Goal: Task Accomplishment & Management: Manage account settings

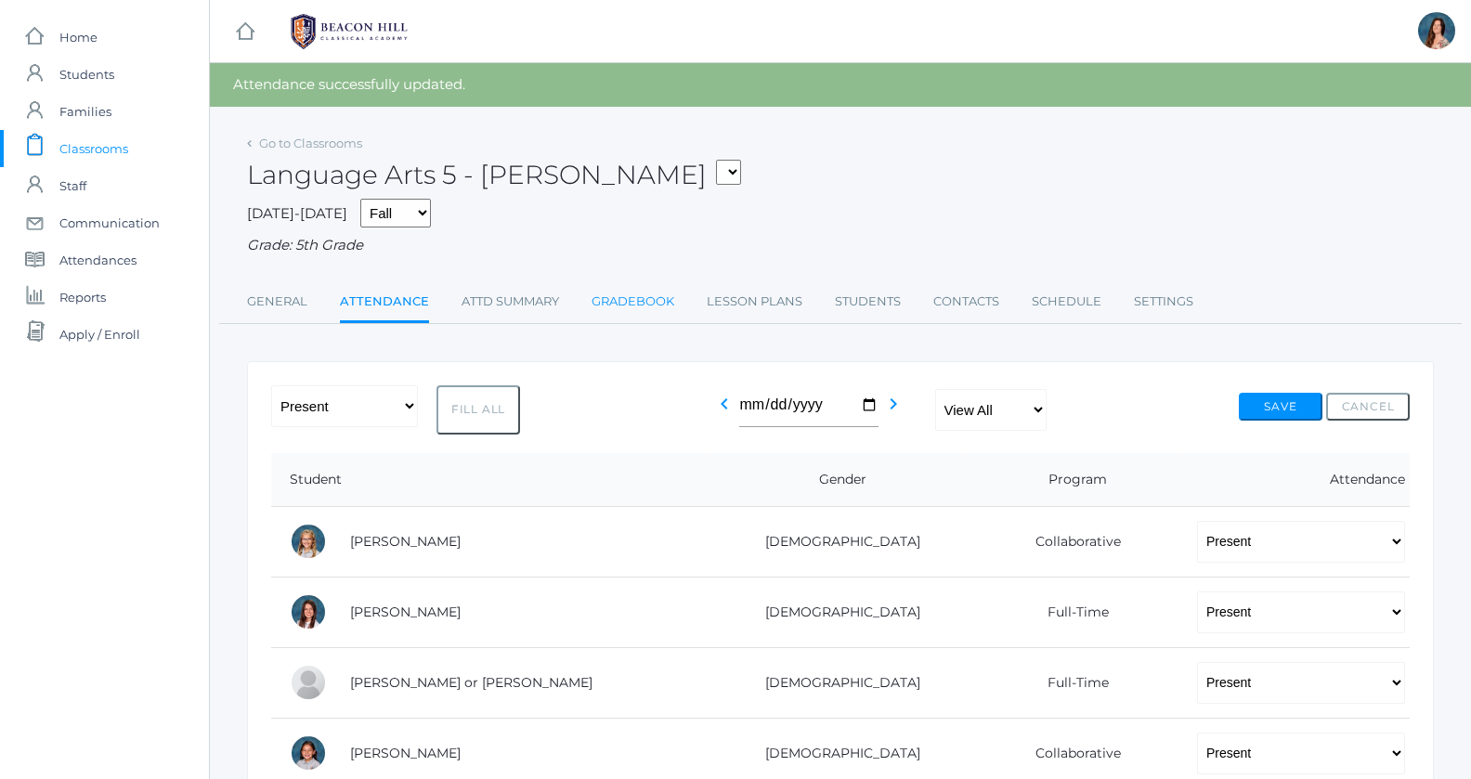
click at [629, 305] on link "Gradebook" at bounding box center [632, 301] width 83 height 37
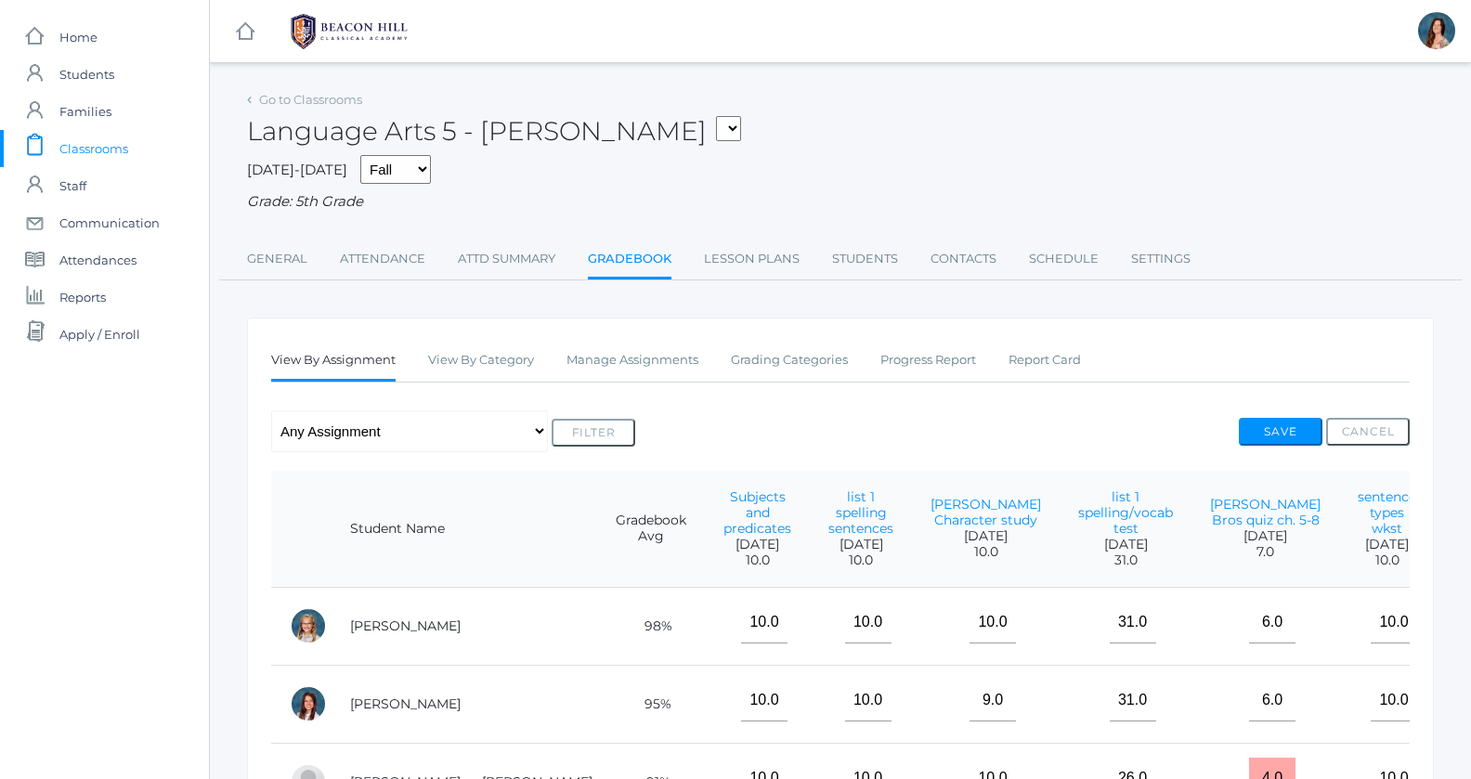
drag, startPoint x: 1252, startPoint y: 401, endPoint x: 1258, endPoint y: 418, distance: 17.6
click at [1258, 418] on button "Save" at bounding box center [1280, 432] width 84 height 28
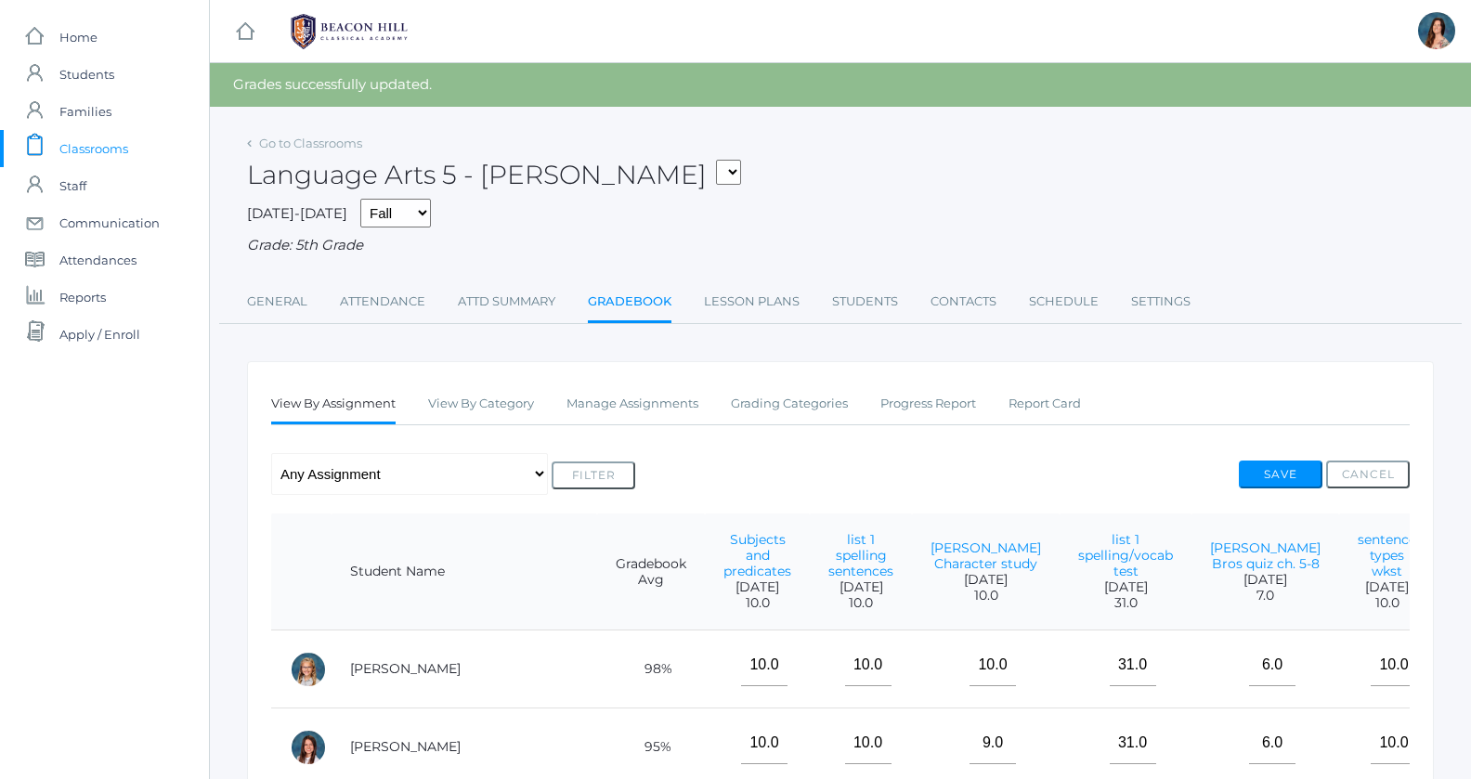
click at [1156, 418] on ul "View By Assignment View By Category Manage Assignments Grading Categories Progr…" at bounding box center [840, 405] width 1138 height 40
drag, startPoint x: 1049, startPoint y: 417, endPoint x: 1039, endPoint y: 417, distance: 10.2
click at [1039, 417] on ul "View By Assignment View By Category Manage Assignments Grading Categories Progr…" at bounding box center [840, 405] width 1138 height 40
click at [677, 399] on link "Manage Assignments" at bounding box center [632, 403] width 132 height 37
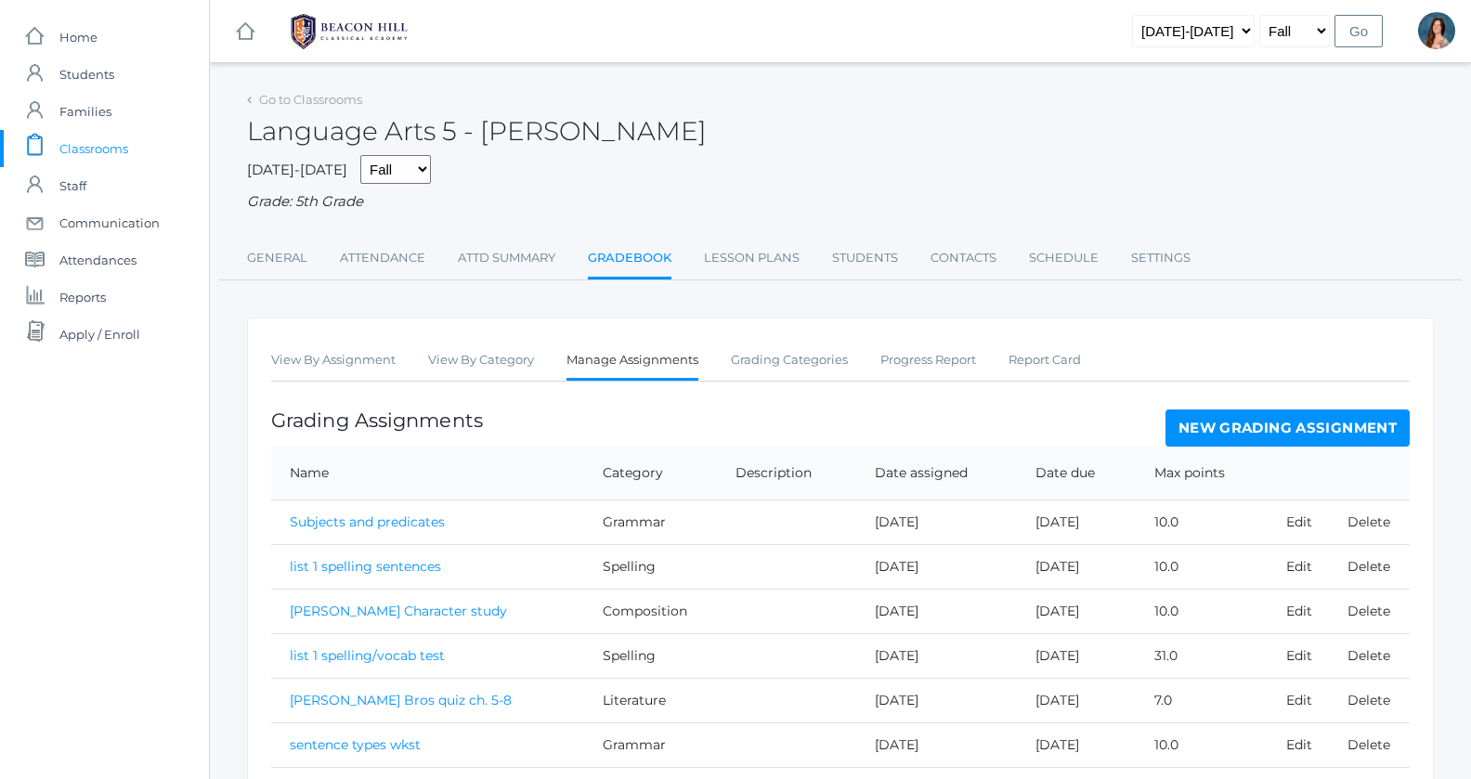
click at [1226, 422] on link "New Grading Assignment" at bounding box center [1287, 427] width 244 height 37
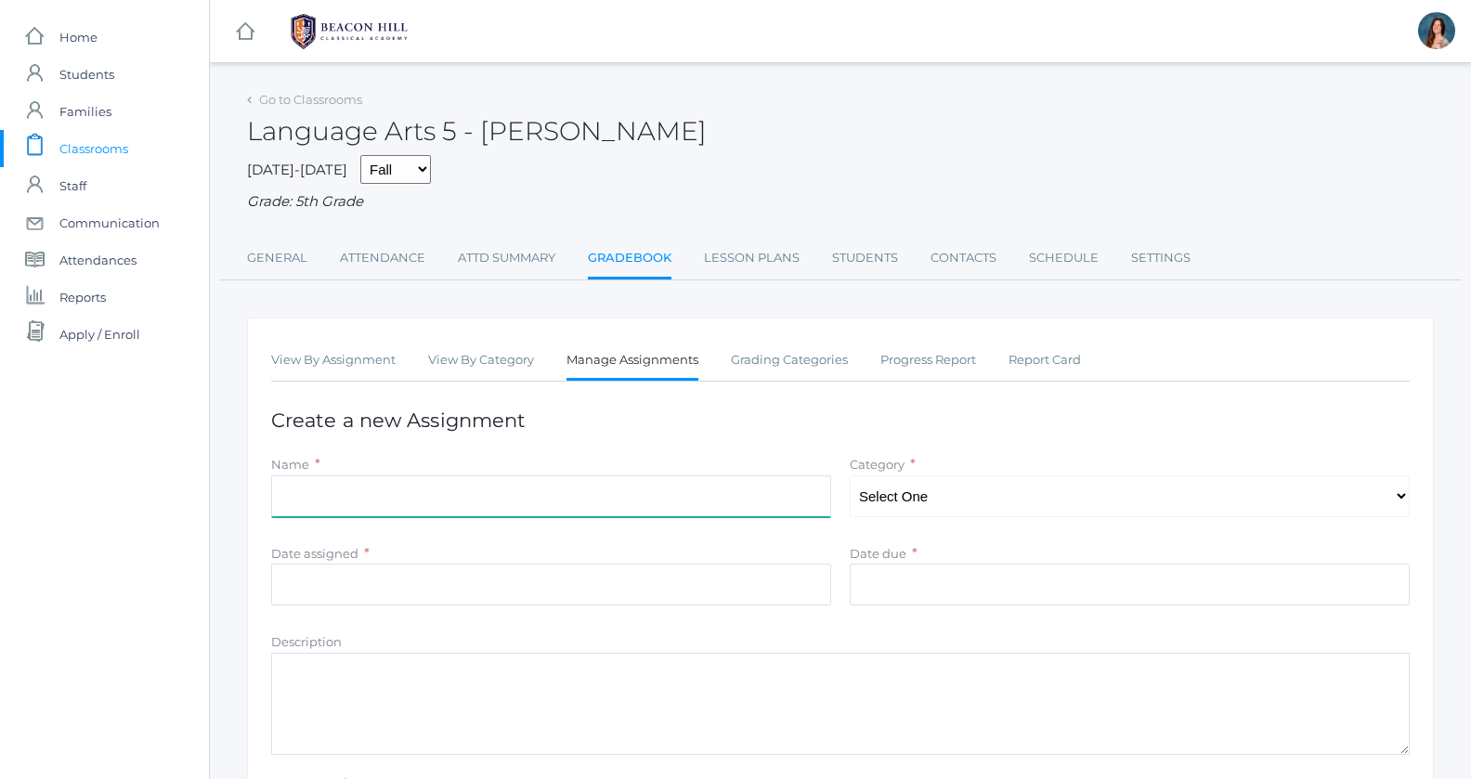
click at [653, 492] on input "Name" at bounding box center [551, 496] width 560 height 42
type input "Compound sentences page"
select select "1029"
click option "Grammar" at bounding box center [0, 0] width 0 height 0
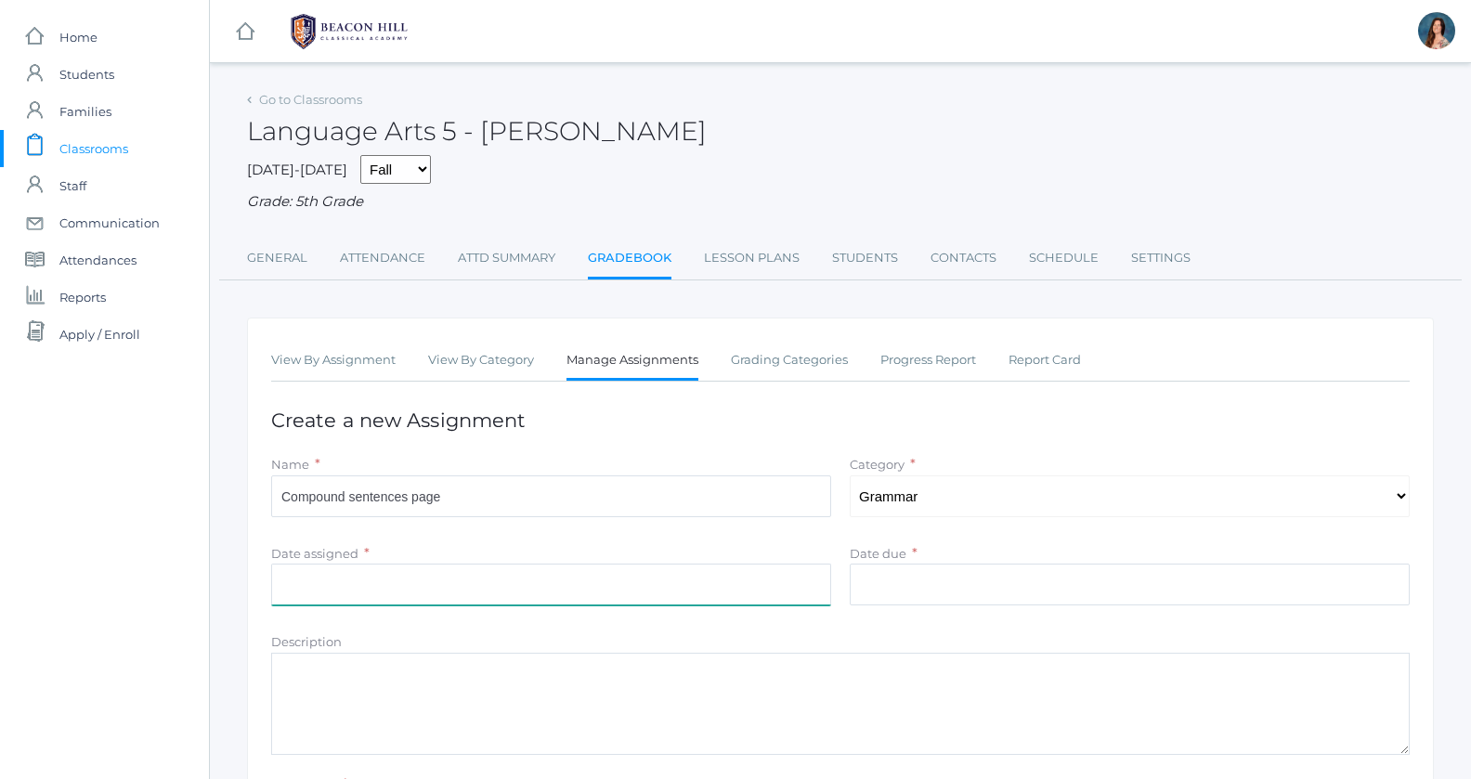
click at [810, 583] on input "Date assigned" at bounding box center [551, 585] width 560 height 42
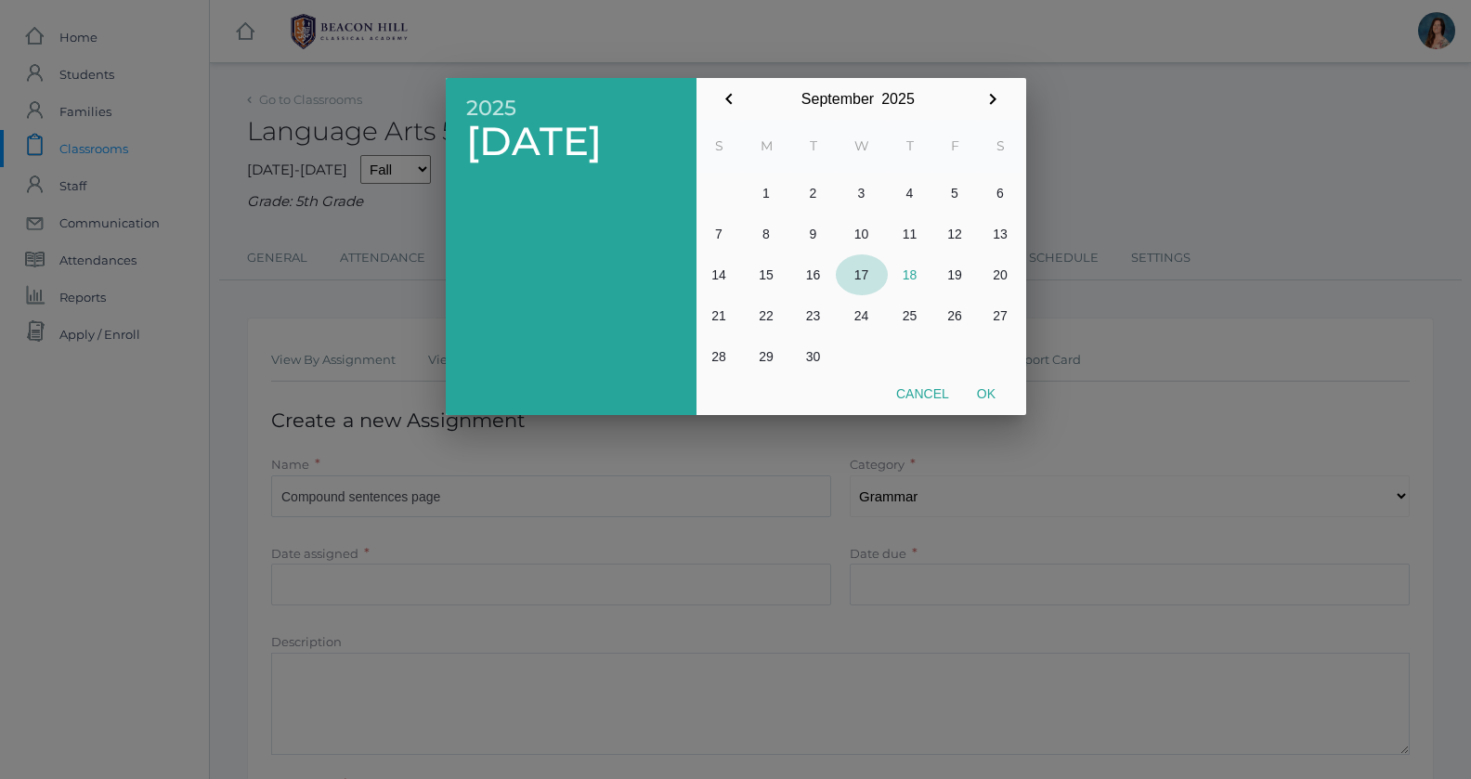
click at [854, 275] on button "17" at bounding box center [862, 274] width 52 height 41
drag, startPoint x: 970, startPoint y: 358, endPoint x: 973, endPoint y: 381, distance: 22.5
click at [973, 381] on div "September January February March April May June July August September October N…" at bounding box center [861, 246] width 330 height 337
click at [975, 384] on button "Ok" at bounding box center [986, 393] width 46 height 33
type input "[DATE]"
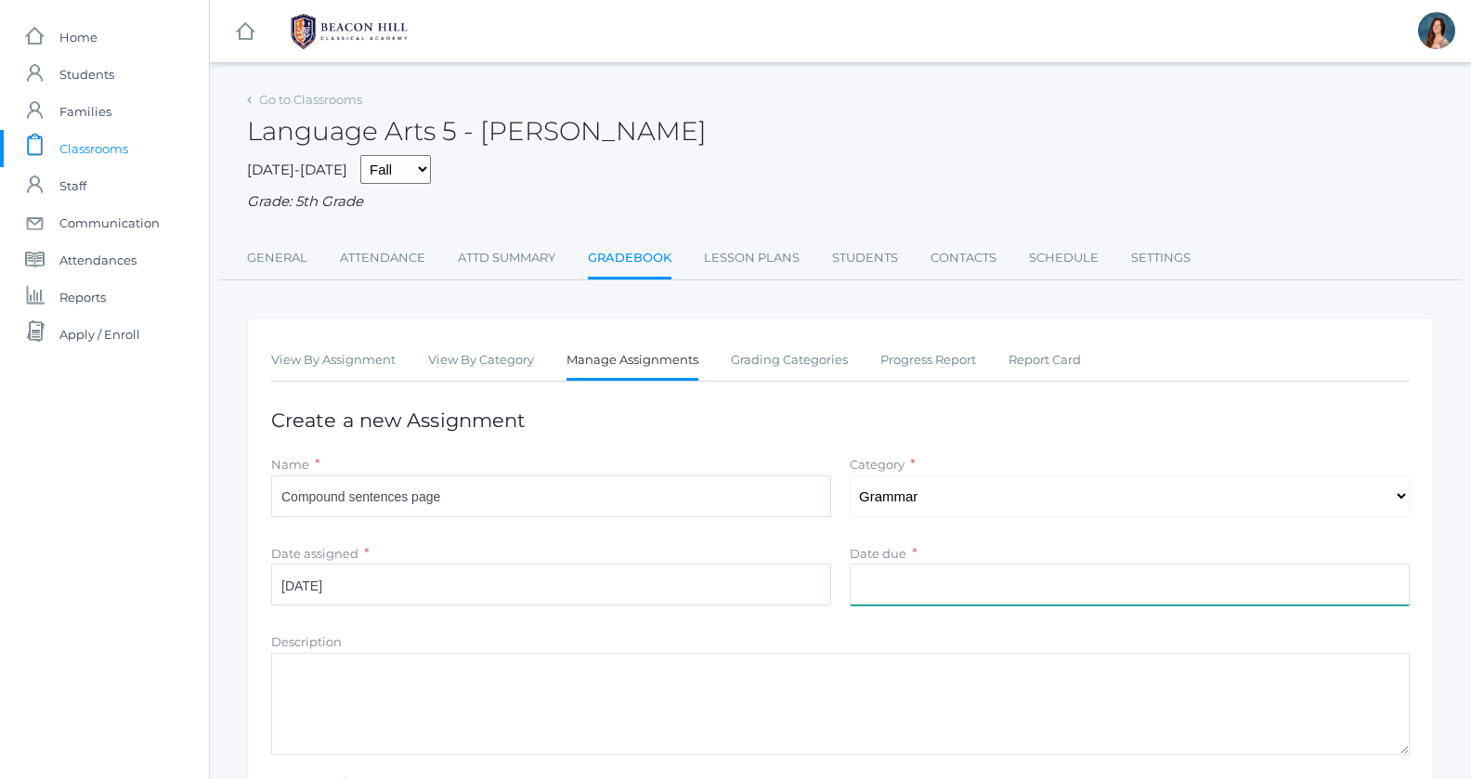
click at [874, 575] on input "Date due" at bounding box center [1129, 585] width 560 height 42
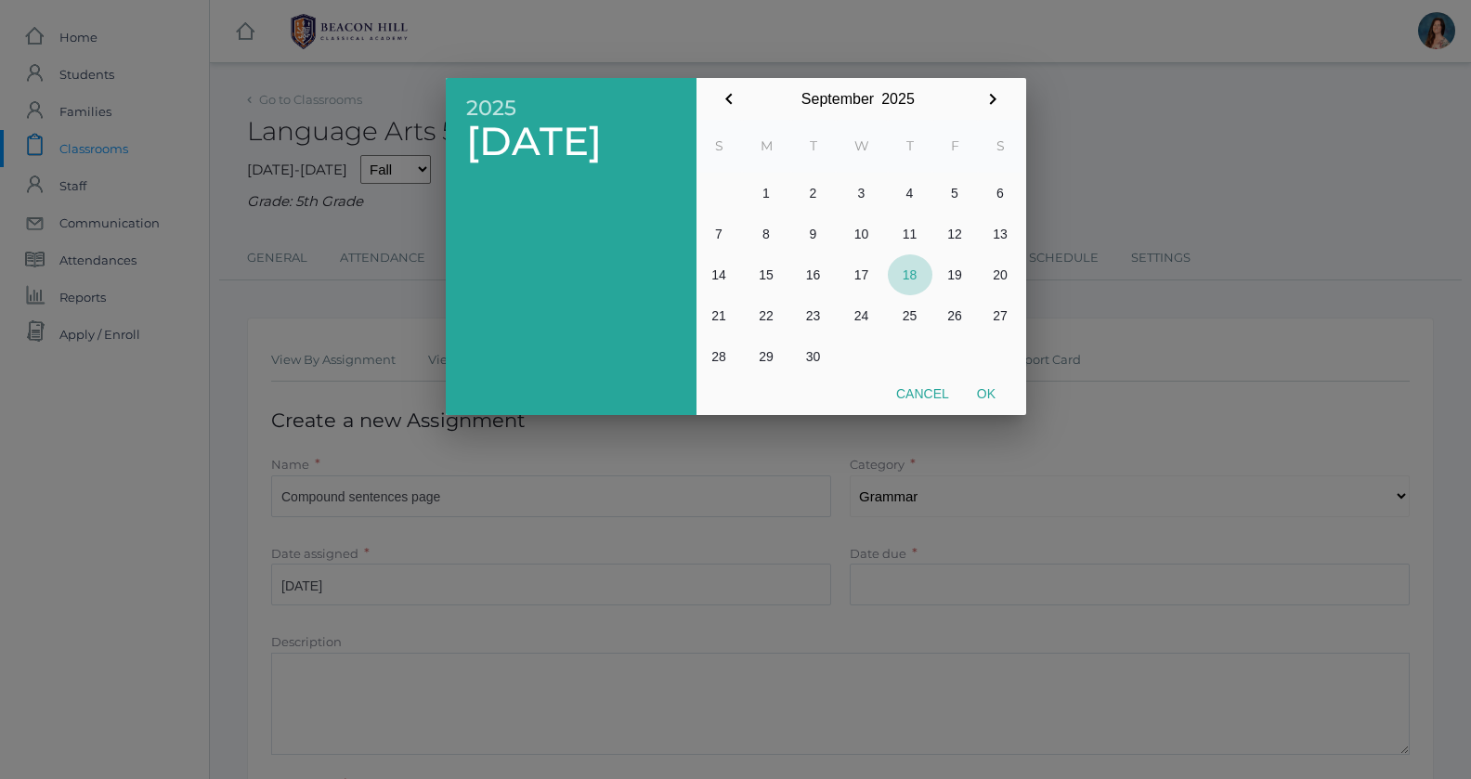
click at [914, 267] on button "18" at bounding box center [910, 274] width 45 height 41
click at [997, 395] on button "Ok" at bounding box center [986, 393] width 46 height 33
type input "[DATE]"
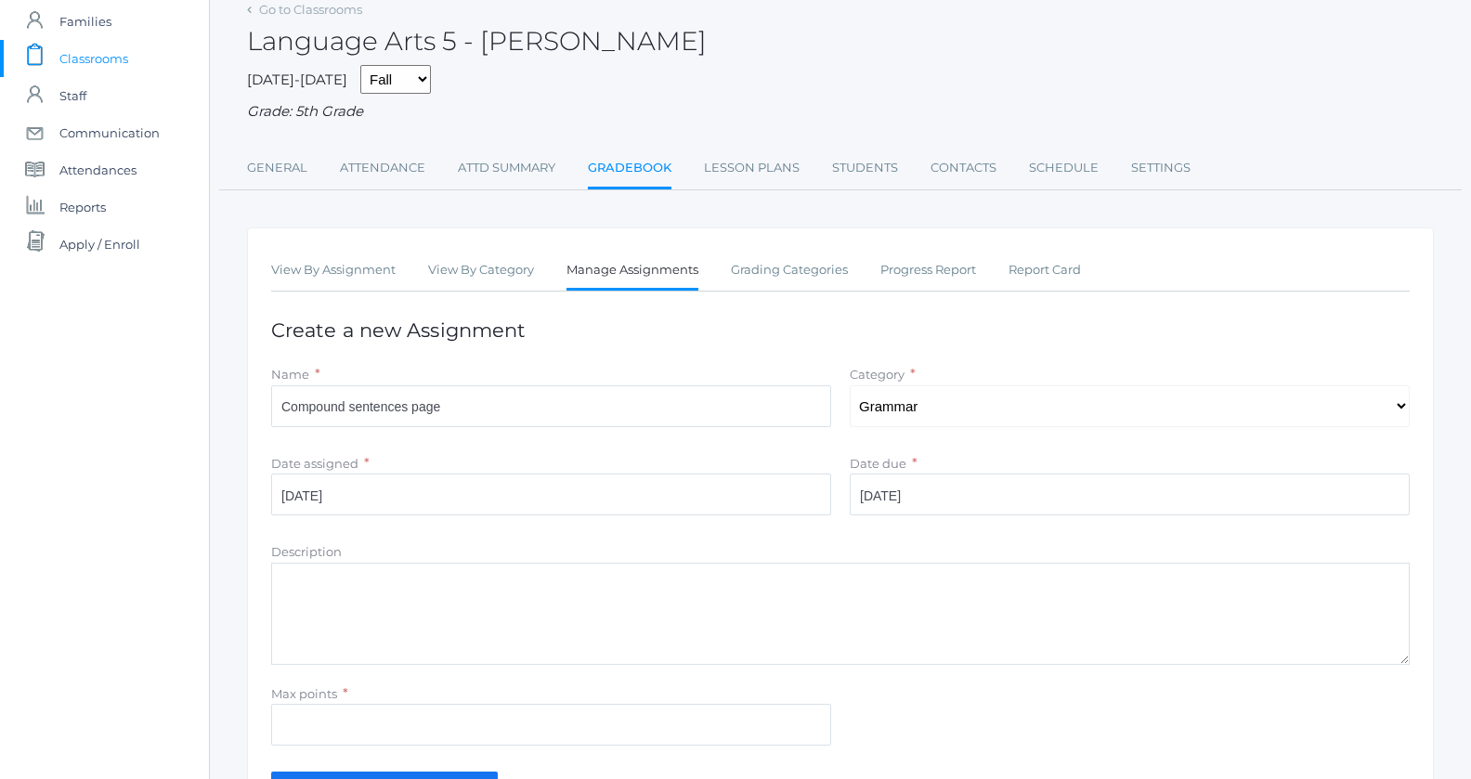
scroll to position [222, 0]
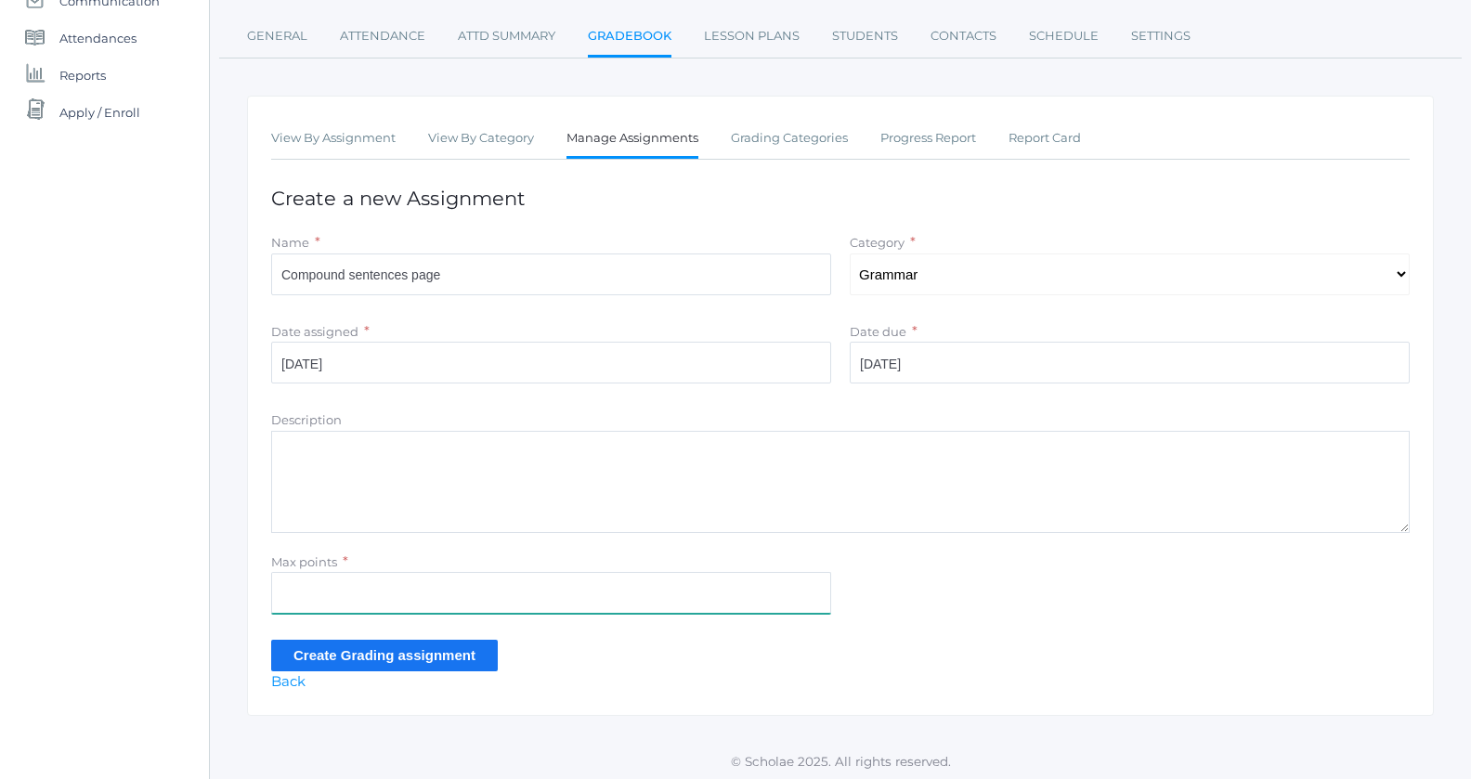
click at [369, 593] on input "Max points" at bounding box center [551, 593] width 560 height 42
type input "1"
type input "8"
click at [377, 653] on input "Create Grading assignment" at bounding box center [384, 655] width 227 height 31
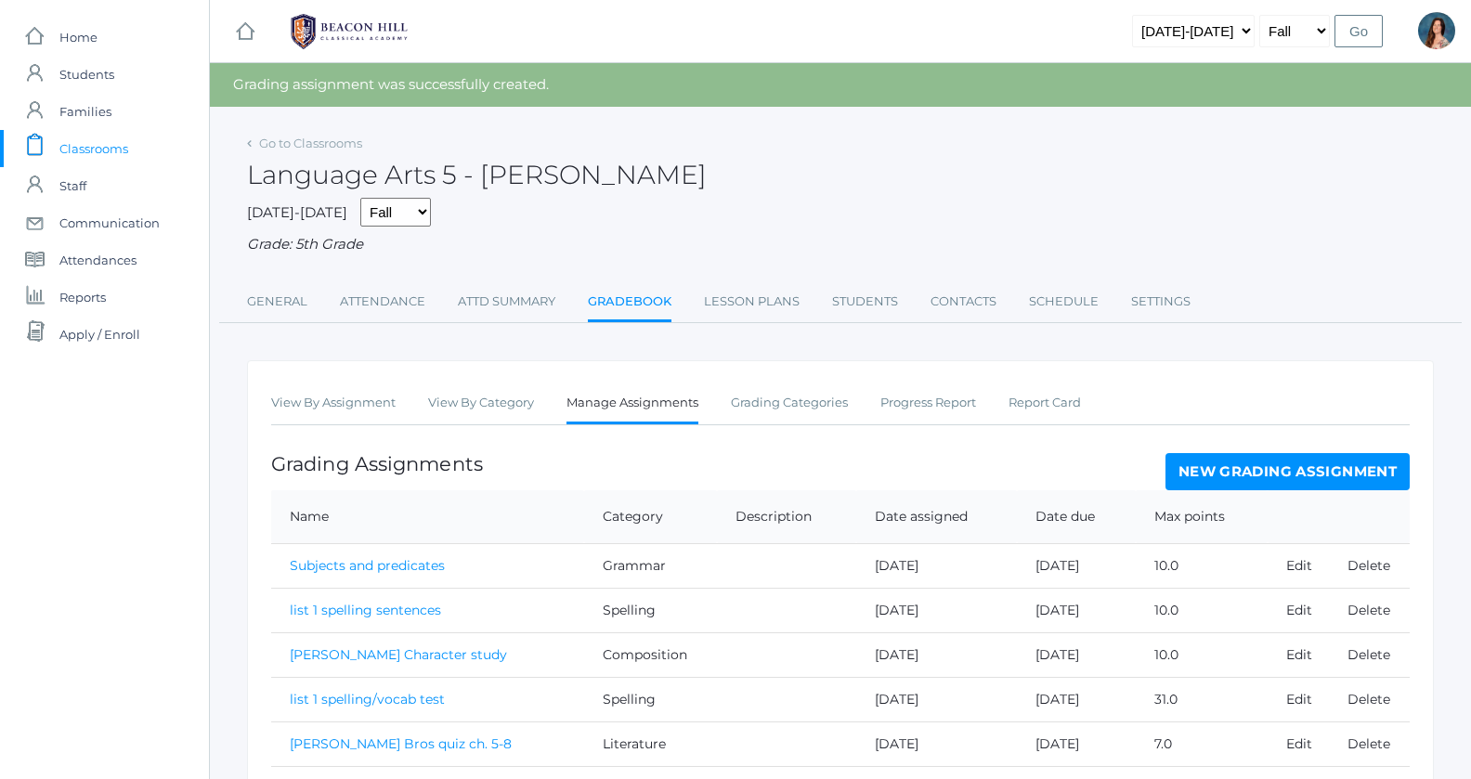
scroll to position [338, 0]
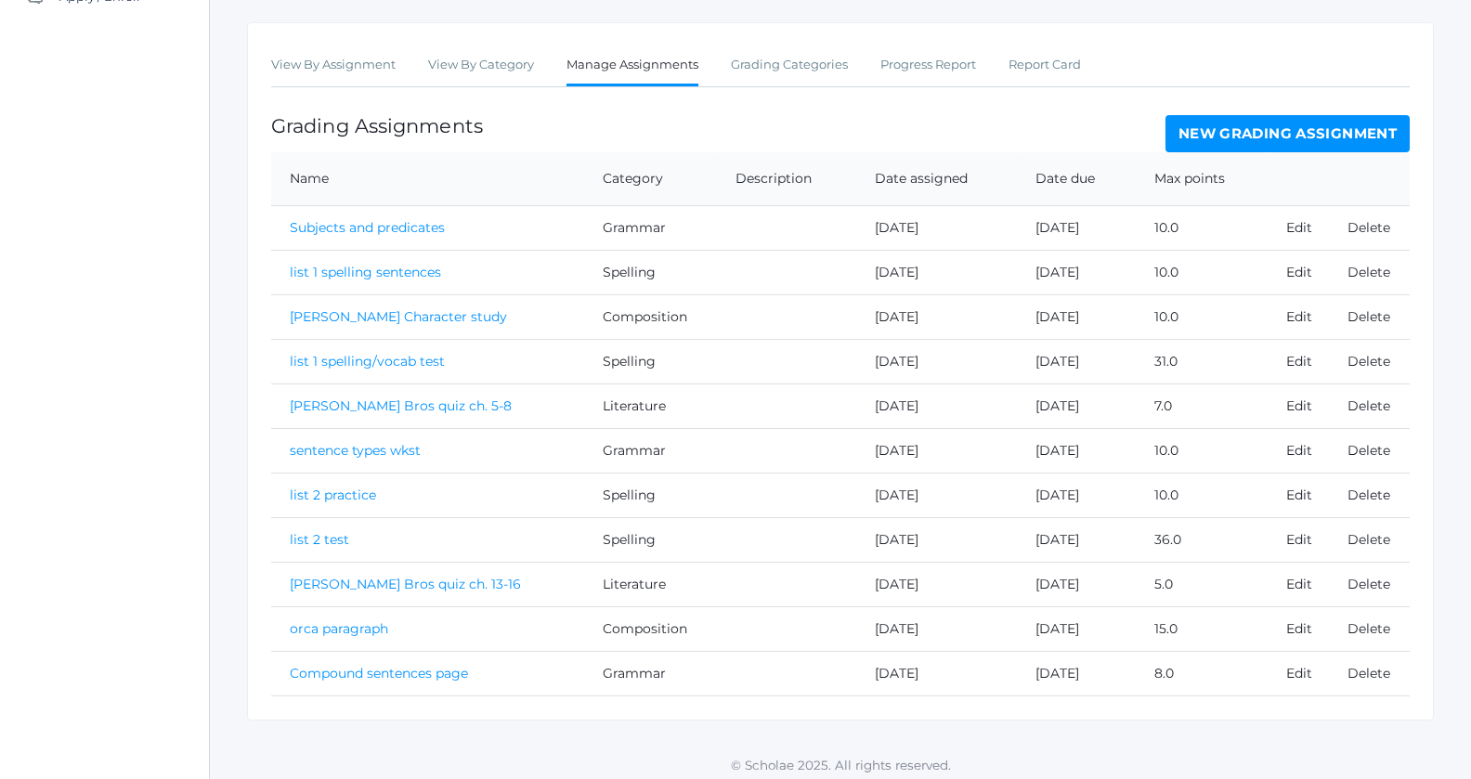
click at [377, 670] on link "Compound sentences page" at bounding box center [379, 673] width 178 height 17
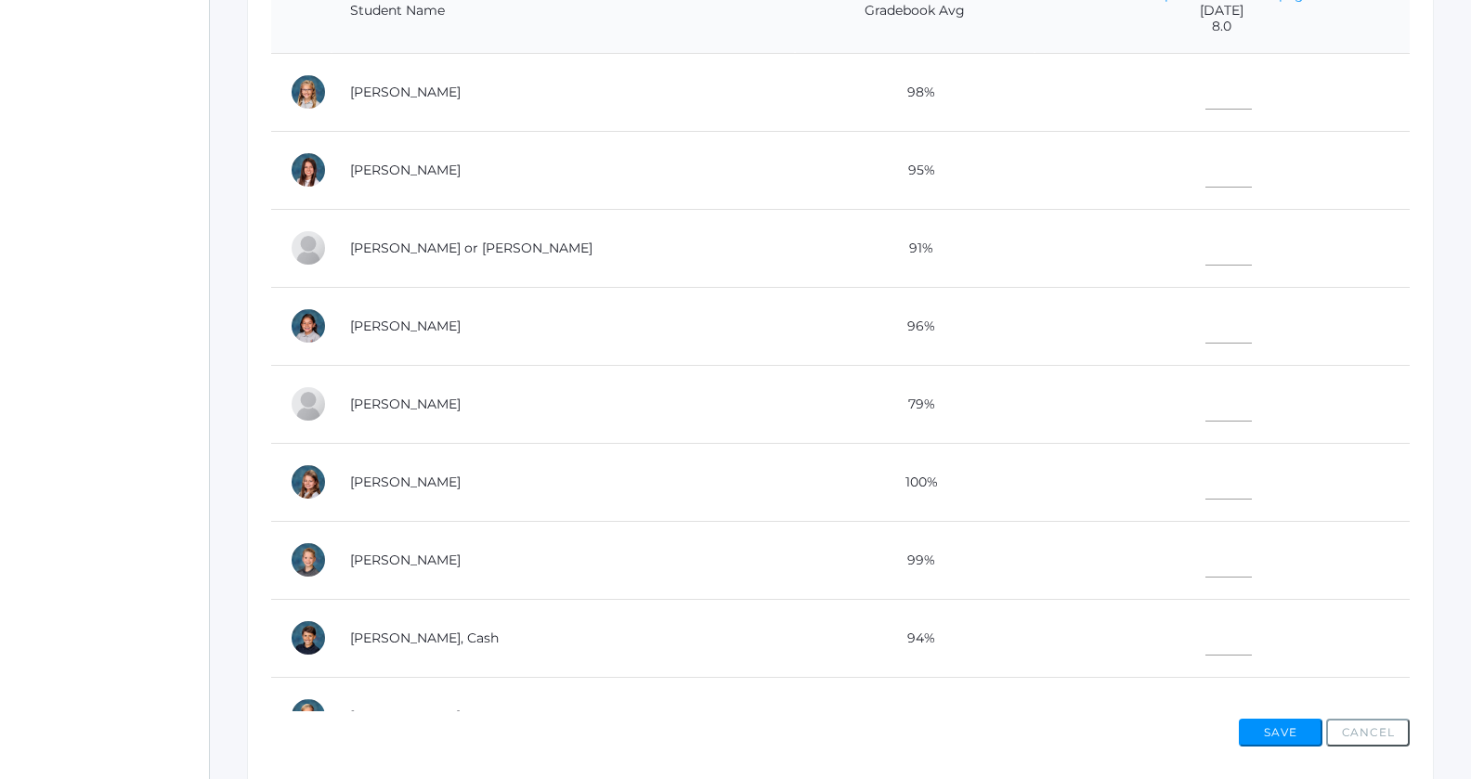
scroll to position [505, 0]
click at [1205, 477] on input"] "text" at bounding box center [1228, 476] width 46 height 42
drag, startPoint x: 1178, startPoint y: 477, endPoint x: 1174, endPoint y: 501, distance: 24.4
click at [1205, 497] on input"] "8" at bounding box center [1228, 476] width 46 height 42
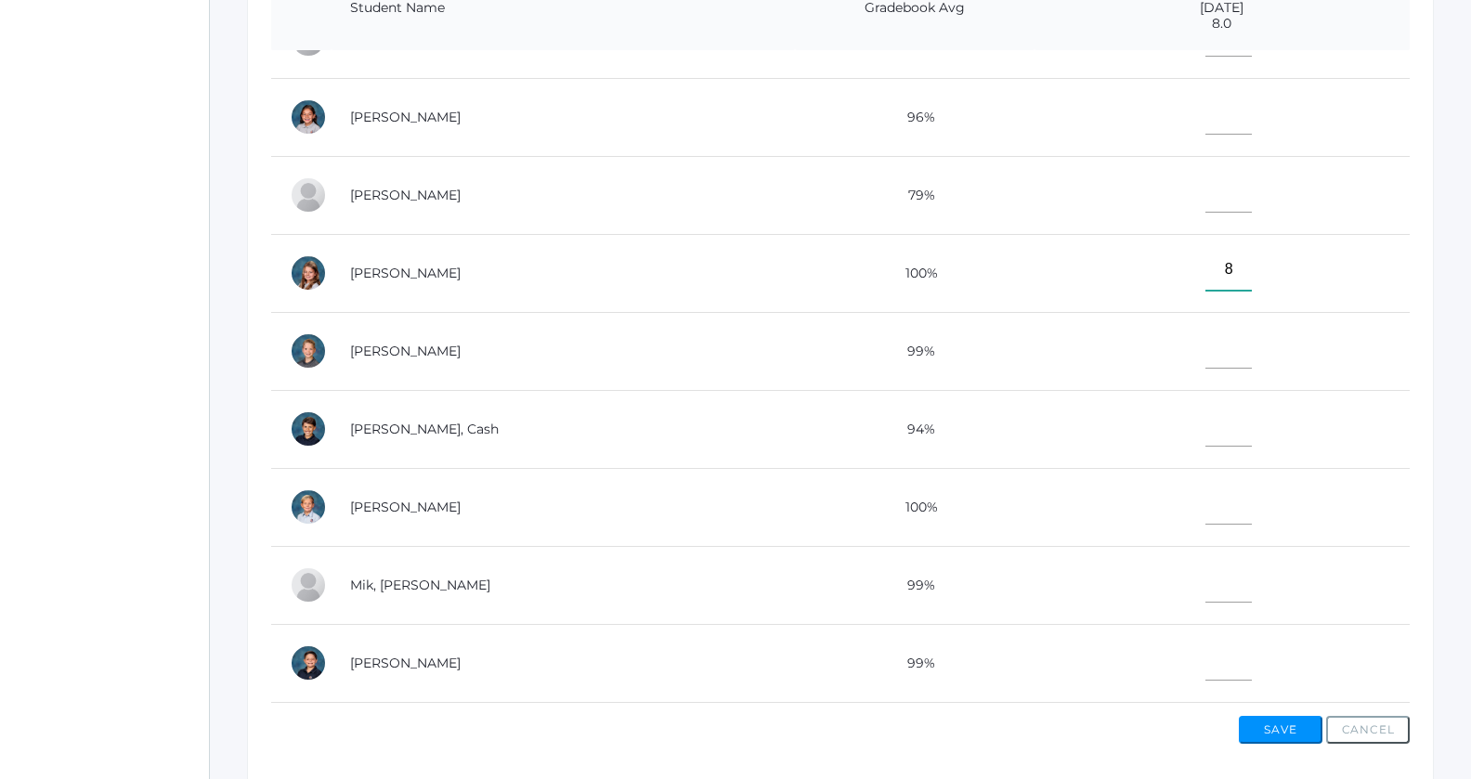
scroll to position [252, 0]
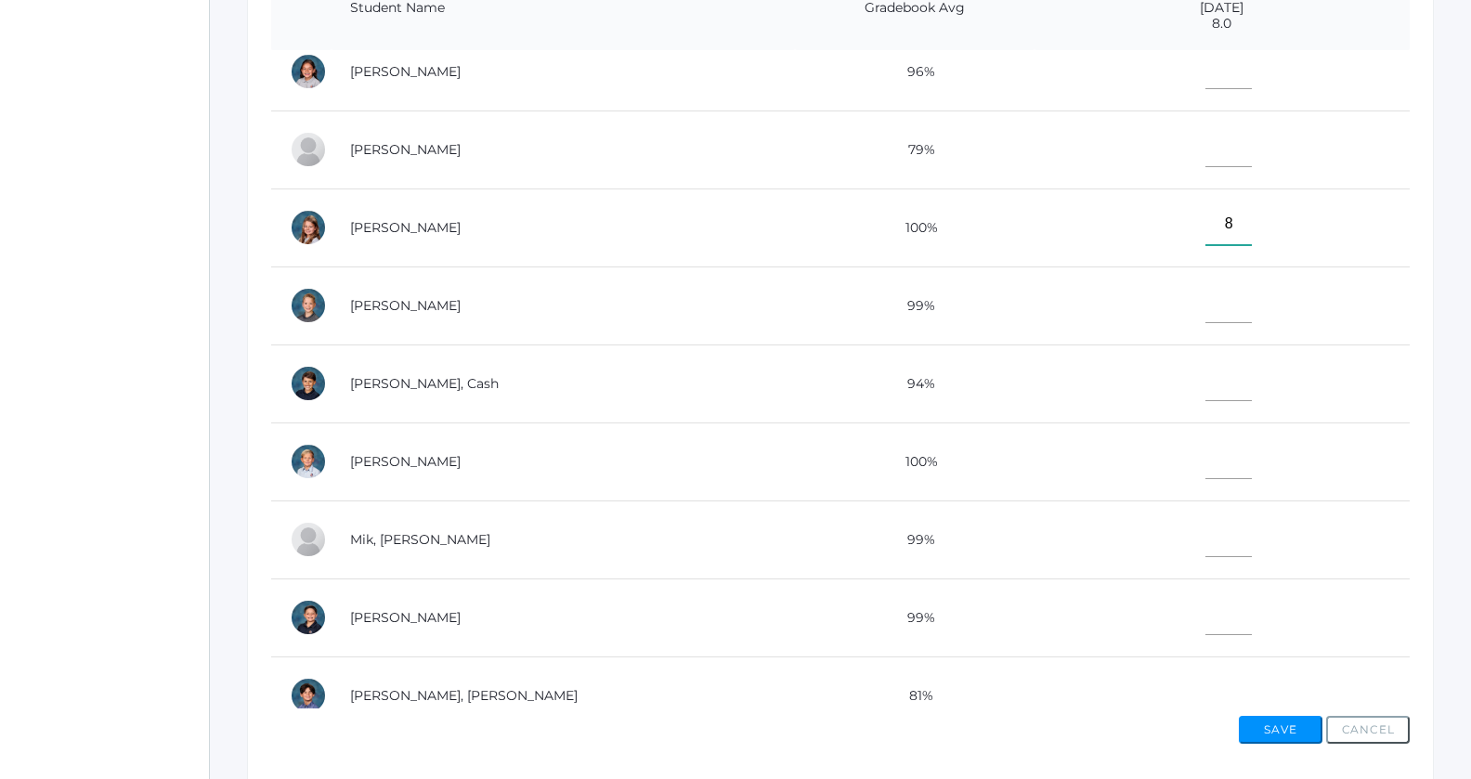
type input"] "8"
drag, startPoint x: 1180, startPoint y: 504, endPoint x: 1180, endPoint y: 485, distance: 19.5
click at [1180, 485] on tbody "Albanese, Paige 98% Carpenter, Grace 95% Cope, Thomas or Tom 91% Ewing, Esperan…" at bounding box center [840, 579] width 1138 height 1560
click at [1180, 485] on td at bounding box center [1221, 461] width 375 height 78
click at [1180, 472] on td at bounding box center [1221, 461] width 375 height 78
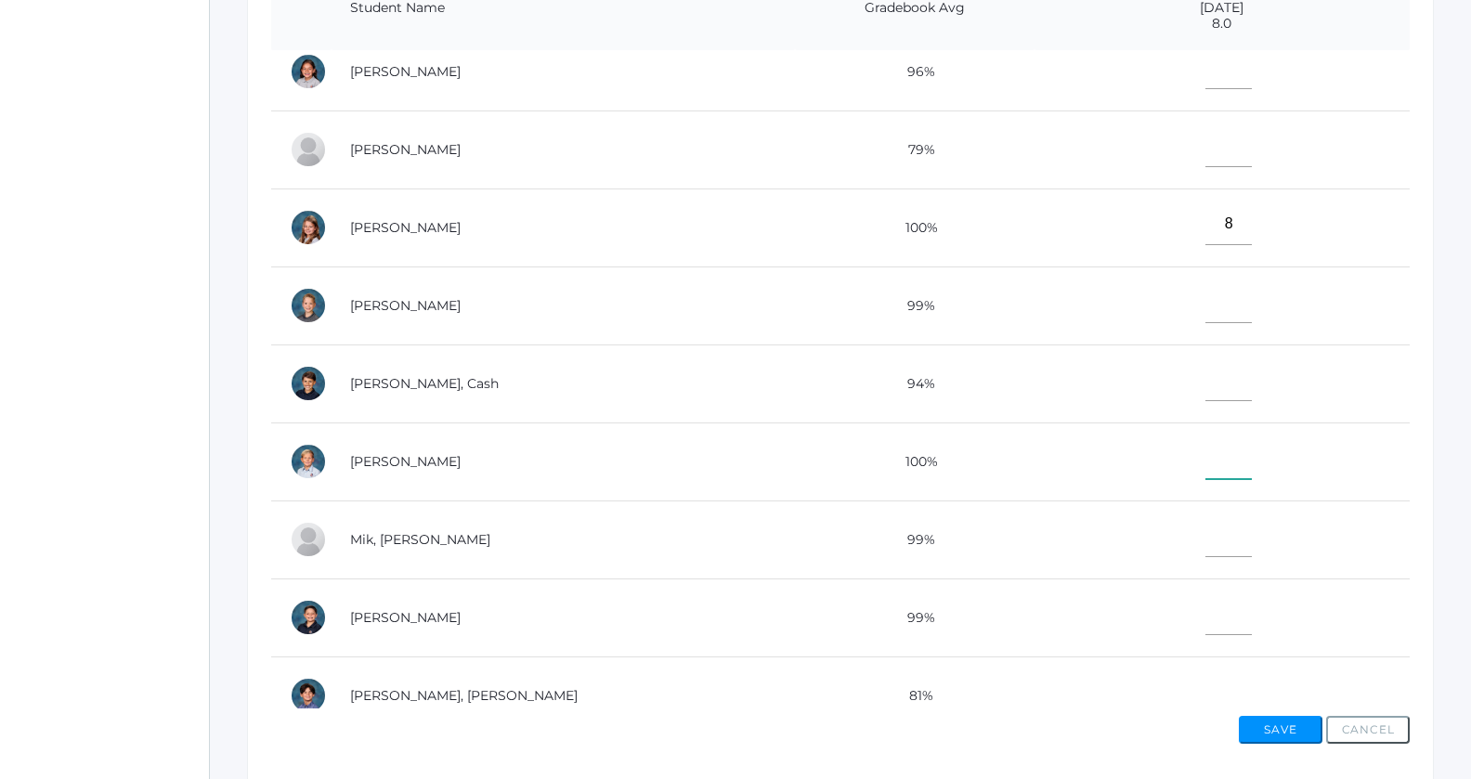
click at [1205, 440] on input"] "text" at bounding box center [1228, 458] width 46 height 42
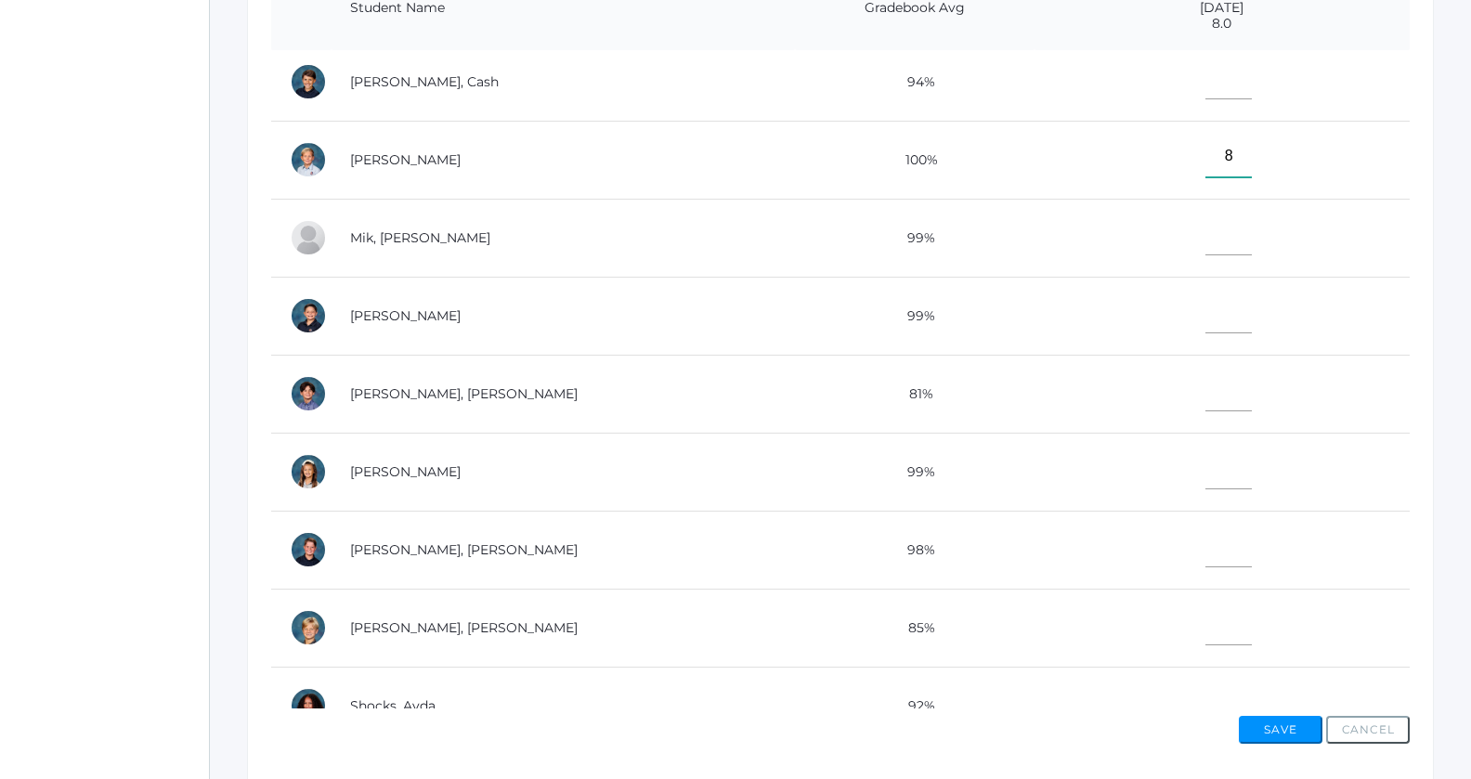
scroll to position [554, 0]
type input"] "8"
click at [1205, 463] on input"] "text" at bounding box center [1228, 468] width 46 height 42
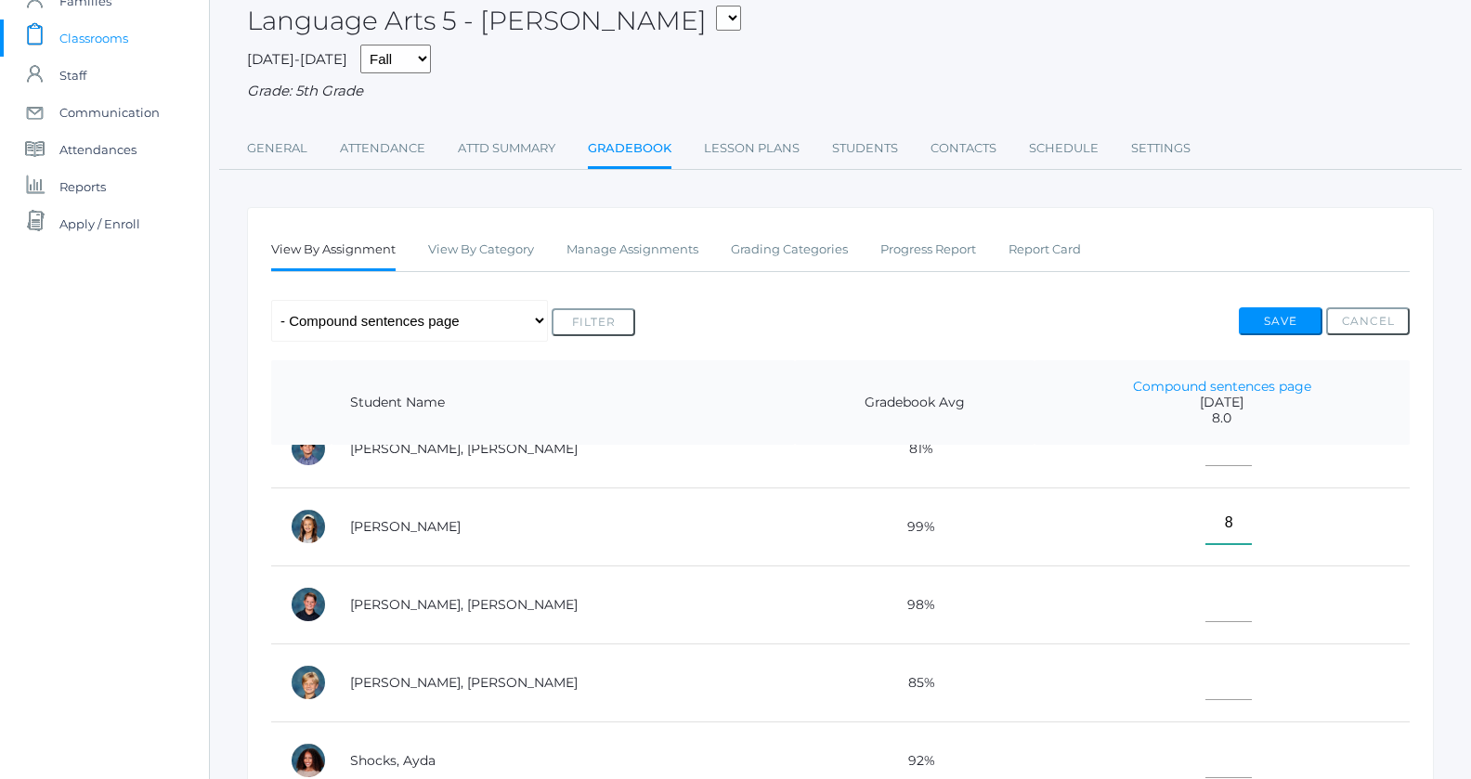
scroll to position [576, 0]
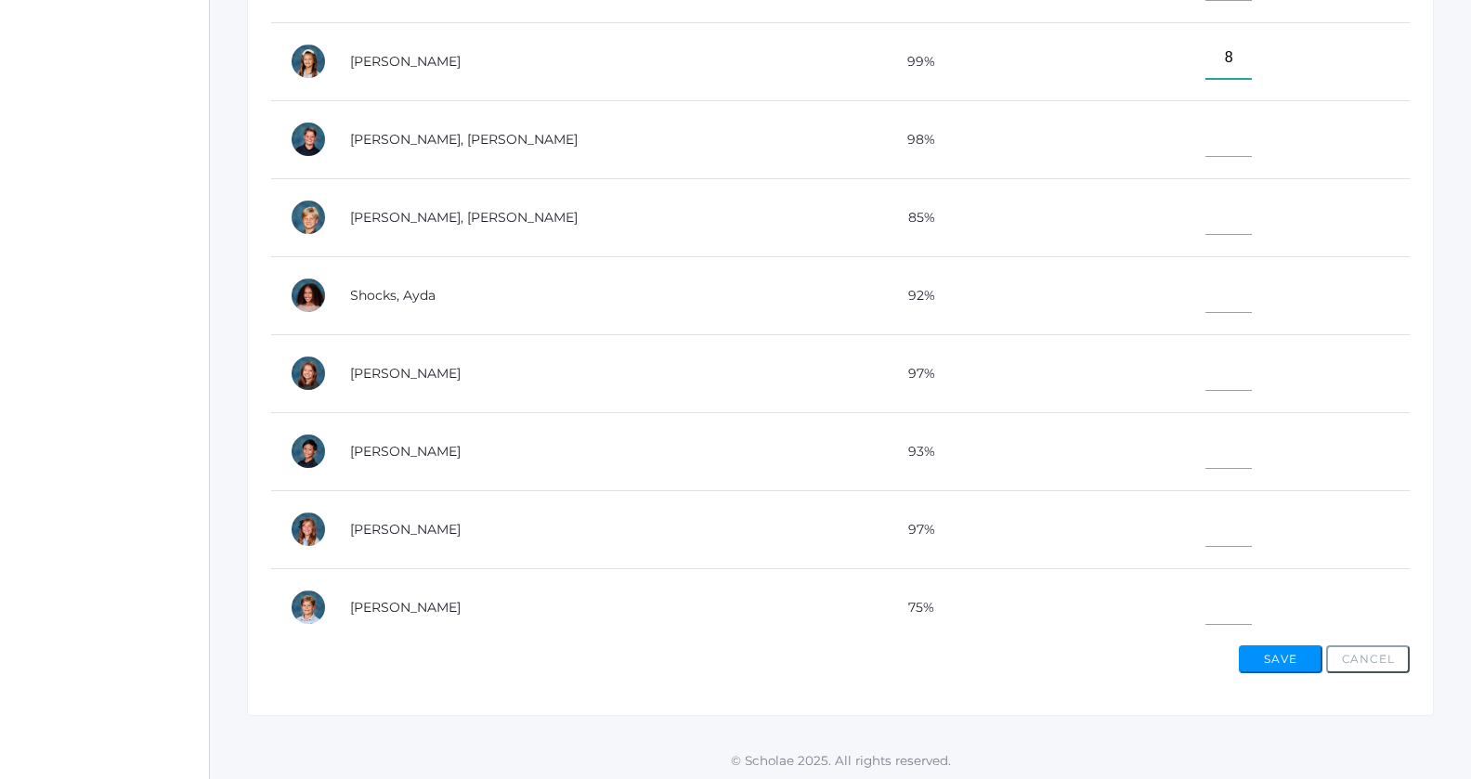
type input"] "8"
click at [1175, 620] on td at bounding box center [1221, 607] width 375 height 78
click at [1177, 618] on td at bounding box center [1221, 607] width 375 height 78
click at [1205, 601] on input"] "text" at bounding box center [1228, 604] width 46 height 42
type input"] "4"
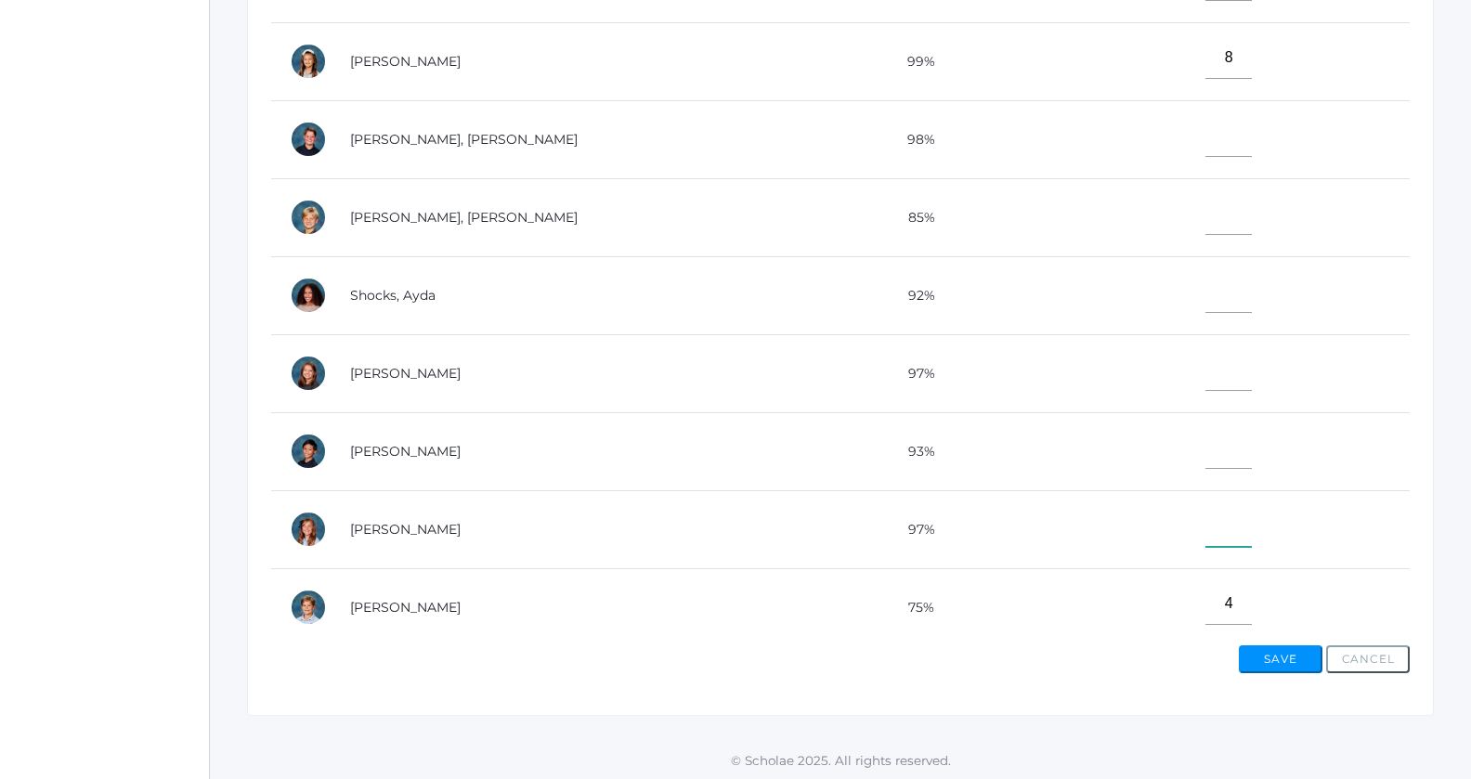
click at [1205, 519] on input"] "text" at bounding box center [1228, 526] width 46 height 42
type input"] "6"
click at [1205, 370] on input"] "text" at bounding box center [1228, 370] width 46 height 42
type input"] "8"
click at [1205, 437] on input"] "text" at bounding box center [1228, 448] width 46 height 42
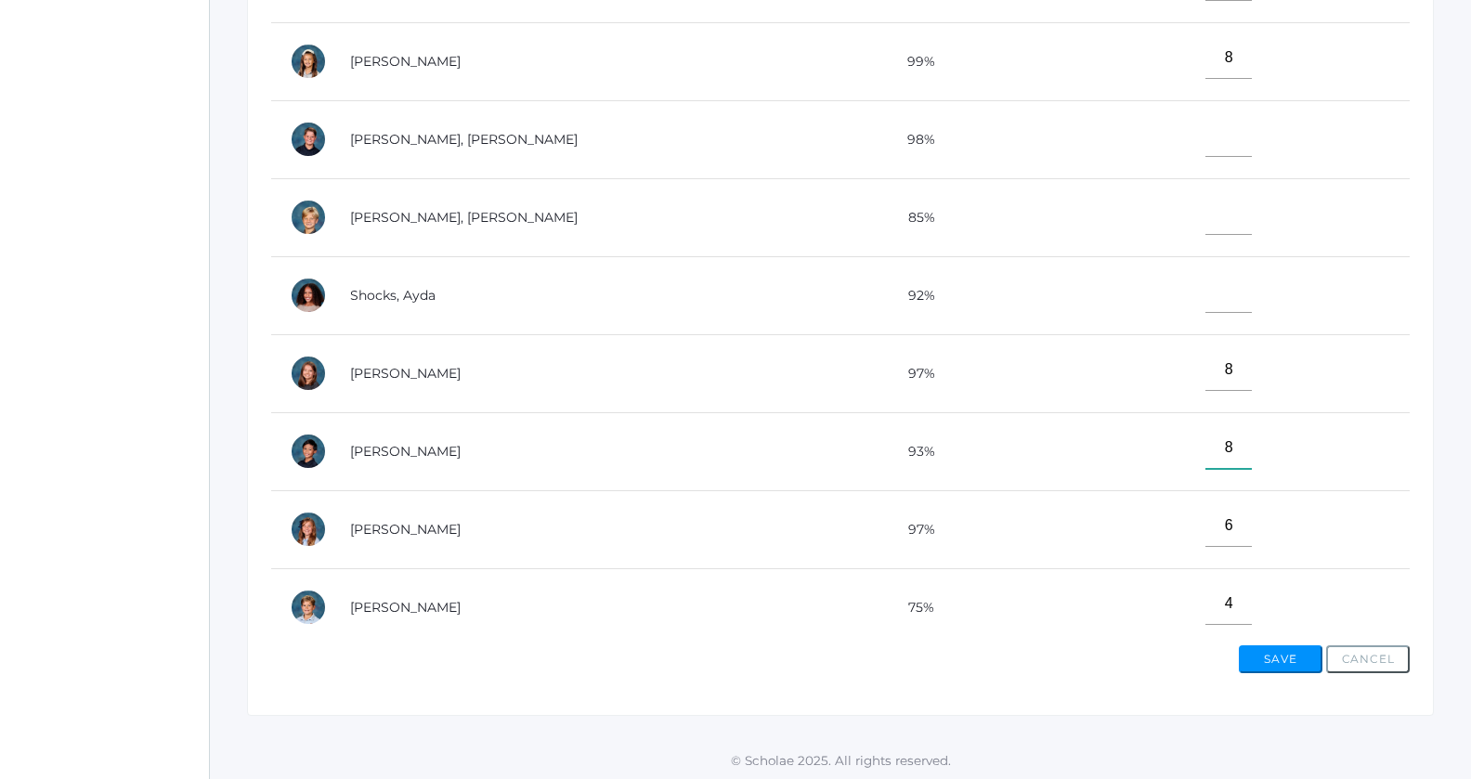
drag, startPoint x: 1194, startPoint y: 437, endPoint x: 1196, endPoint y: 422, distance: 15.0
click at [1205, 434] on input"] "8" at bounding box center [1228, 448] width 46 height 42
type input"] "8"
click at [1205, 212] on input"] "text" at bounding box center [1228, 214] width 46 height 42
drag, startPoint x: 1195, startPoint y: 212, endPoint x: 1195, endPoint y: 234, distance: 22.3
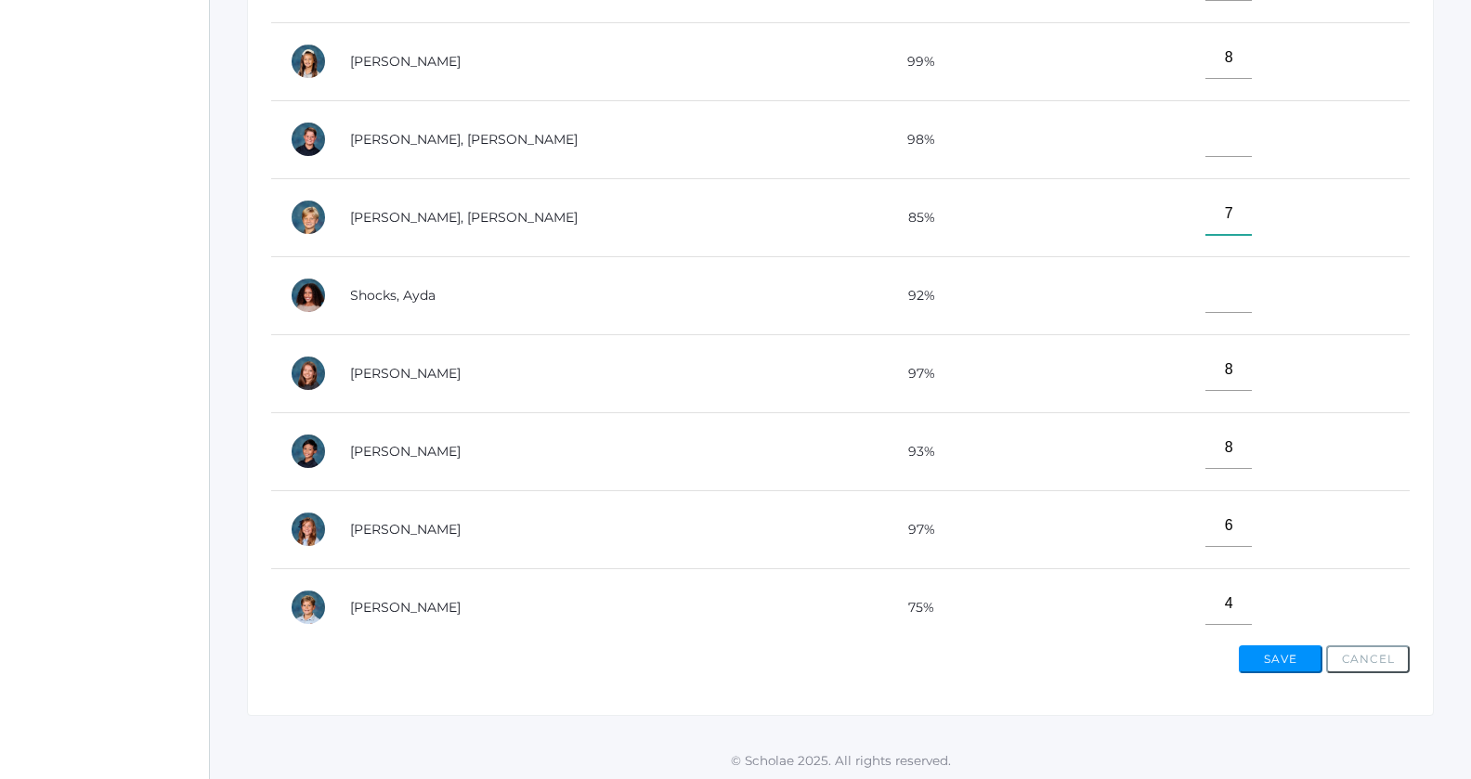
click at [1205, 213] on input"] "7" at bounding box center [1228, 214] width 46 height 42
type input"] "7"
click at [1205, 278] on input"] "text" at bounding box center [1228, 292] width 46 height 42
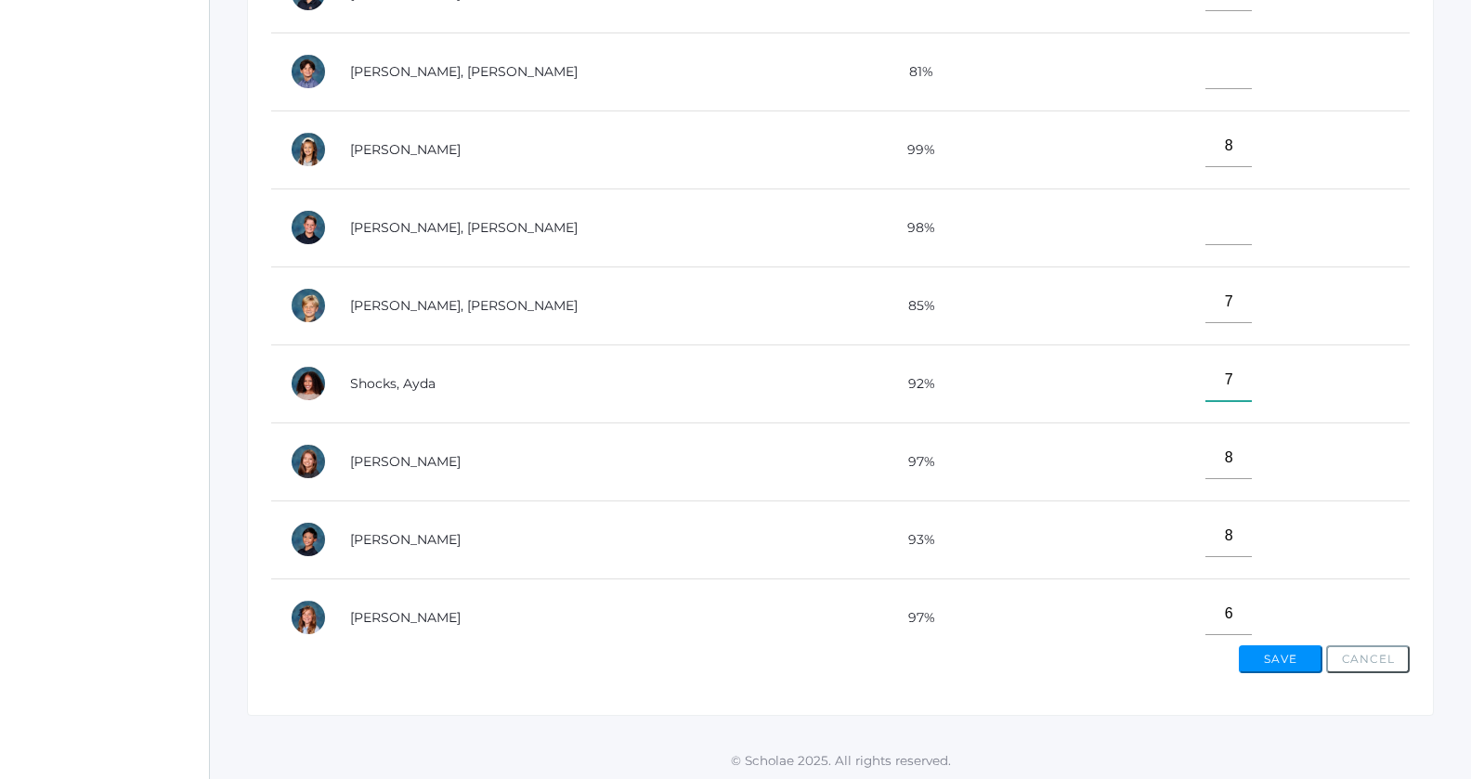
scroll to position [732, 0]
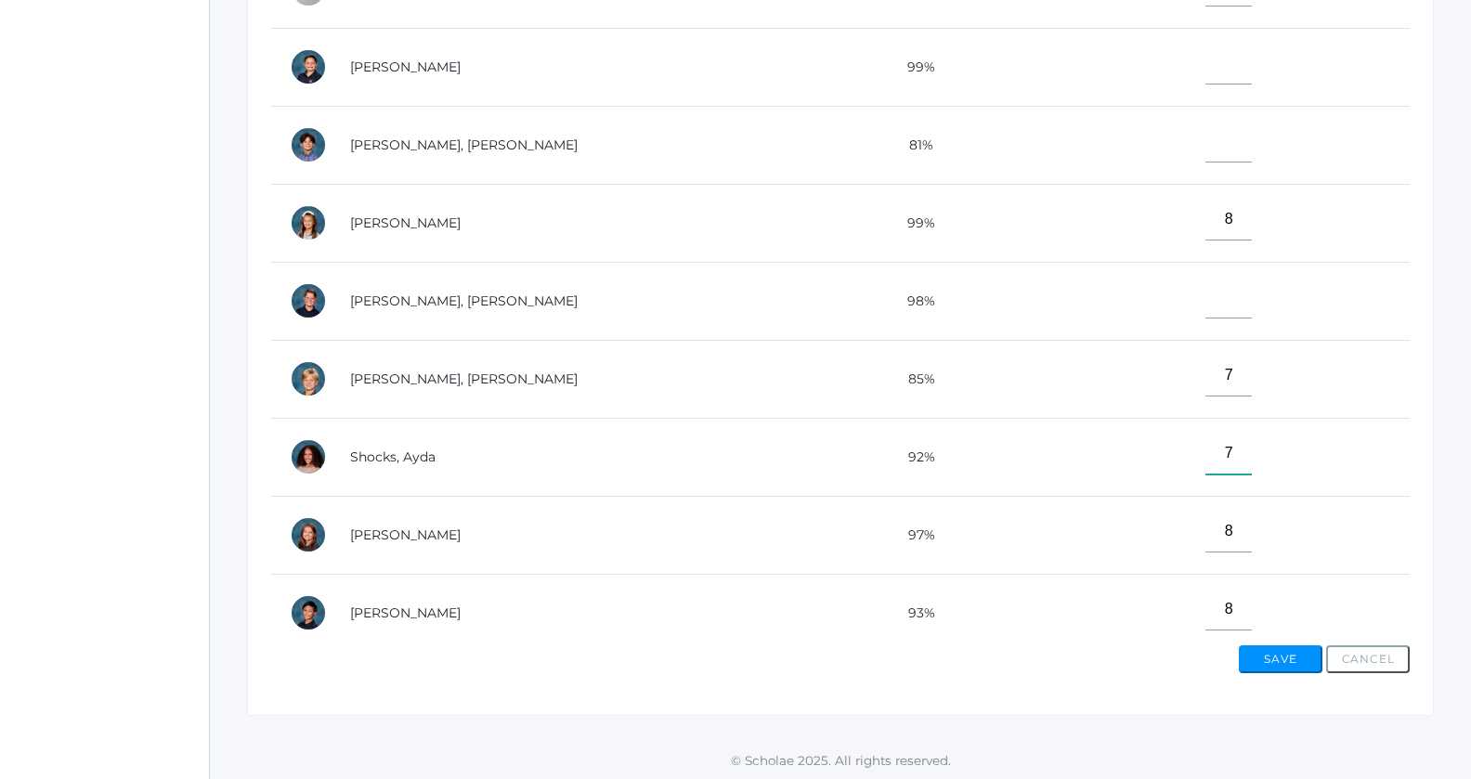
type input"] "7"
click at [1187, 227] on td "8" at bounding box center [1221, 223] width 375 height 78
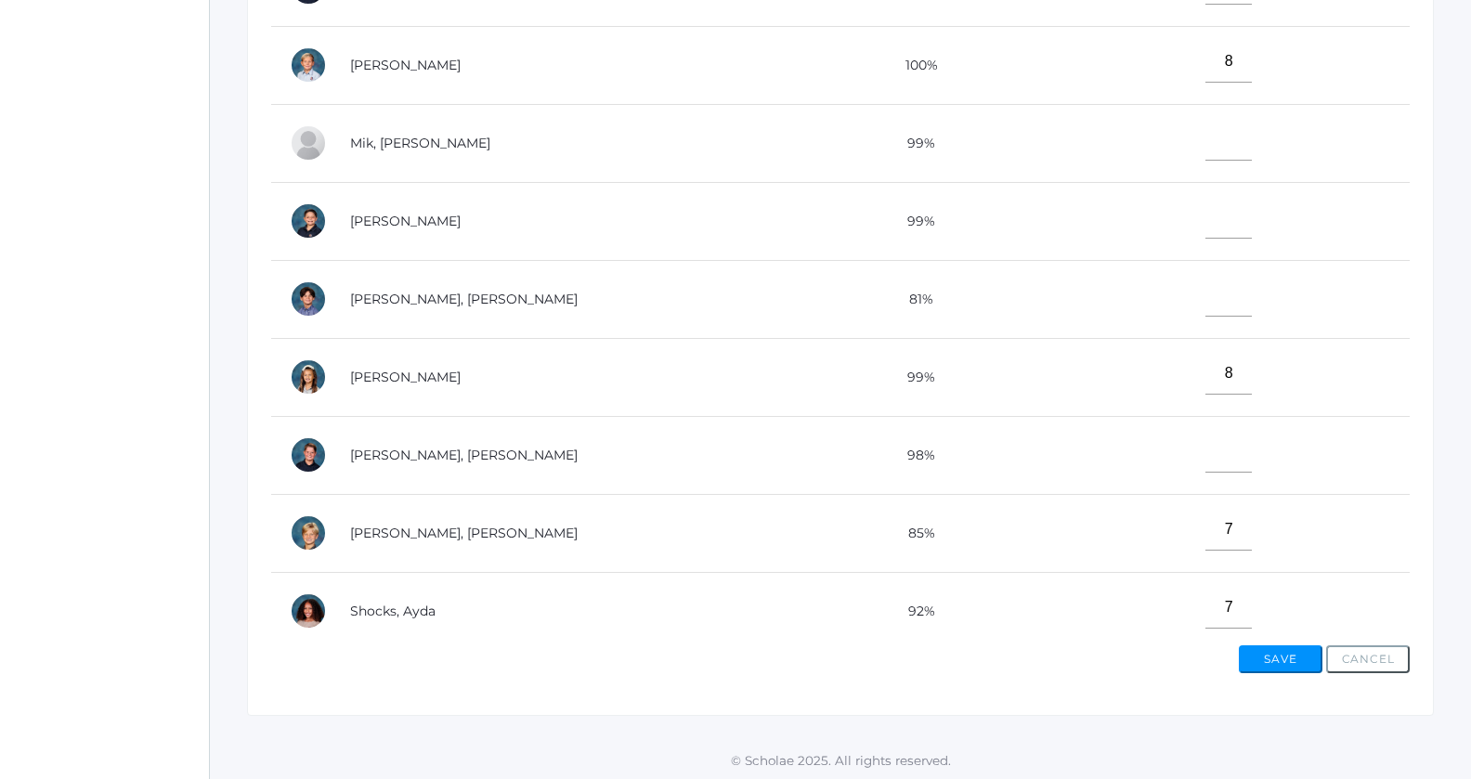
scroll to position [576, 0]
click at [1205, 54] on input"] "8" at bounding box center [1228, 64] width 46 height 42
type input"] "7"
drag, startPoint x: 1149, startPoint y: 243, endPoint x: 1156, endPoint y: 362, distance: 119.0
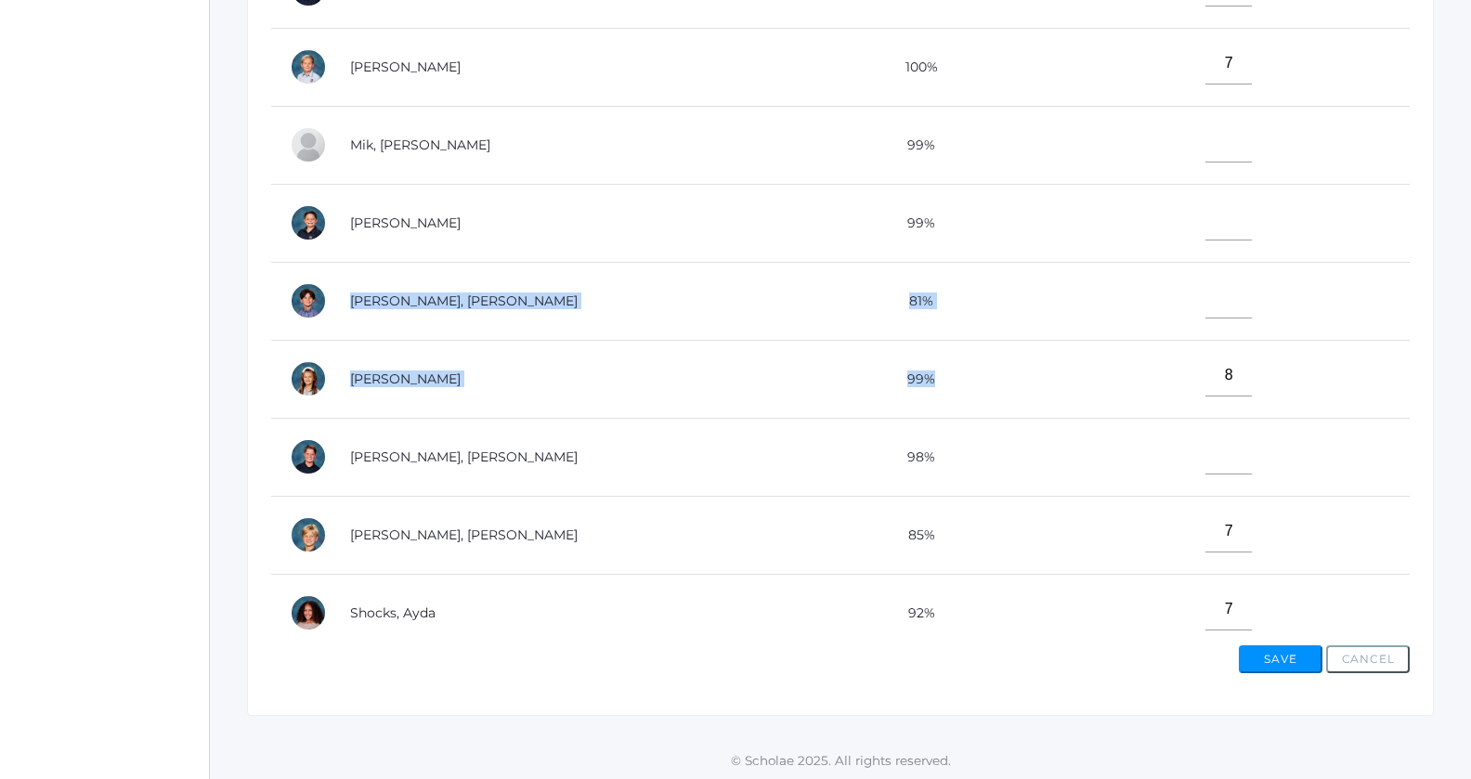
click at [1156, 362] on tbody "Albanese, Paige 98% Carpenter, Grace 95% Cope, Thomas or Tom 91% Ewing, Esperan…" at bounding box center [840, 184] width 1138 height 1560
drag, startPoint x: 1156, startPoint y: 362, endPoint x: 1176, endPoint y: 412, distance: 54.1
click at [1176, 412] on tbody "Albanese, Paige 98% Carpenter, Grace 95% Cope, Thomas or Tom 91% Ewing, Esperan…" at bounding box center [840, 184] width 1138 height 1560
drag, startPoint x: 1176, startPoint y: 412, endPoint x: 1176, endPoint y: 428, distance: 15.8
click at [1176, 428] on td at bounding box center [1221, 457] width 375 height 78
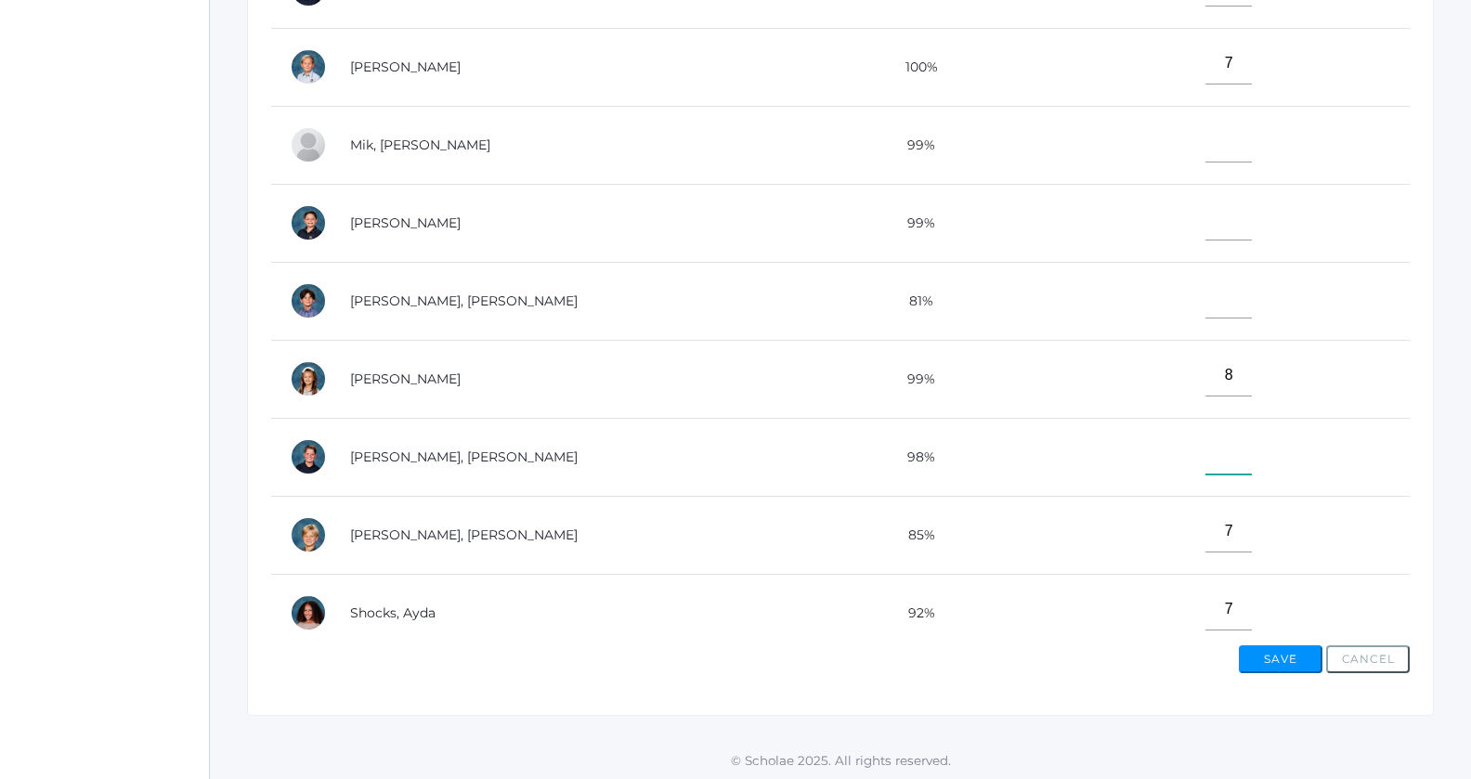
click at [1205, 446] on input"] "text" at bounding box center [1228, 454] width 46 height 42
drag, startPoint x: 1188, startPoint y: 446, endPoint x: 1188, endPoint y: 421, distance: 25.1
click at [1205, 433] on input"] "7" at bounding box center [1228, 454] width 46 height 42
type input"] "7"
click at [1188, 421] on td "7" at bounding box center [1221, 457] width 375 height 78
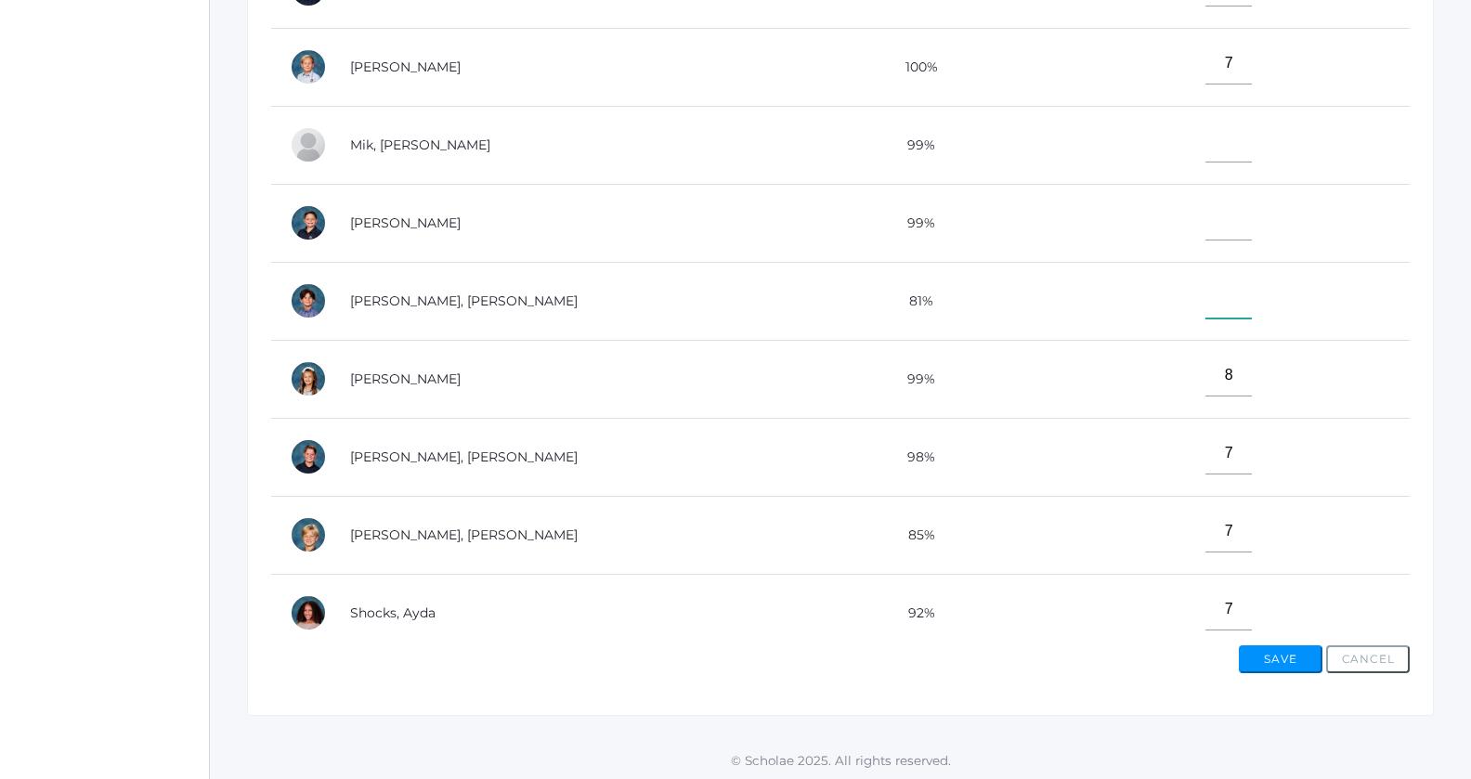
click at [1205, 292] on input"] "text" at bounding box center [1228, 298] width 46 height 42
type input"] "0"
click at [1205, 223] on input"] "text" at bounding box center [1228, 220] width 46 height 42
click at [1205, 199] on input"] "0" at bounding box center [1228, 220] width 46 height 42
type input"] "0"
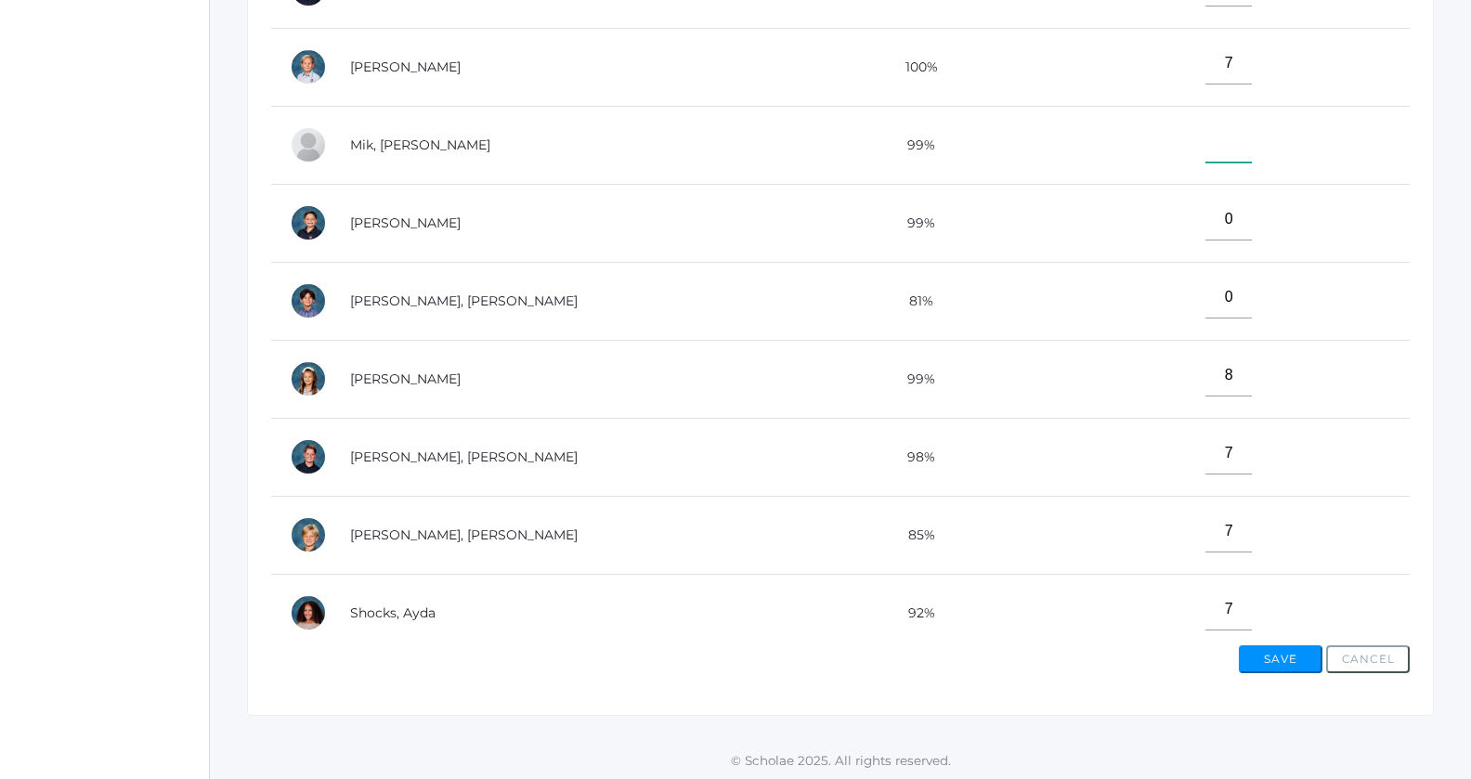
click at [1205, 146] on input"] "text" at bounding box center [1228, 142] width 46 height 42
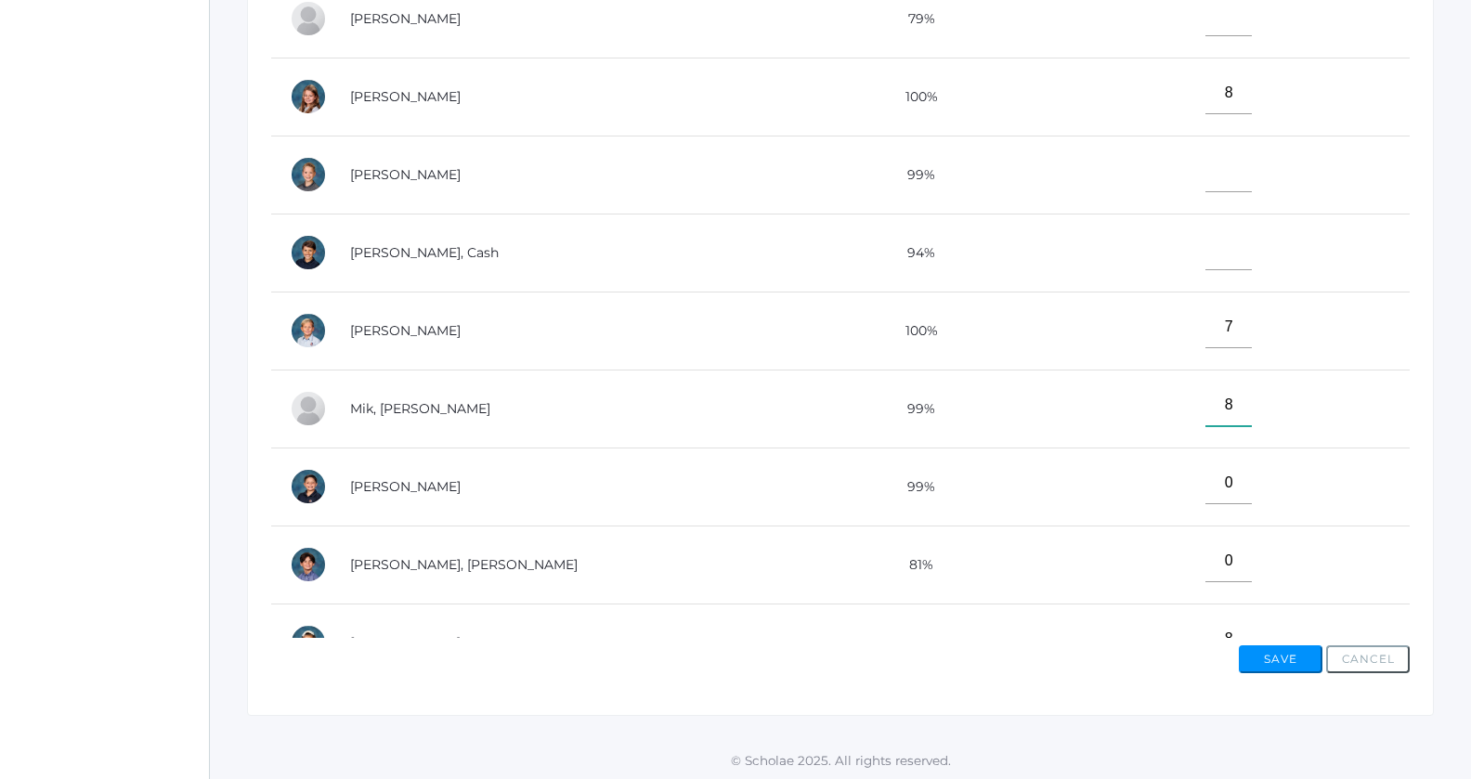
scroll to position [310, 0]
type input"] "8"
click at [1205, 259] on input"] "text" at bounding box center [1228, 251] width 46 height 42
type input"] "0"
click at [1205, 175] on input"] "text" at bounding box center [1228, 173] width 46 height 42
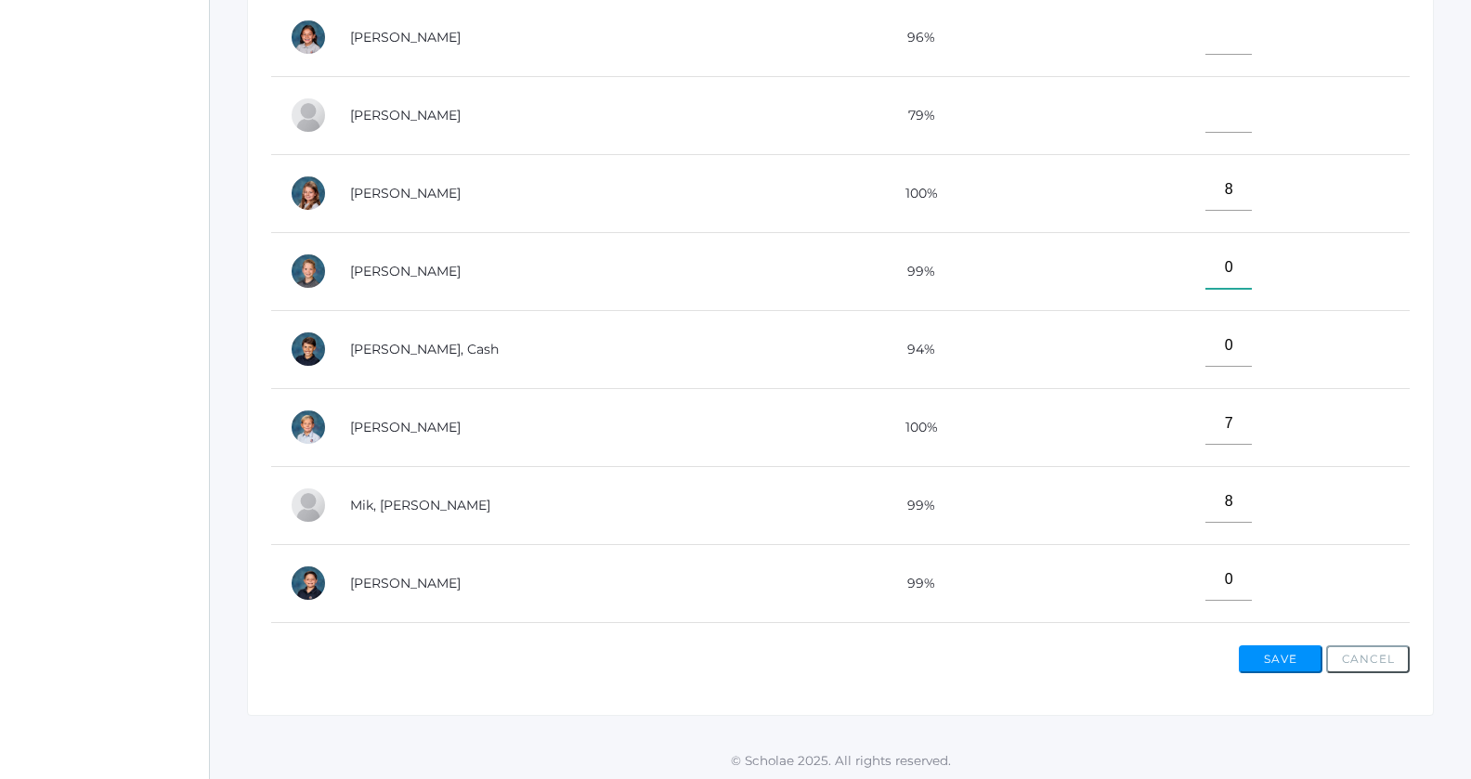
scroll to position [214, 0]
type input"] "0"
click at [1205, 119] on input"] "text" at bounding box center [1228, 113] width 46 height 42
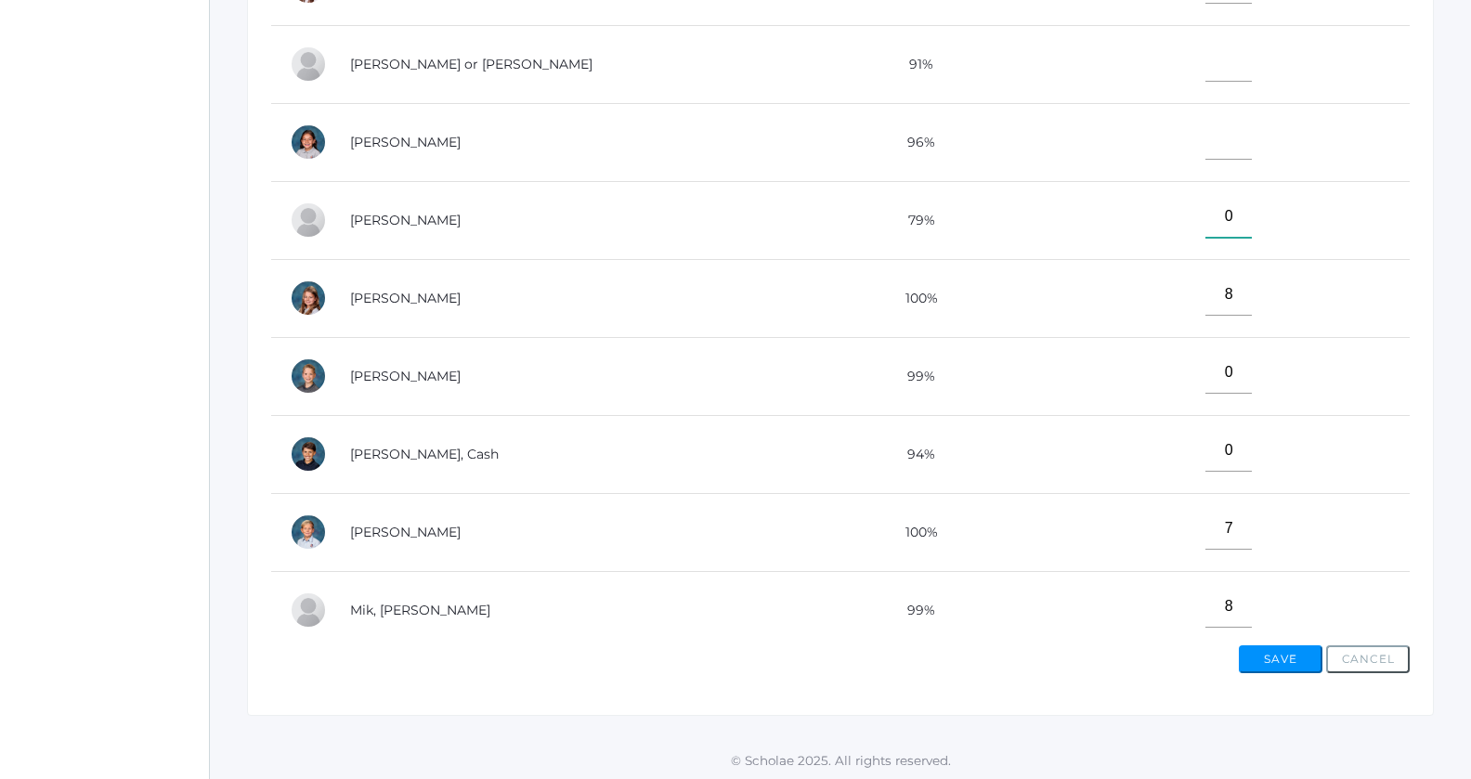
scroll to position [107, 0]
type input"] "0"
click at [1205, 149] on input"] "text" at bounding box center [1228, 143] width 46 height 42
type input"] "8"
click at [1205, 60] on input"] "text" at bounding box center [1228, 65] width 46 height 42
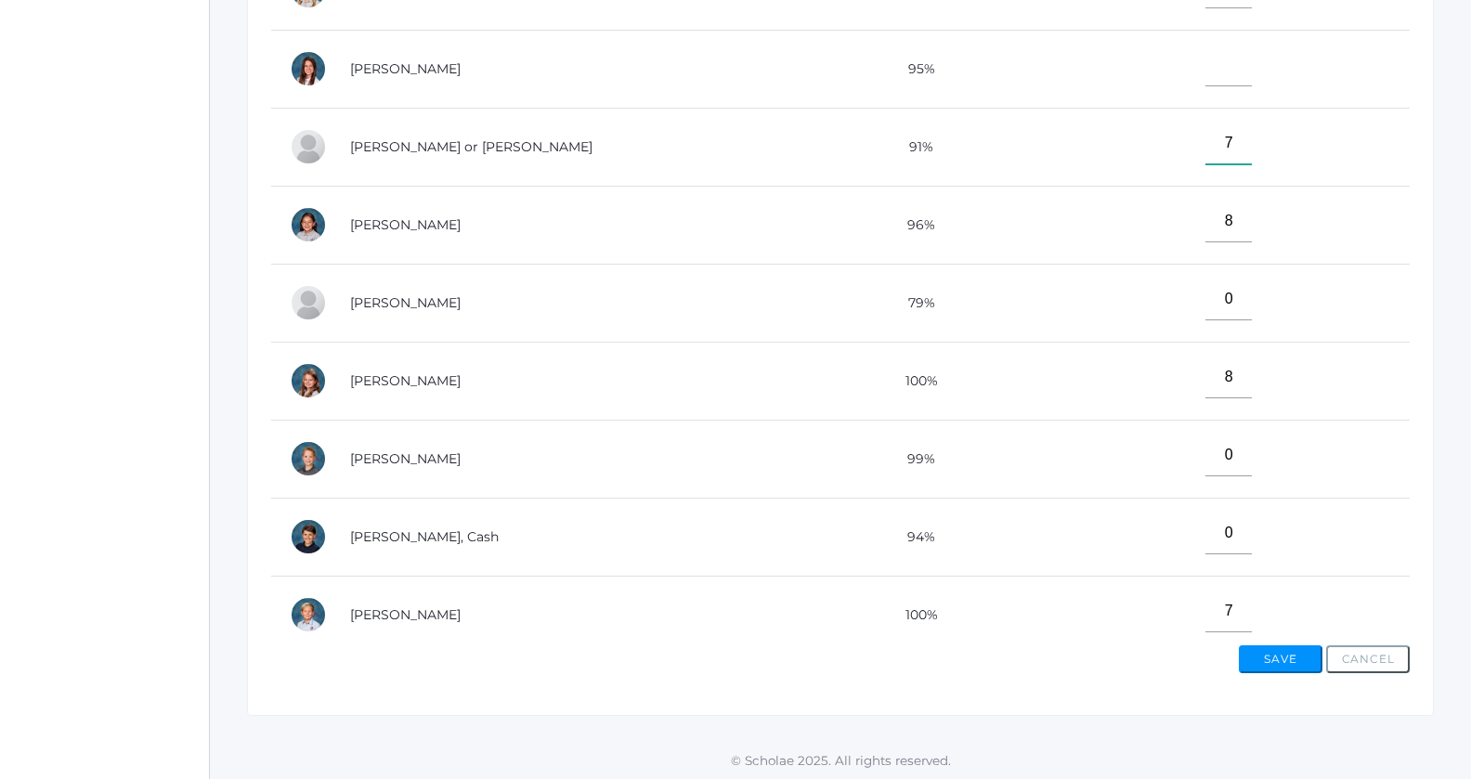
scroll to position [0, 0]
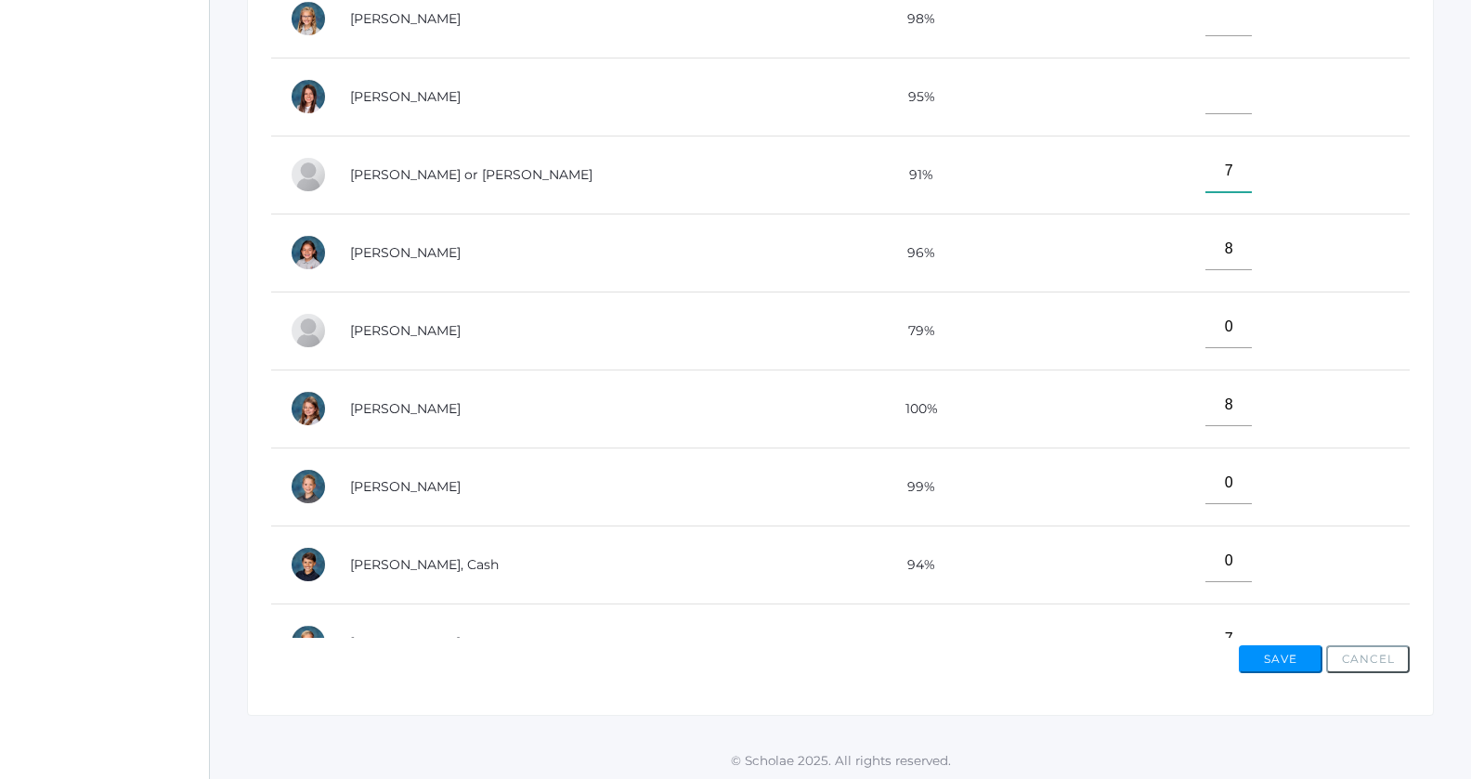
type input"] "7"
click at [1205, 100] on input"] "text" at bounding box center [1228, 93] width 46 height 42
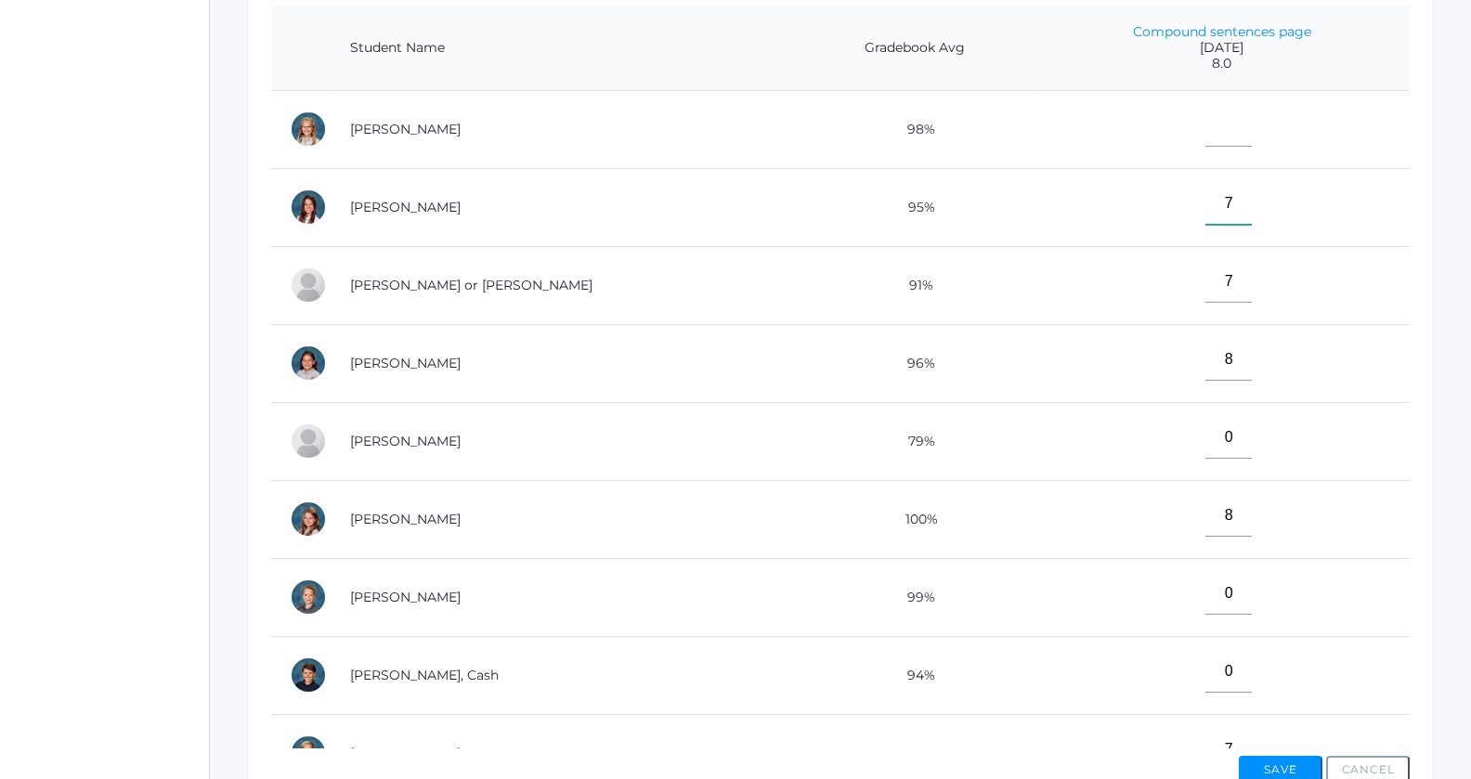
scroll to position [419, 0]
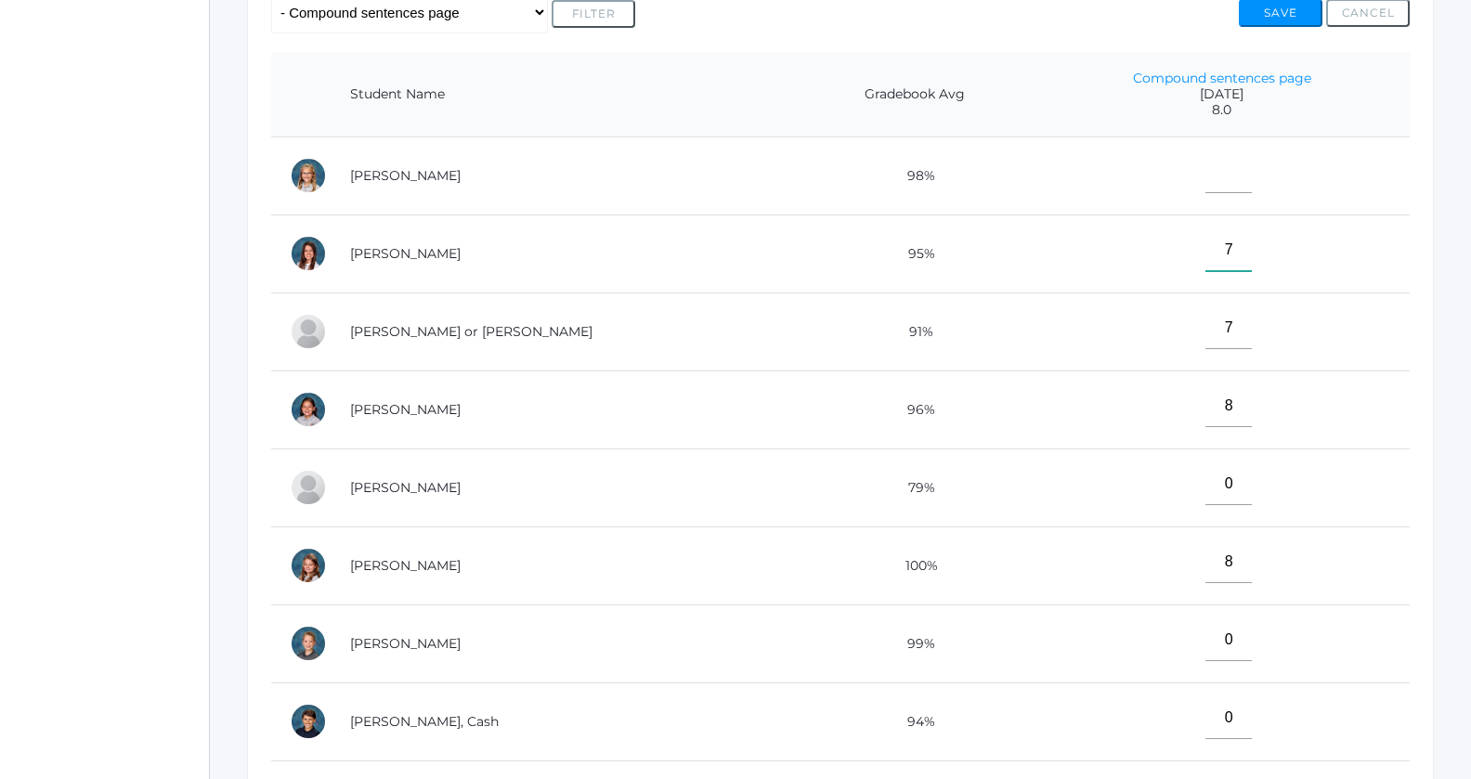
type input"] "7"
click at [1205, 175] on input"] "text" at bounding box center [1228, 172] width 46 height 42
type input"] "8"
click at [1276, 16] on button "Save" at bounding box center [1280, 13] width 84 height 28
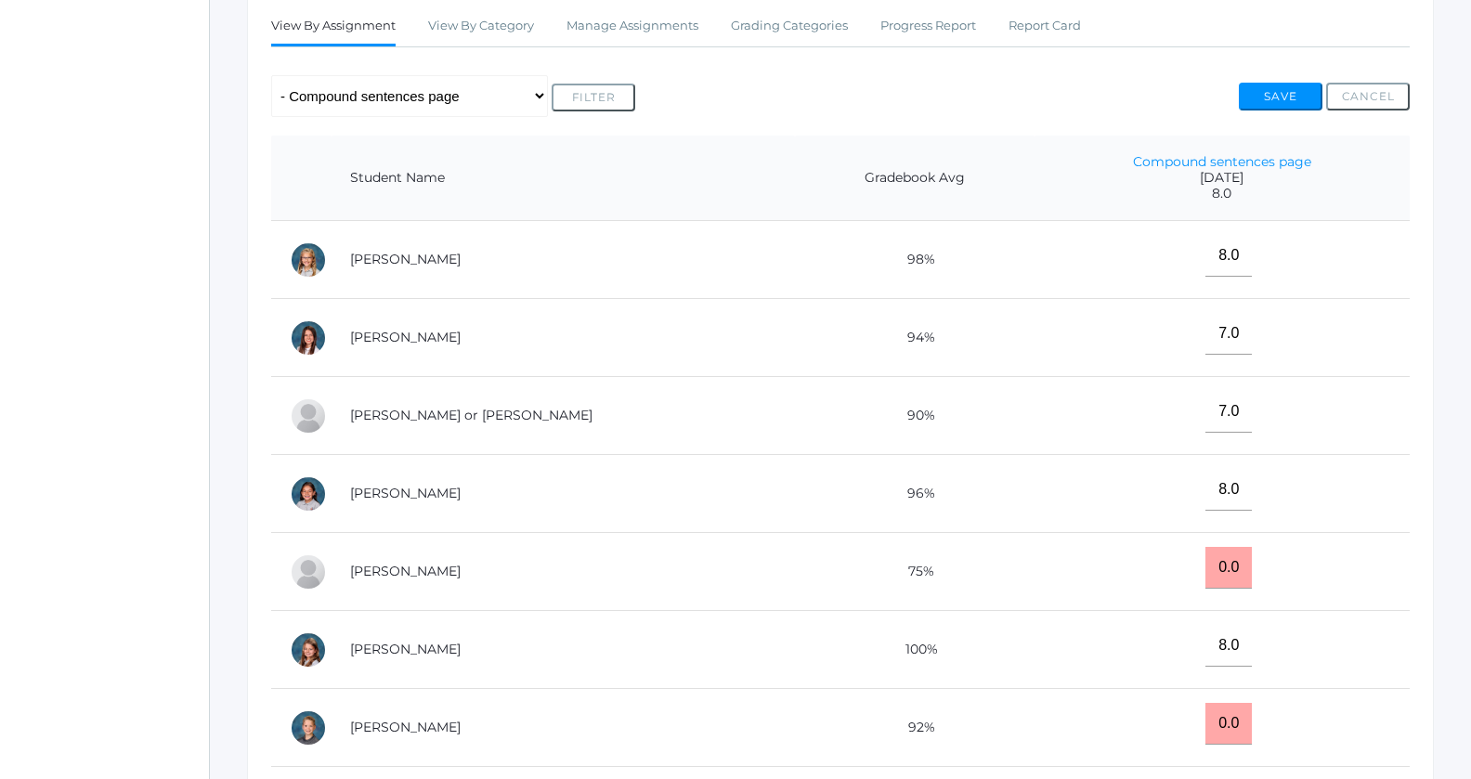
scroll to position [380, 0]
click at [1292, 187] on span "8.0" at bounding box center [1222, 192] width 338 height 16
click at [1290, 312] on td "7.0" at bounding box center [1221, 336] width 375 height 78
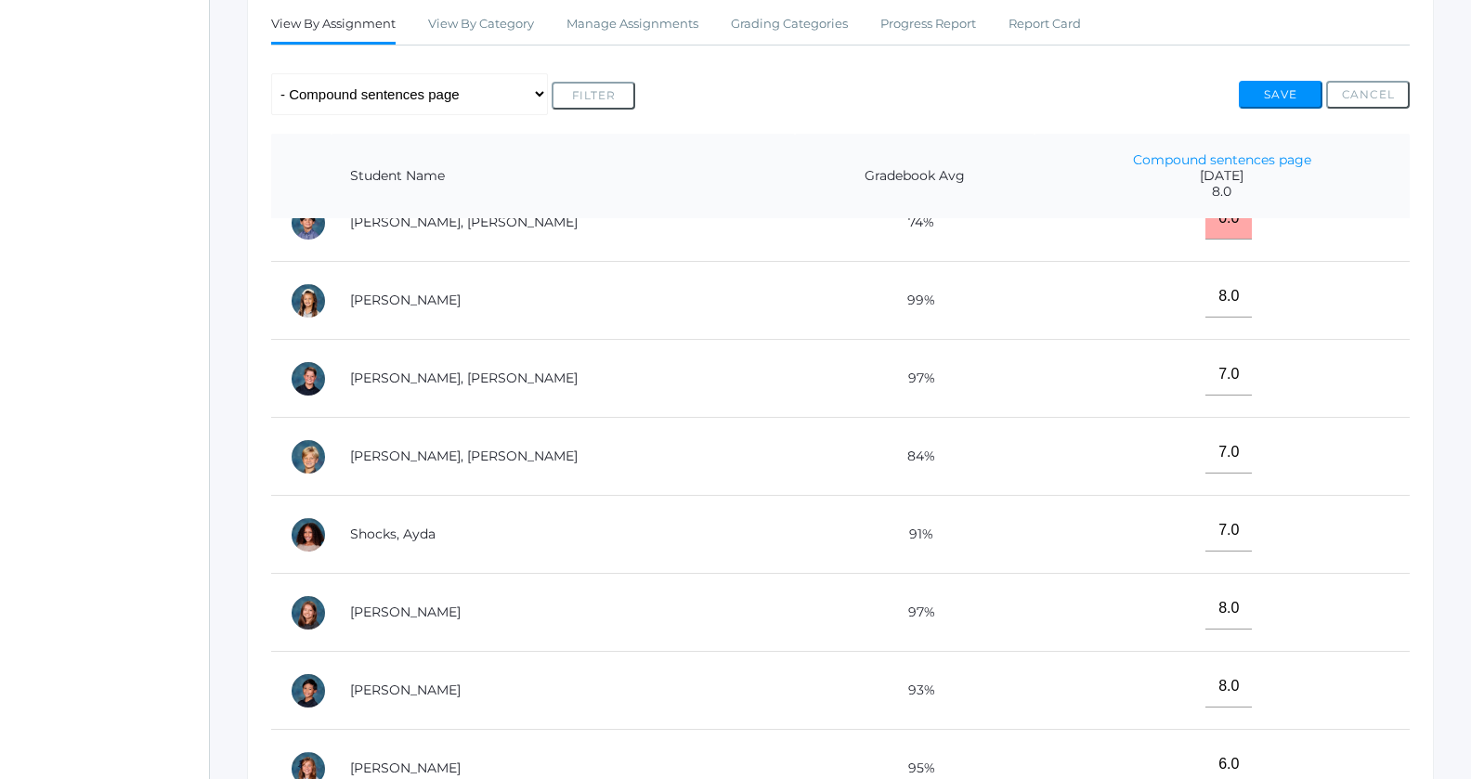
scroll to position [619, 0]
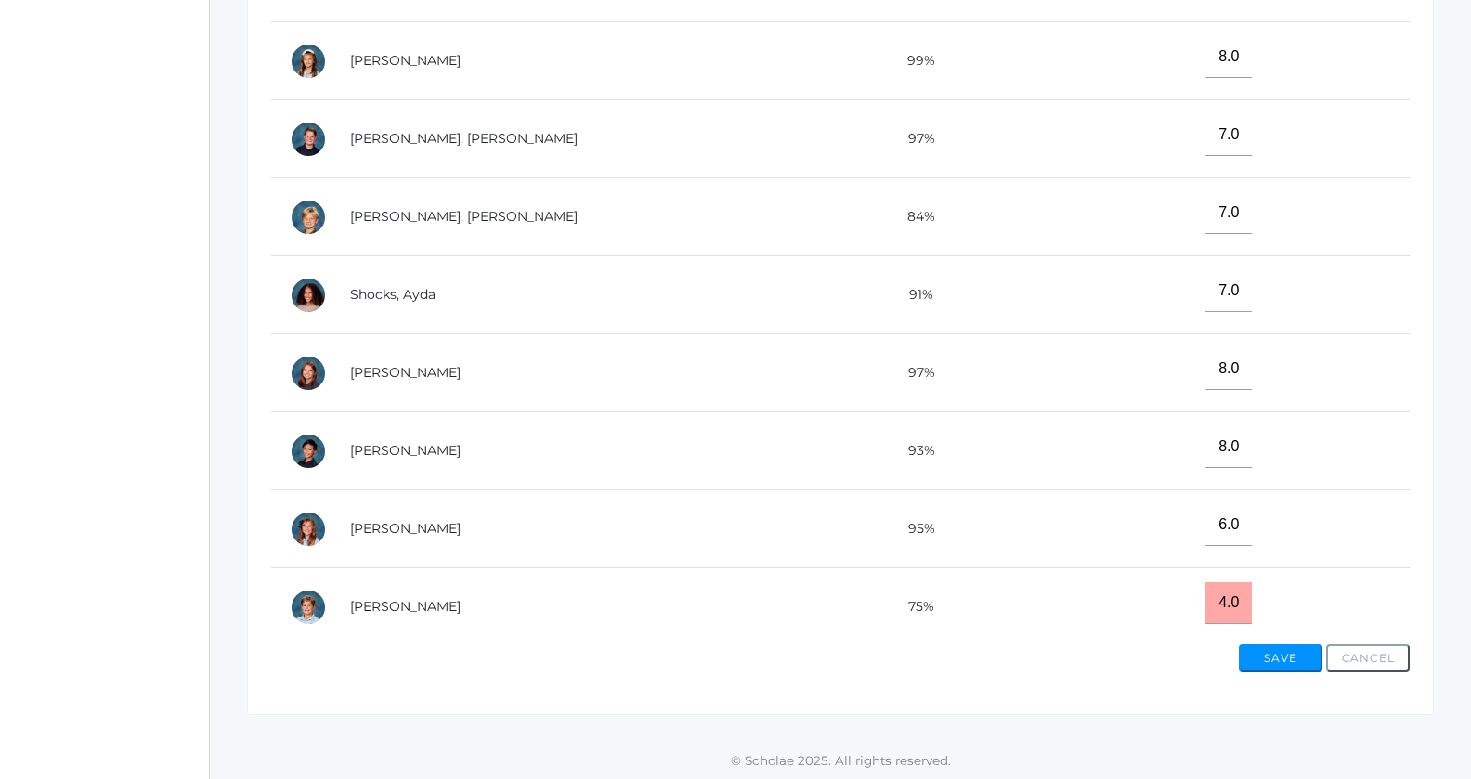
drag, startPoint x: 1425, startPoint y: 287, endPoint x: 1337, endPoint y: 292, distance: 88.3
click at [1337, 292] on div "View By Assignment View By Category Manage Assignments Grading Categories Progr…" at bounding box center [840, 229] width 1186 height 974
drag, startPoint x: 1337, startPoint y: 292, endPoint x: 1075, endPoint y: 292, distance: 261.8
click at [1075, 292] on td "7.0" at bounding box center [1221, 295] width 375 height 78
click at [208, 340] on div "icons/ui/navigation/home Created with Sketch. Home icons/user/plain Created wit…" at bounding box center [735, 81] width 1471 height 1401
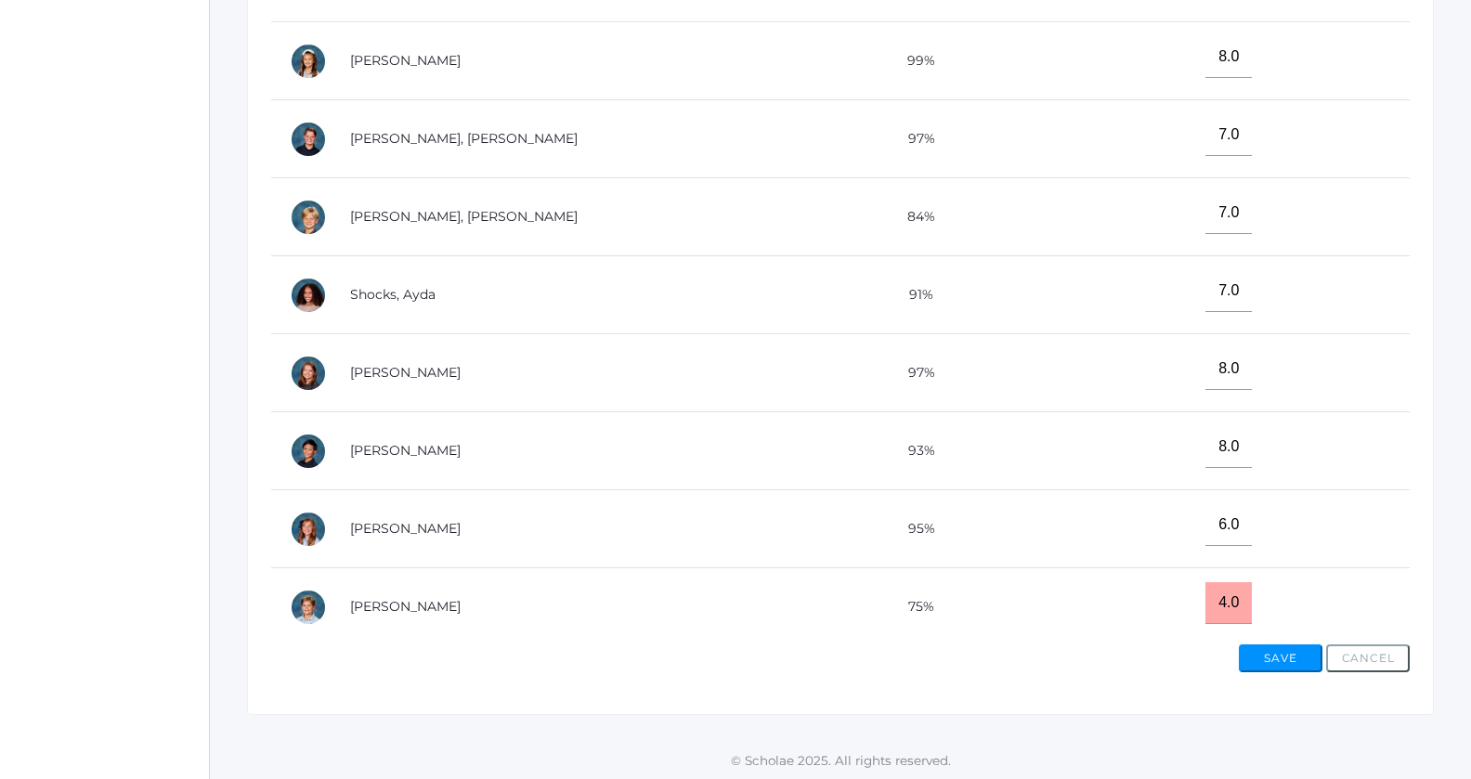
click at [146, 343] on div "icons/ui/navigation/home Created with Sketch. Home icons/user/plain Created wit…" at bounding box center [104, 81] width 209 height 1401
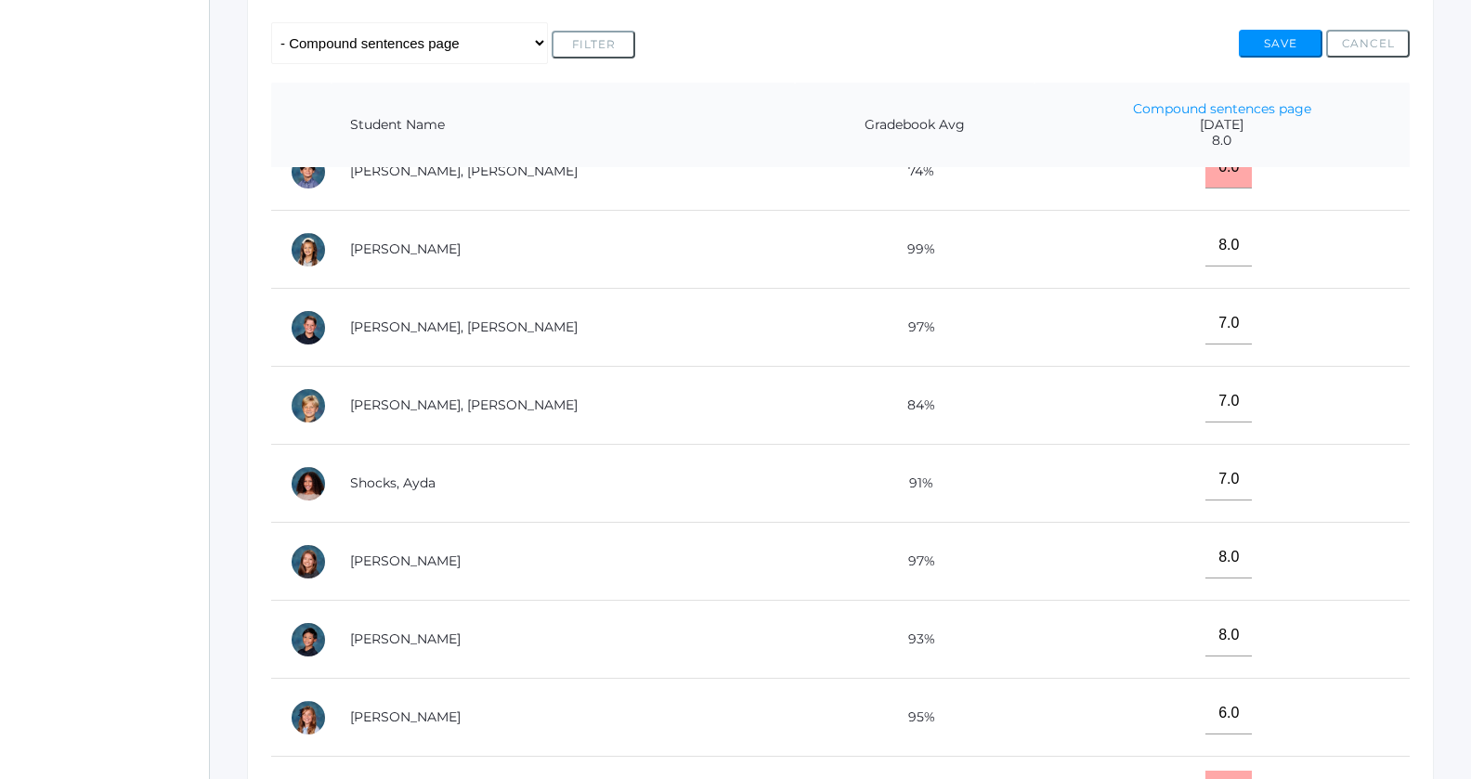
scroll to position [0, 0]
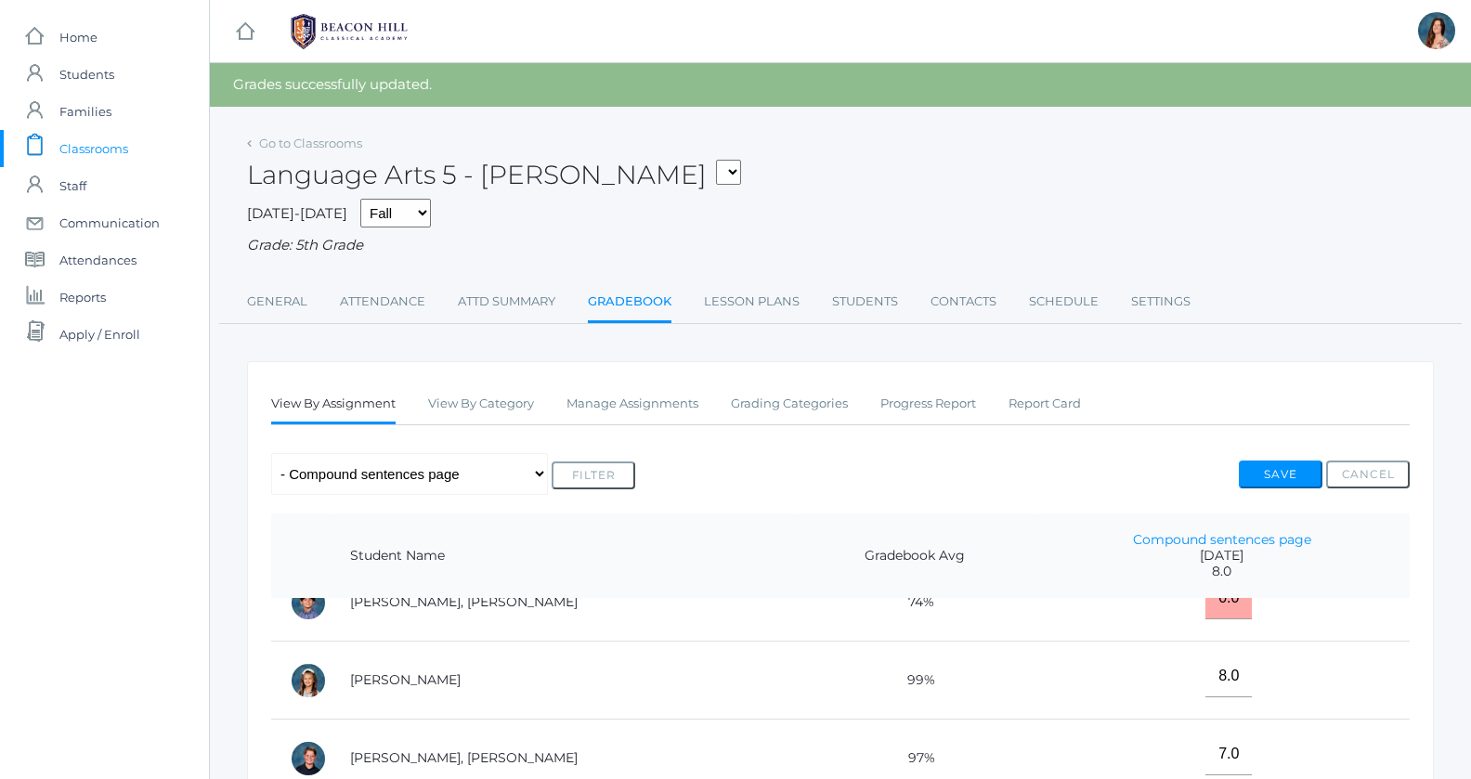
click at [108, 149] on span "Classrooms" at bounding box center [93, 148] width 69 height 37
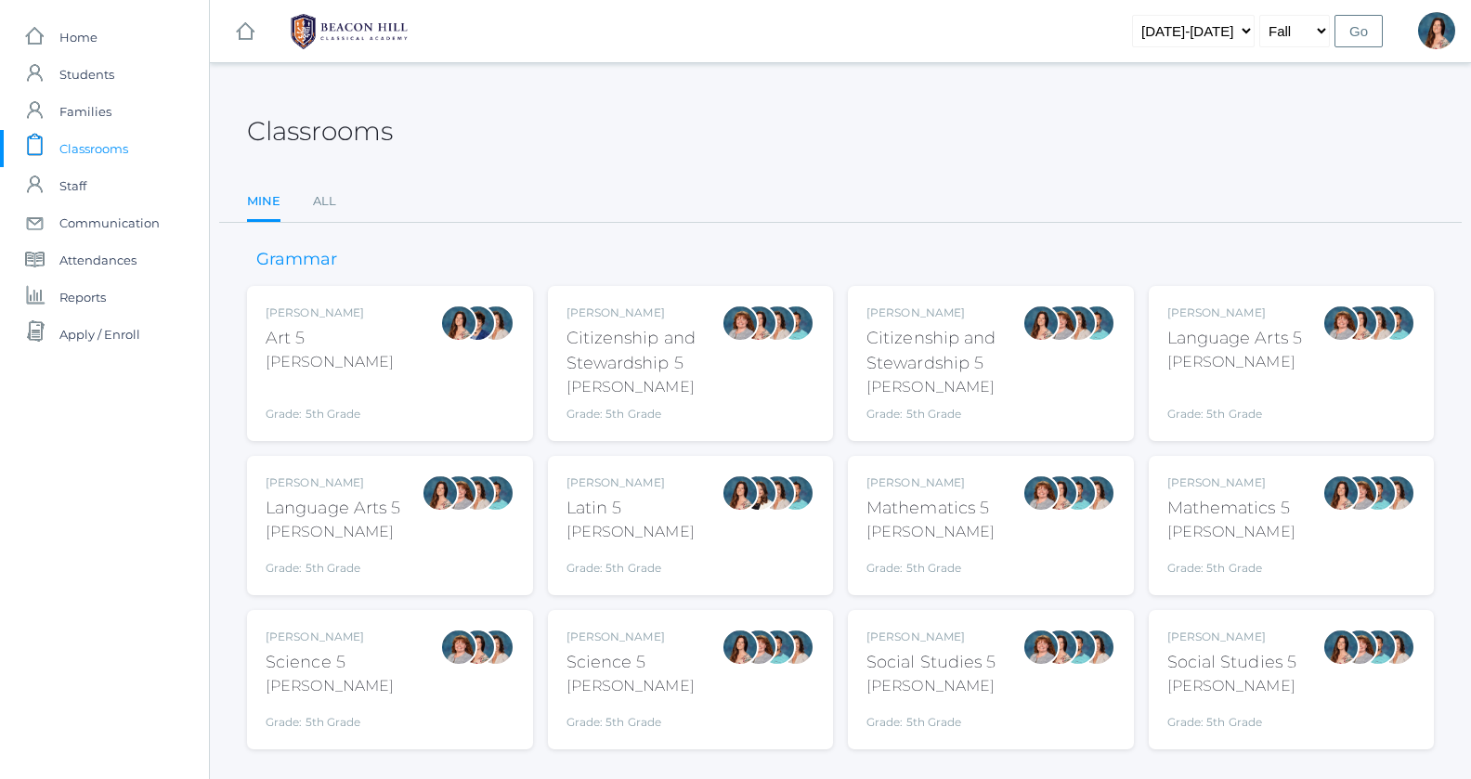
click at [410, 168] on div "Classrooms Mine All Mine All" at bounding box center [840, 154] width 1186 height 136
drag, startPoint x: 470, startPoint y: 174, endPoint x: 530, endPoint y: 217, distance: 74.5
click at [530, 217] on div "Classrooms Mine All Mine All" at bounding box center [840, 154] width 1186 height 136
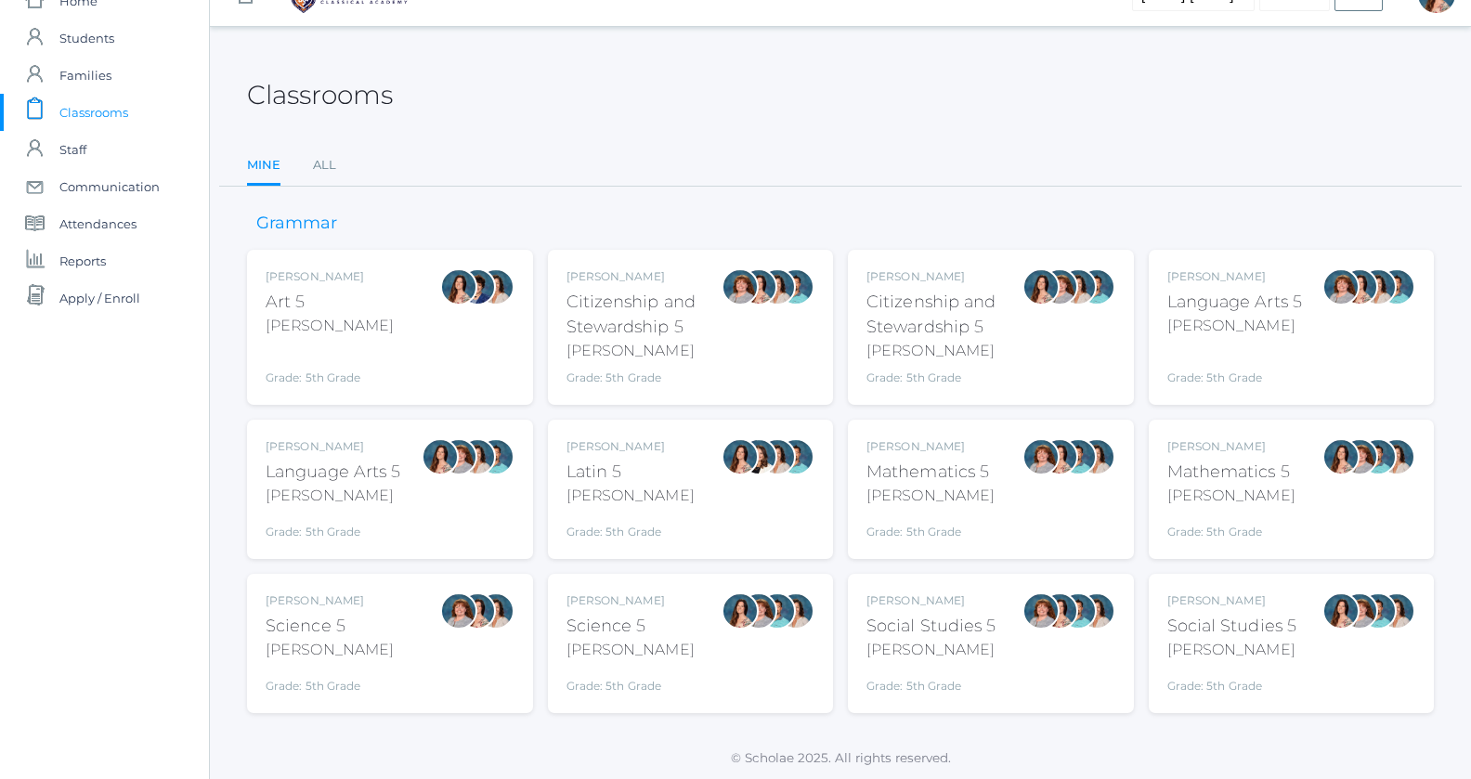
drag, startPoint x: 530, startPoint y: 217, endPoint x: 651, endPoint y: 242, distance: 123.3
click at [621, 227] on div "Grammar Rebecca Salazar Art 5 Salazar Grade: 5th Grade 05ART Sarah Bence Citize…" at bounding box center [840, 449] width 1186 height 525
click at [1257, 485] on div "Salazar" at bounding box center [1231, 496] width 128 height 22
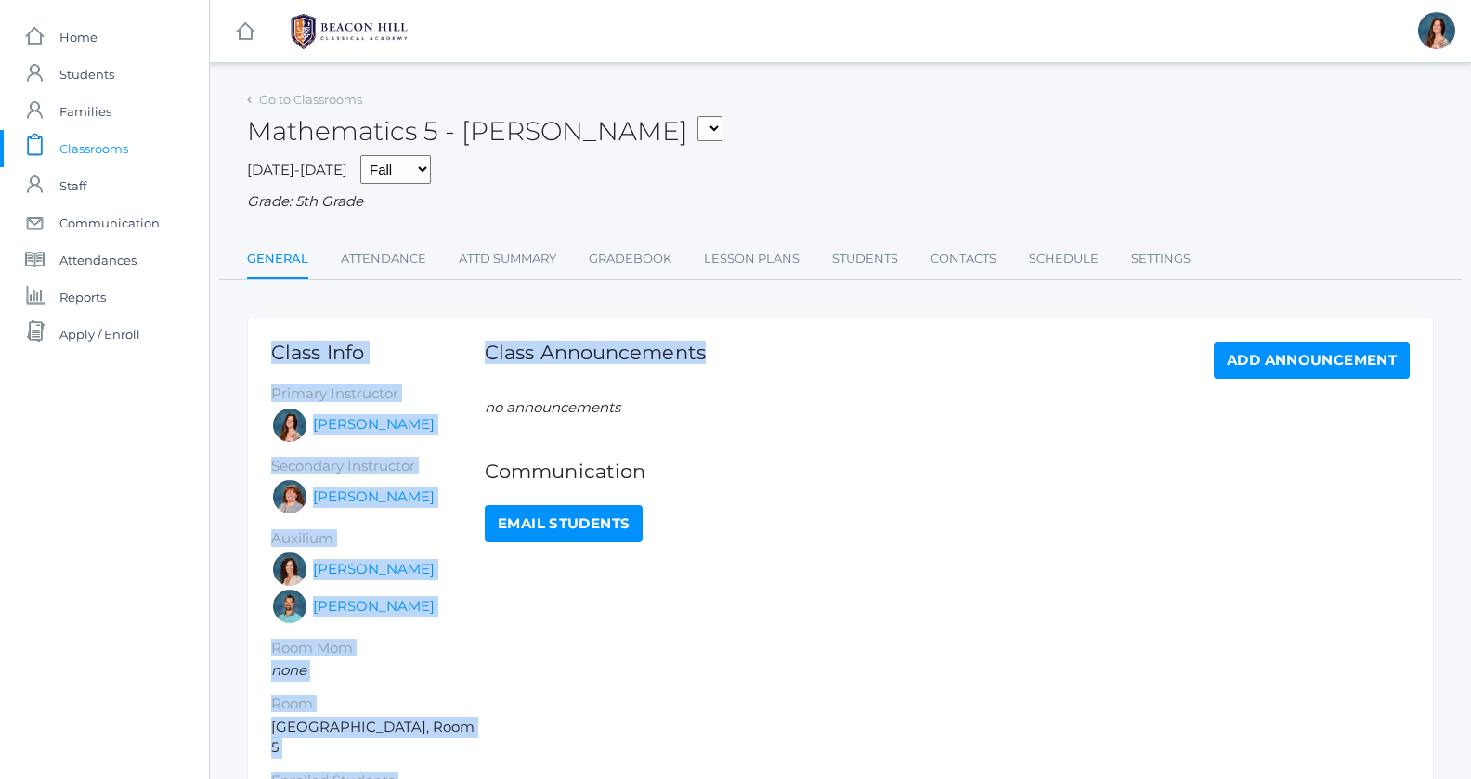
drag, startPoint x: 956, startPoint y: 368, endPoint x: 844, endPoint y: 311, distance: 125.8
click at [844, 311] on div "Go to Classrooms Mathematics 5 - Salazar 05ART - Art 5 Salazar 05CITIZEN - Citi…" at bounding box center [840, 471] width 1186 height 771
drag, startPoint x: 844, startPoint y: 311, endPoint x: 782, endPoint y: 289, distance: 66.1
click at [831, 305] on div "Go to Classrooms Mathematics 5 - Salazar 05ART - Art 5 Salazar 05CITIZEN - Citi…" at bounding box center [840, 471] width 1186 height 771
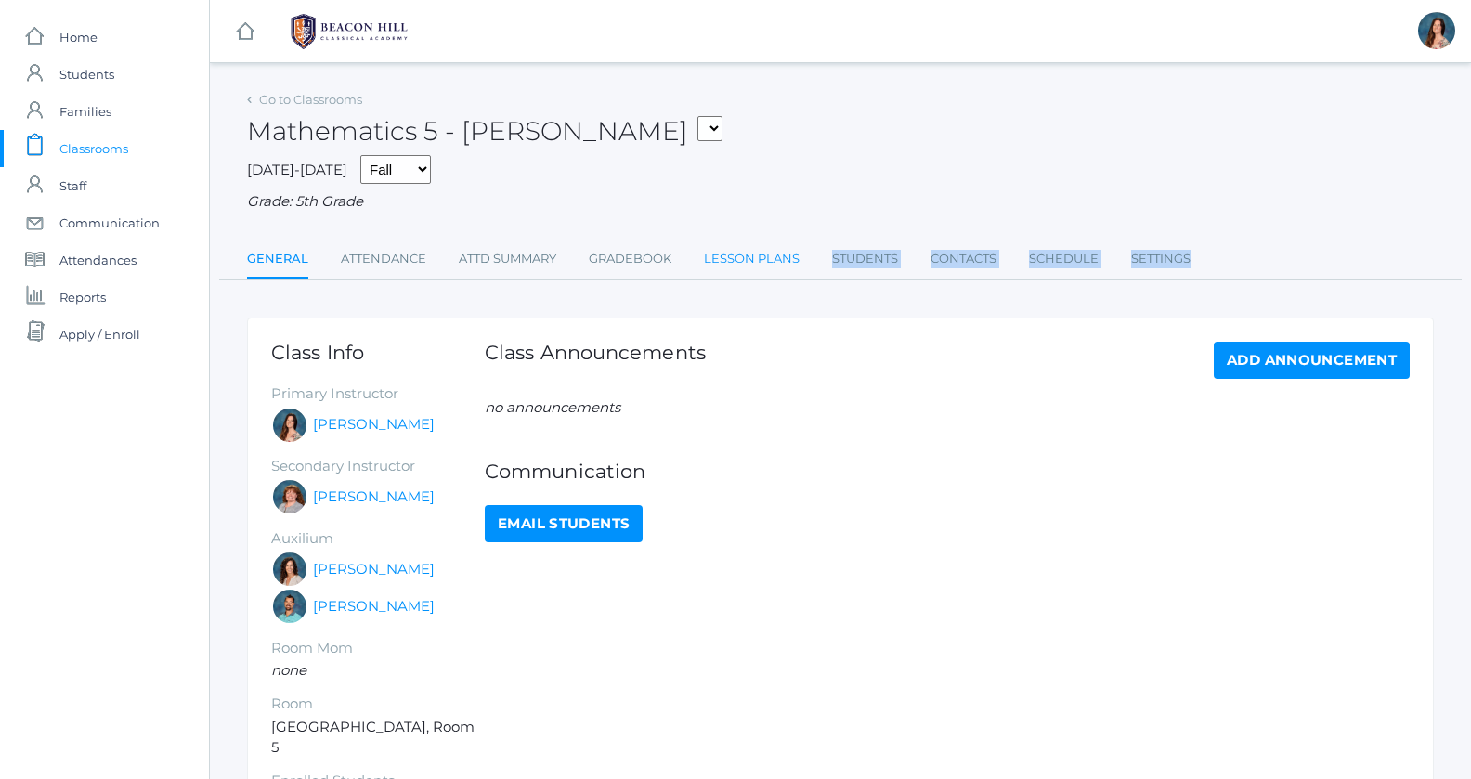
click at [759, 273] on div "Go to Classrooms Mathematics 5 - Salazar 05ART - Art 5 Salazar 05CITIZEN - Citi…" at bounding box center [840, 471] width 1186 height 771
click at [667, 299] on div "Go to Classrooms Mathematics 5 - Salazar 05ART - Art 5 Salazar 05CITIZEN - Citi…" at bounding box center [840, 471] width 1186 height 771
click at [642, 253] on link "Gradebook" at bounding box center [630, 258] width 83 height 37
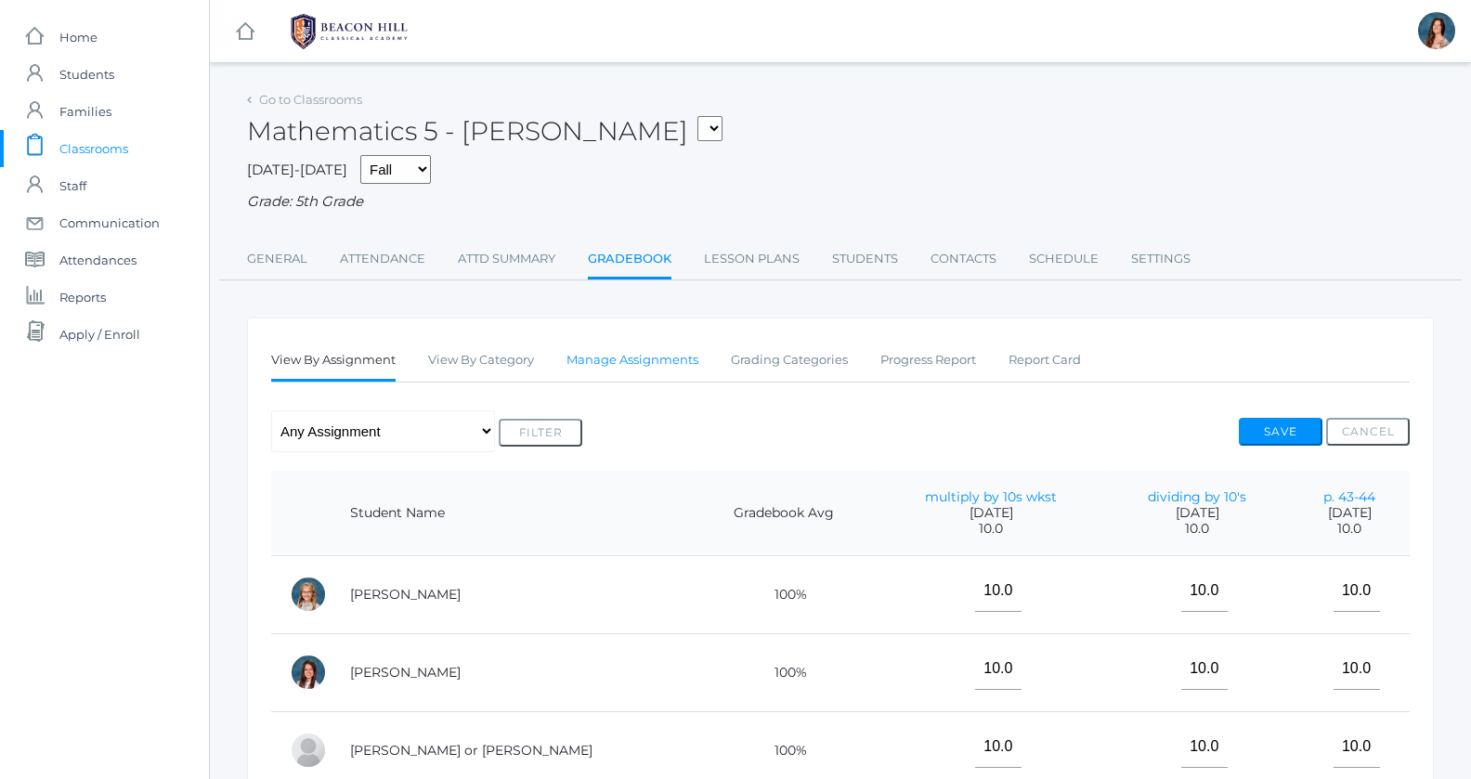
click at [656, 358] on link "Manage Assignments" at bounding box center [632, 360] width 132 height 37
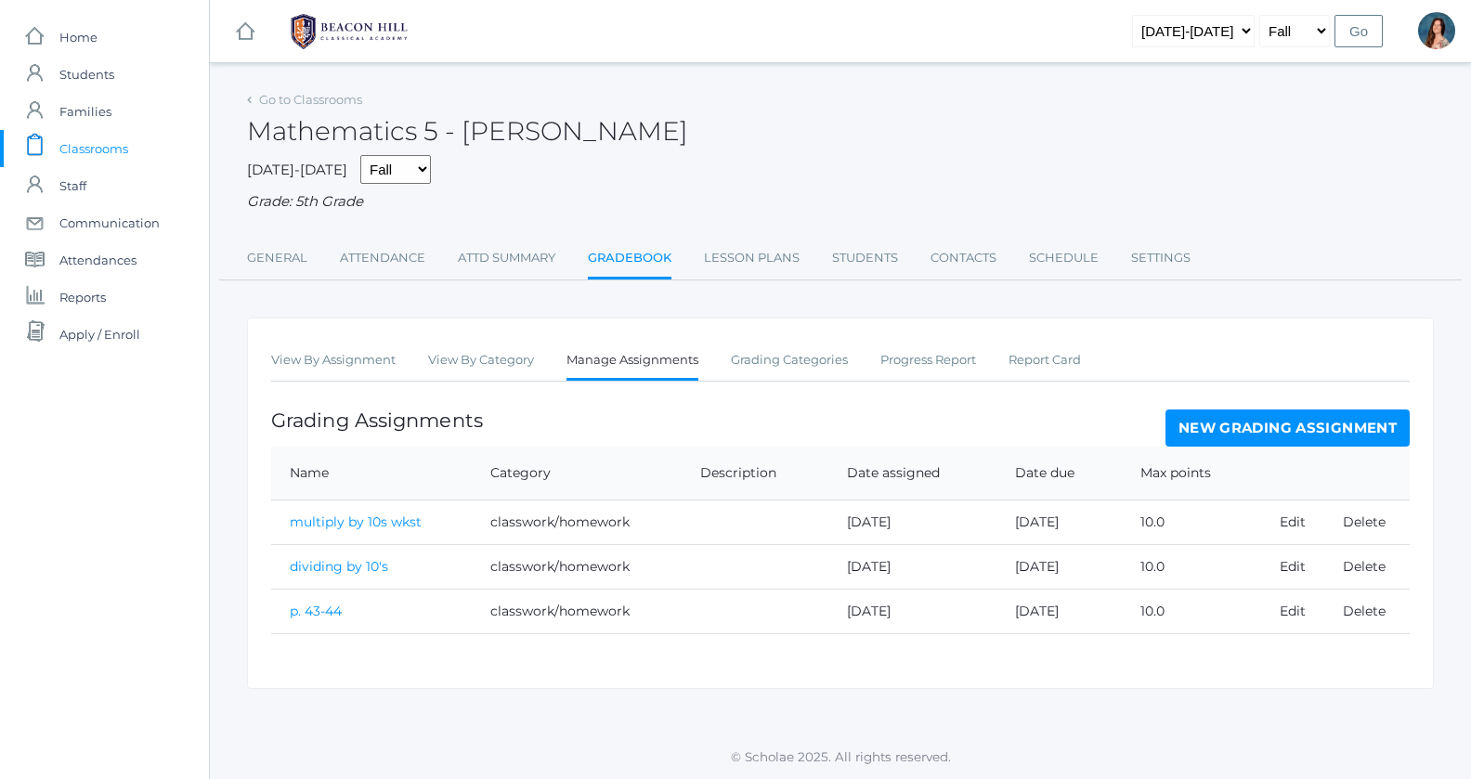
click at [1220, 429] on link "New Grading Assignment" at bounding box center [1287, 427] width 244 height 37
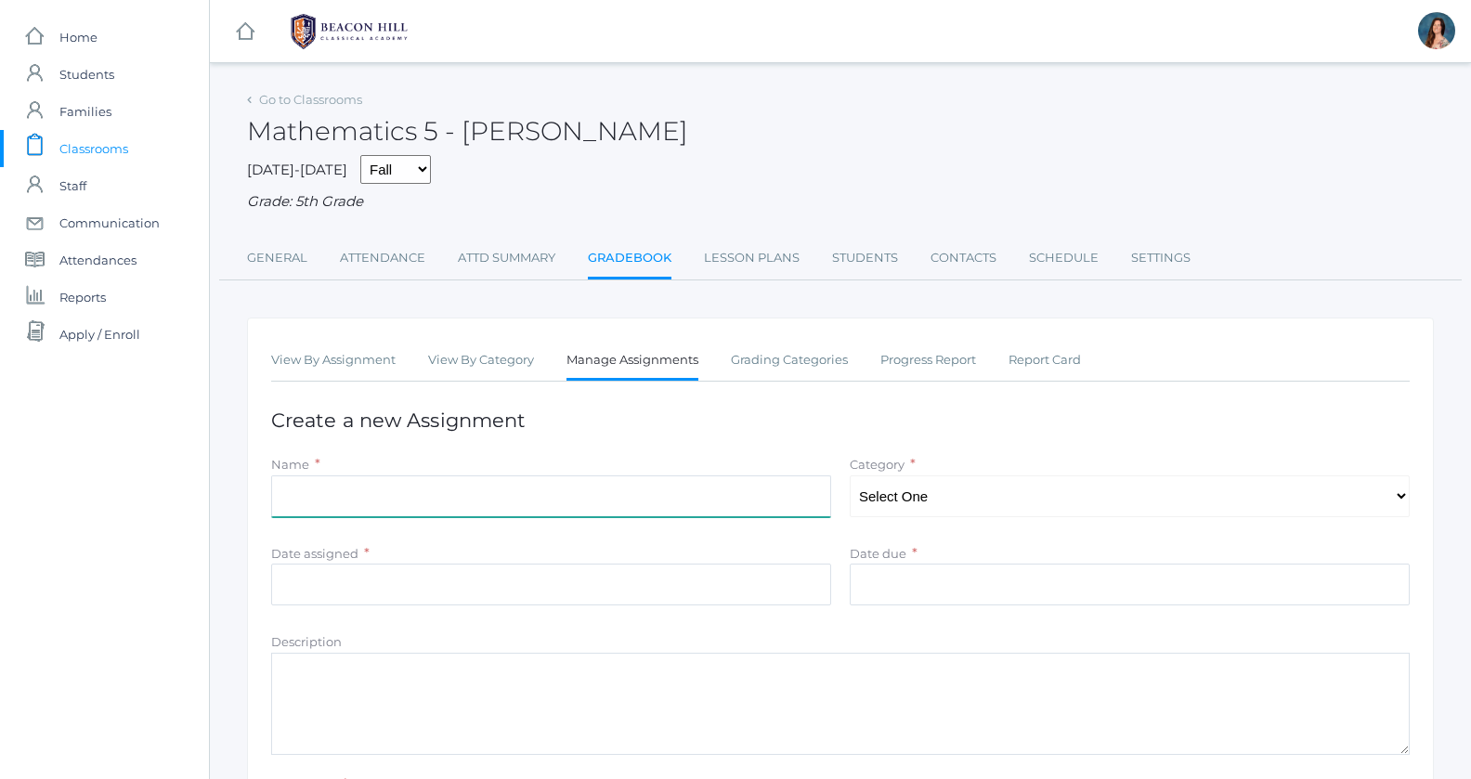
click at [534, 491] on input "Name" at bounding box center [551, 496] width 560 height 42
drag, startPoint x: 534, startPoint y: 491, endPoint x: 661, endPoint y: 484, distance: 127.4
click at [661, 484] on input "p. 57" at bounding box center [551, 496] width 560 height 42
type input "p. 57"
click at [814, 456] on div "Name *" at bounding box center [551, 464] width 560 height 21
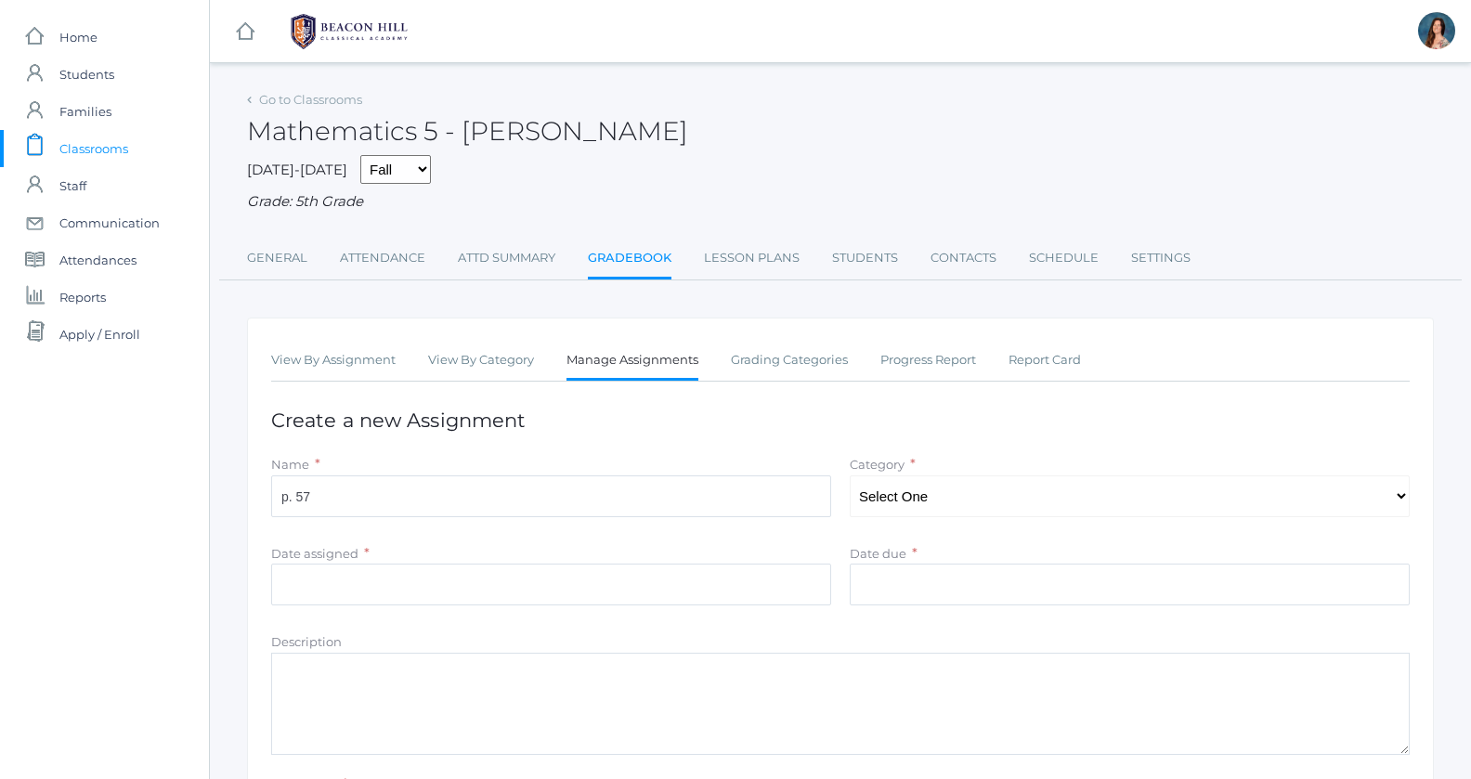
click at [947, 437] on div "View By Assignment View By Category Manage Assignments Grading Categories Progr…" at bounding box center [840, 628] width 1186 height 620
click at [962, 475] on div "Category * Select One Tests/quizzes Participation classwork/homework" at bounding box center [1129, 485] width 560 height 63
select select "1041"
click option "classwork/homework" at bounding box center [0, 0] width 0 height 0
drag, startPoint x: 971, startPoint y: 495, endPoint x: 908, endPoint y: 537, distance: 75.7
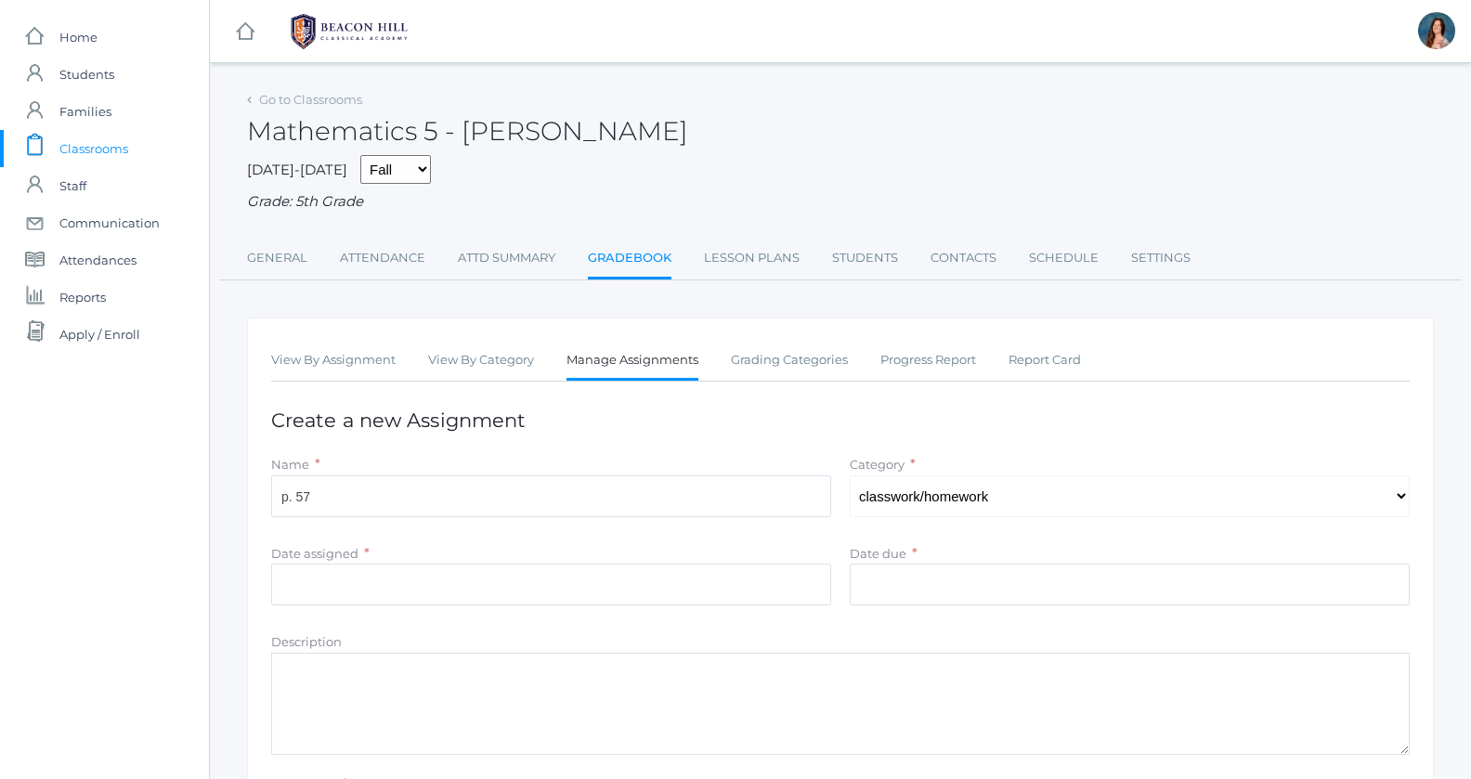
click at [908, 537] on form "Name * p. 57 Category * Select One Tests/quizzes Participation classwork/homewo…" at bounding box center [840, 673] width 1138 height 438
drag, startPoint x: 754, startPoint y: 555, endPoint x: 726, endPoint y: 561, distance: 28.4
click at [726, 561] on div "Date assigned * Cancel Ok" at bounding box center [551, 574] width 560 height 63
click at [716, 566] on input "Date assigned" at bounding box center [551, 585] width 560 height 42
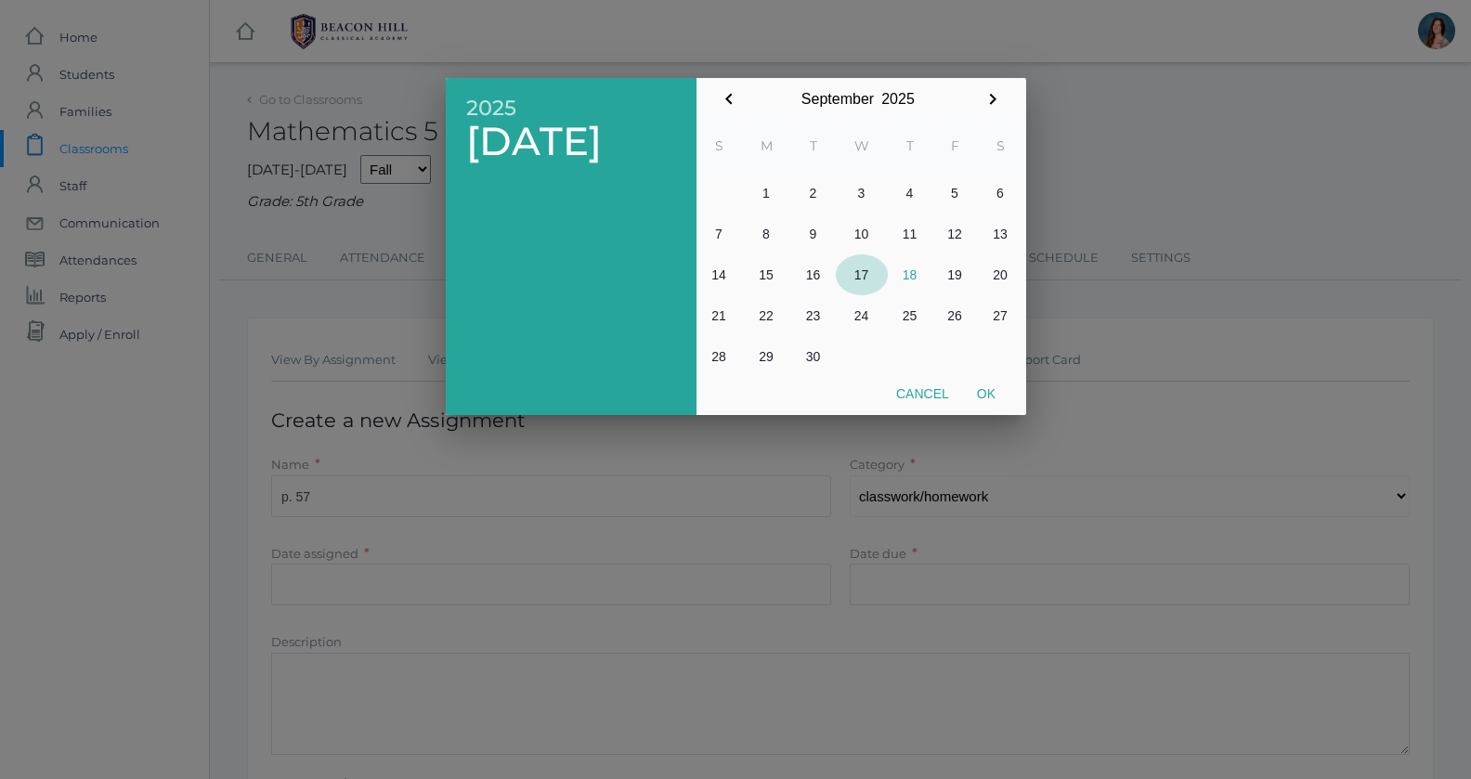
click at [859, 283] on button "17" at bounding box center [862, 274] width 52 height 41
drag, startPoint x: 859, startPoint y: 283, endPoint x: 958, endPoint y: 335, distance: 112.1
click at [958, 335] on tbody "1 2 3 4 5 6 7 8 9 10 11 12 13 14 15 16 17 18 19 20 21 22 23 24 25 26 27 28 29 30" at bounding box center [859, 275] width 327 height 204
click at [979, 395] on button "Ok" at bounding box center [986, 393] width 46 height 33
type input "2025-09-17"
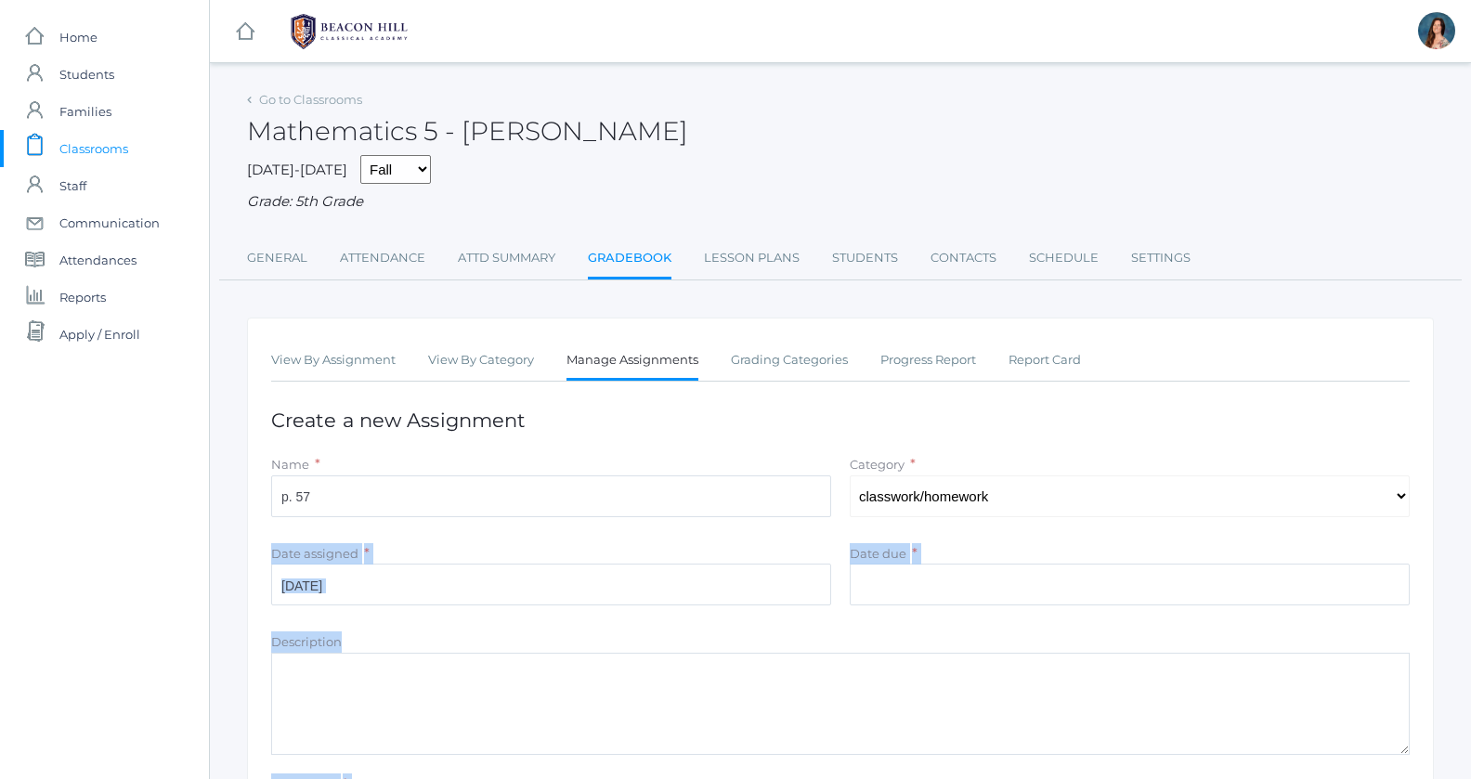
drag, startPoint x: 936, startPoint y: 514, endPoint x: 926, endPoint y: 552, distance: 39.4
click at [926, 552] on form "Name * p. 57 Category * Select One Tests/quizzes Participation classwork/homewo…" at bounding box center [840, 673] width 1138 height 438
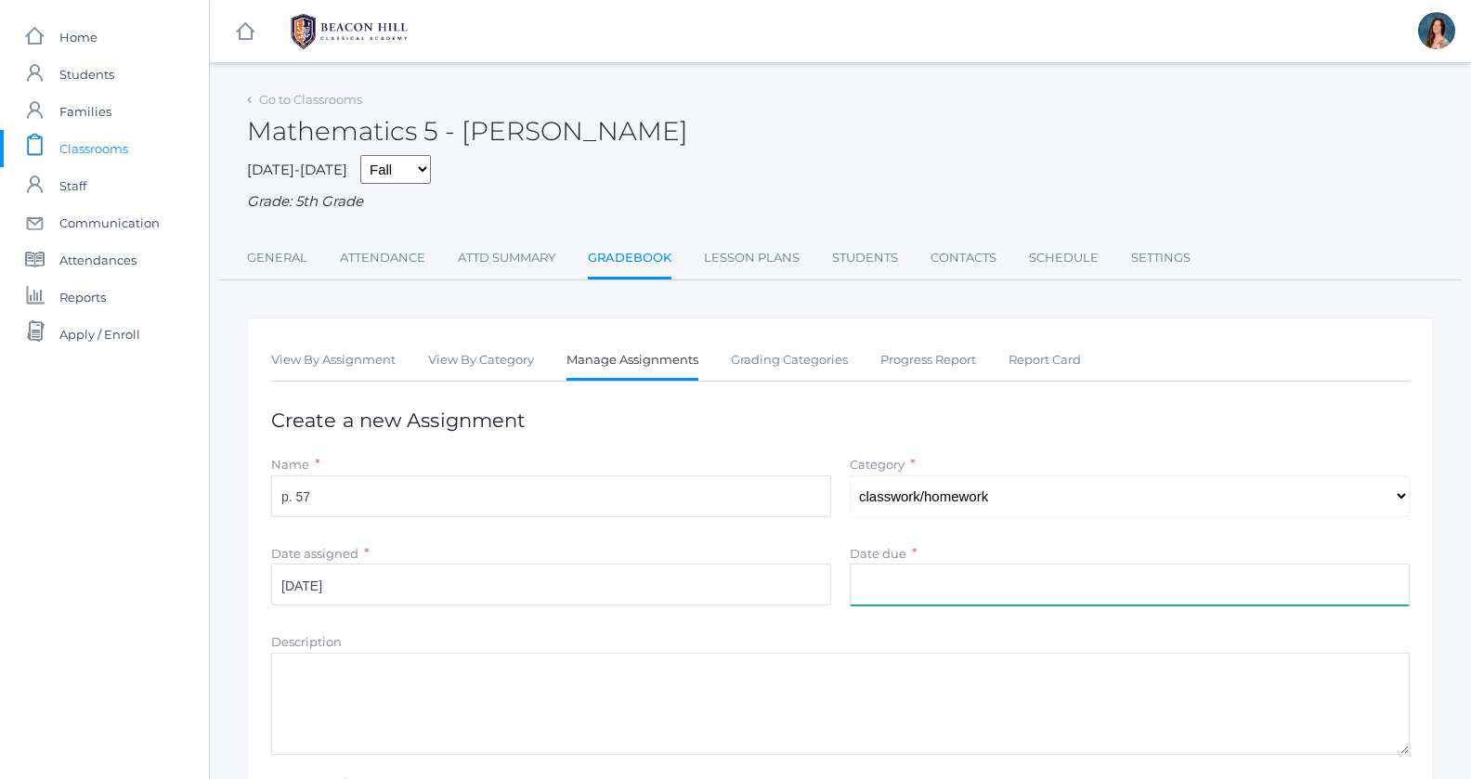
click at [919, 579] on input "Date due" at bounding box center [1129, 585] width 560 height 42
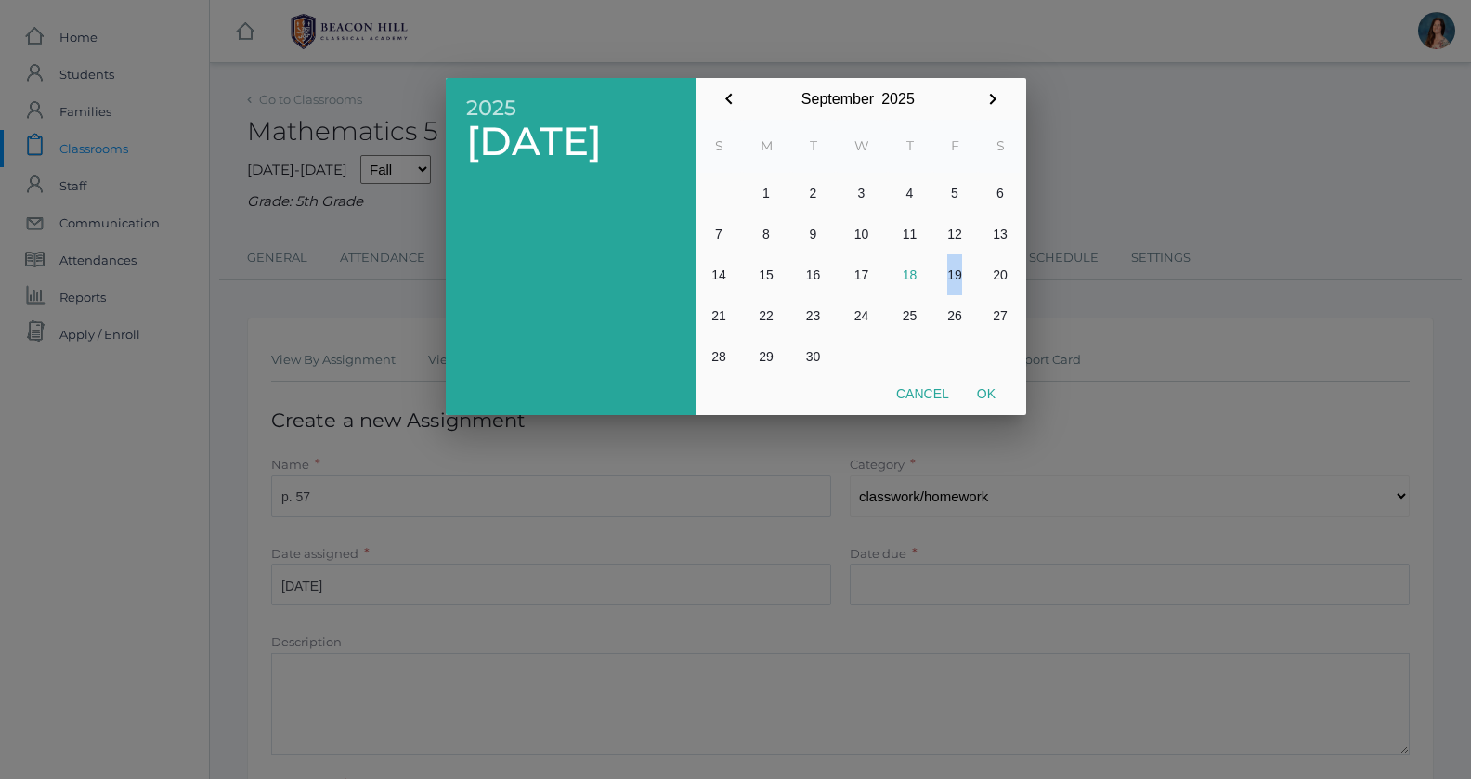
drag, startPoint x: 939, startPoint y: 315, endPoint x: 939, endPoint y: 283, distance: 31.6
click at [939, 283] on tbody "1 2 3 4 5 6 7 8 9 10 11 12 13 14 15 16 17 18 19 20 21 22 23 24 25 26 27 28 29 30" at bounding box center [859, 275] width 327 height 204
drag, startPoint x: 939, startPoint y: 283, endPoint x: 920, endPoint y: 284, distance: 18.6
click at [920, 284] on tr "14 15 16 17 18 19 20" at bounding box center [859, 274] width 327 height 41
click at [920, 284] on button "18" at bounding box center [910, 274] width 45 height 41
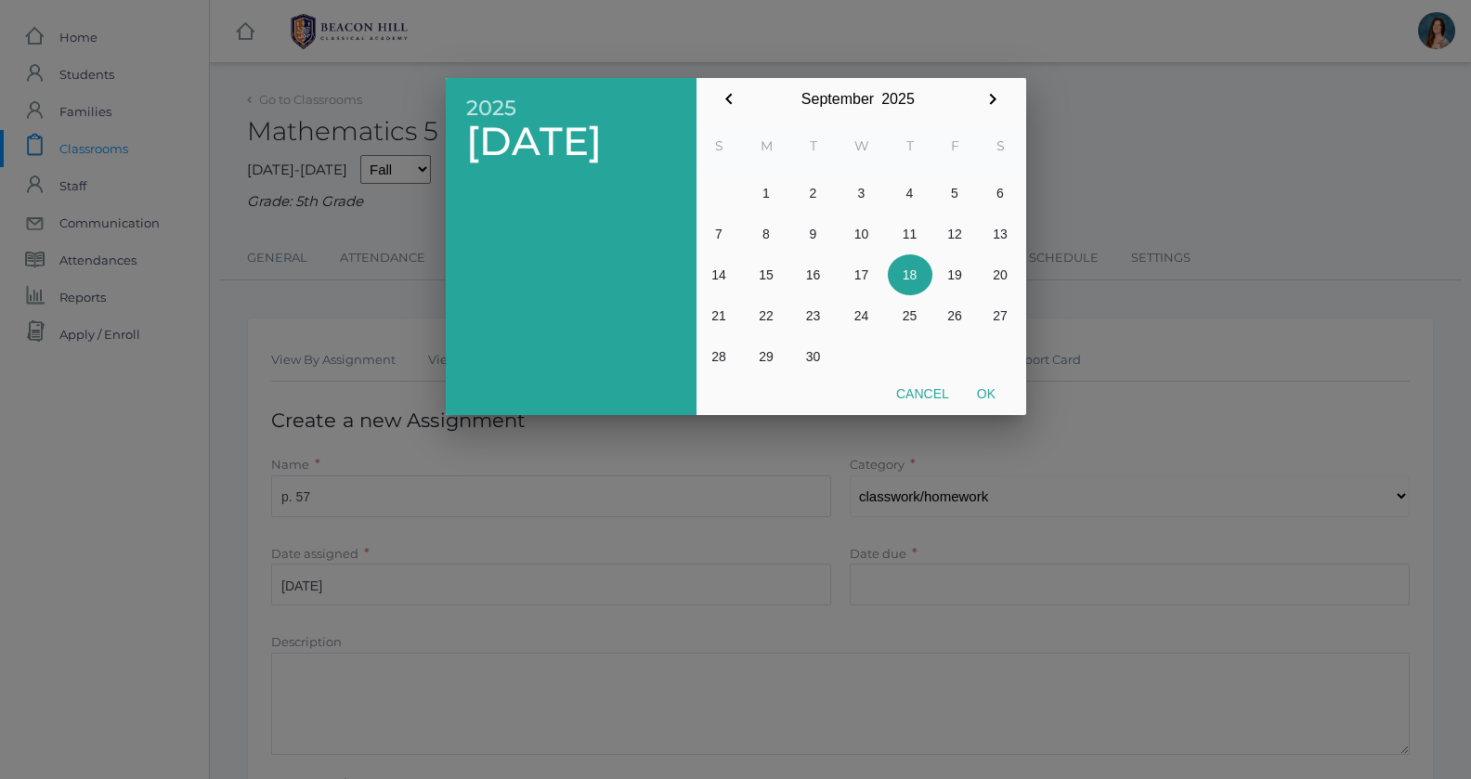
click at [914, 279] on button "18" at bounding box center [910, 274] width 45 height 41
click at [986, 389] on button "Ok" at bounding box center [986, 393] width 46 height 33
type input "[DATE]"
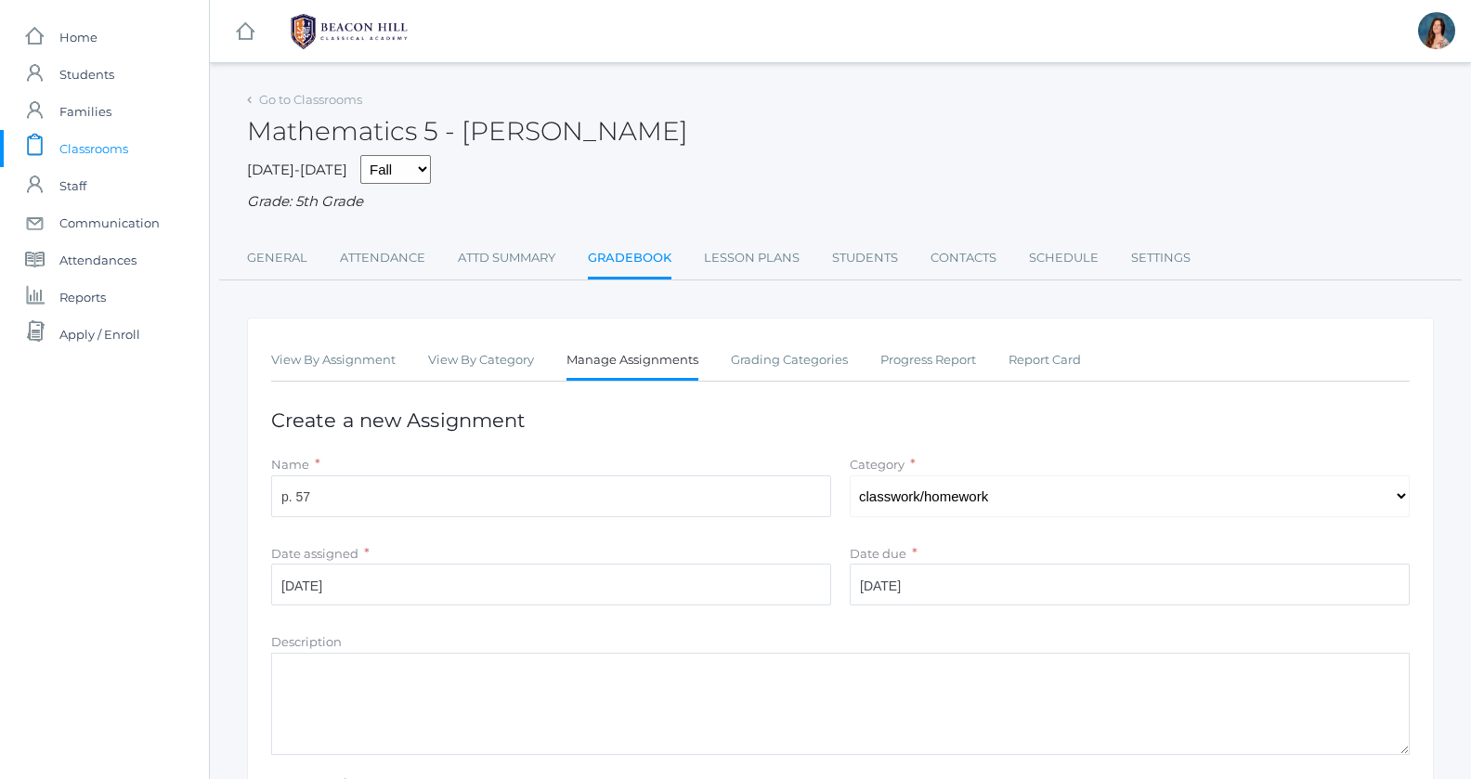
scroll to position [222, 0]
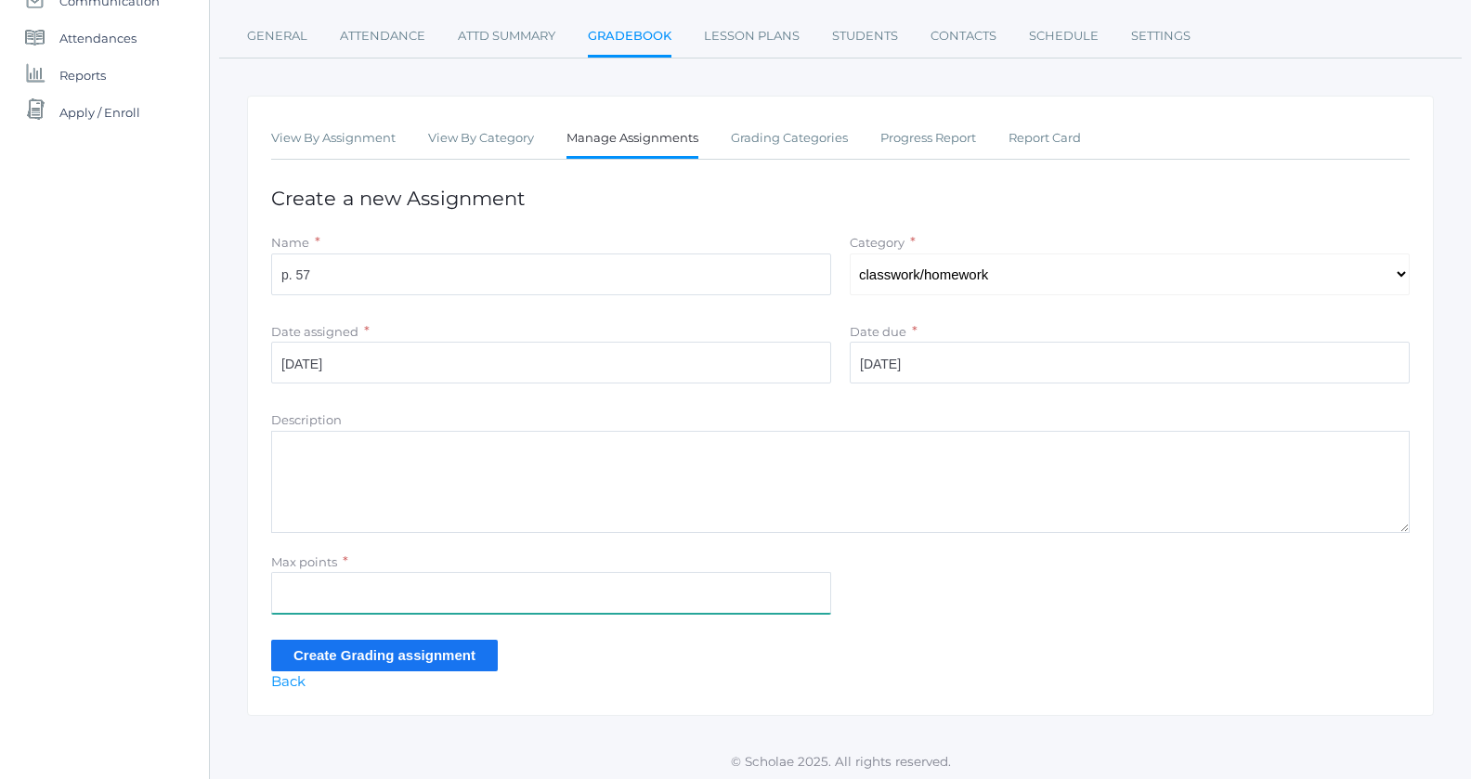
click at [514, 590] on input "Max points" at bounding box center [551, 593] width 560 height 42
type input "4"
click at [429, 714] on div "icons/ui/navigation/hamburger Created with Sketch. icons/ui/navigation/home Cre…" at bounding box center [840, 280] width 1262 height 1004
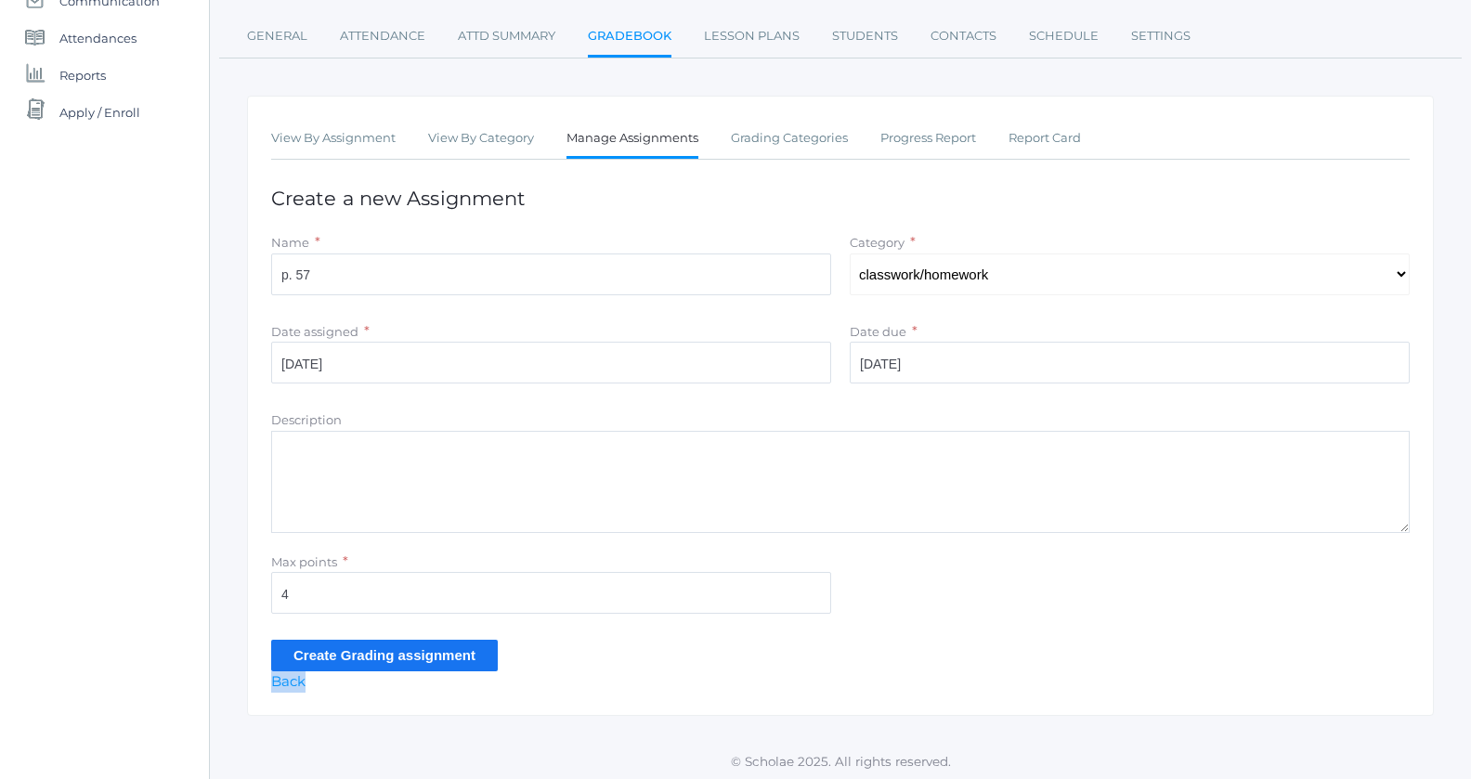
drag, startPoint x: 429, startPoint y: 714, endPoint x: 378, endPoint y: 692, distance: 55.7
click at [382, 698] on div "icons/ui/navigation/hamburger Created with Sketch. icons/ui/navigation/home Cre…" at bounding box center [840, 280] width 1262 height 1004
drag, startPoint x: 376, startPoint y: 687, endPoint x: 376, endPoint y: 674, distance: 13.0
click at [376, 674] on div "View By Assignment View By Category Manage Assignments Grading Categories Progr…" at bounding box center [840, 406] width 1186 height 620
click at [421, 644] on input "Create Grading assignment" at bounding box center [384, 655] width 227 height 31
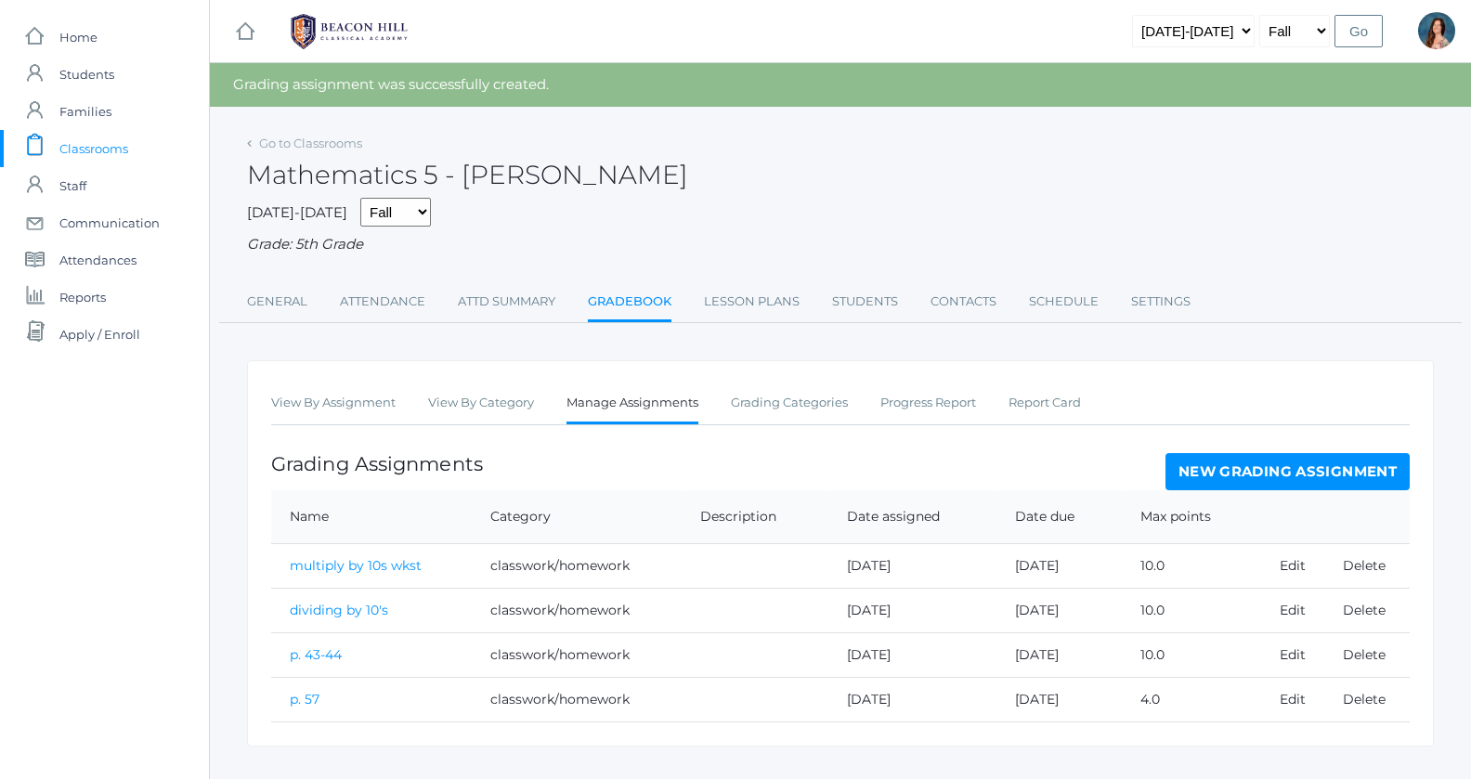
click at [307, 698] on link "p. 57" at bounding box center [305, 699] width 30 height 17
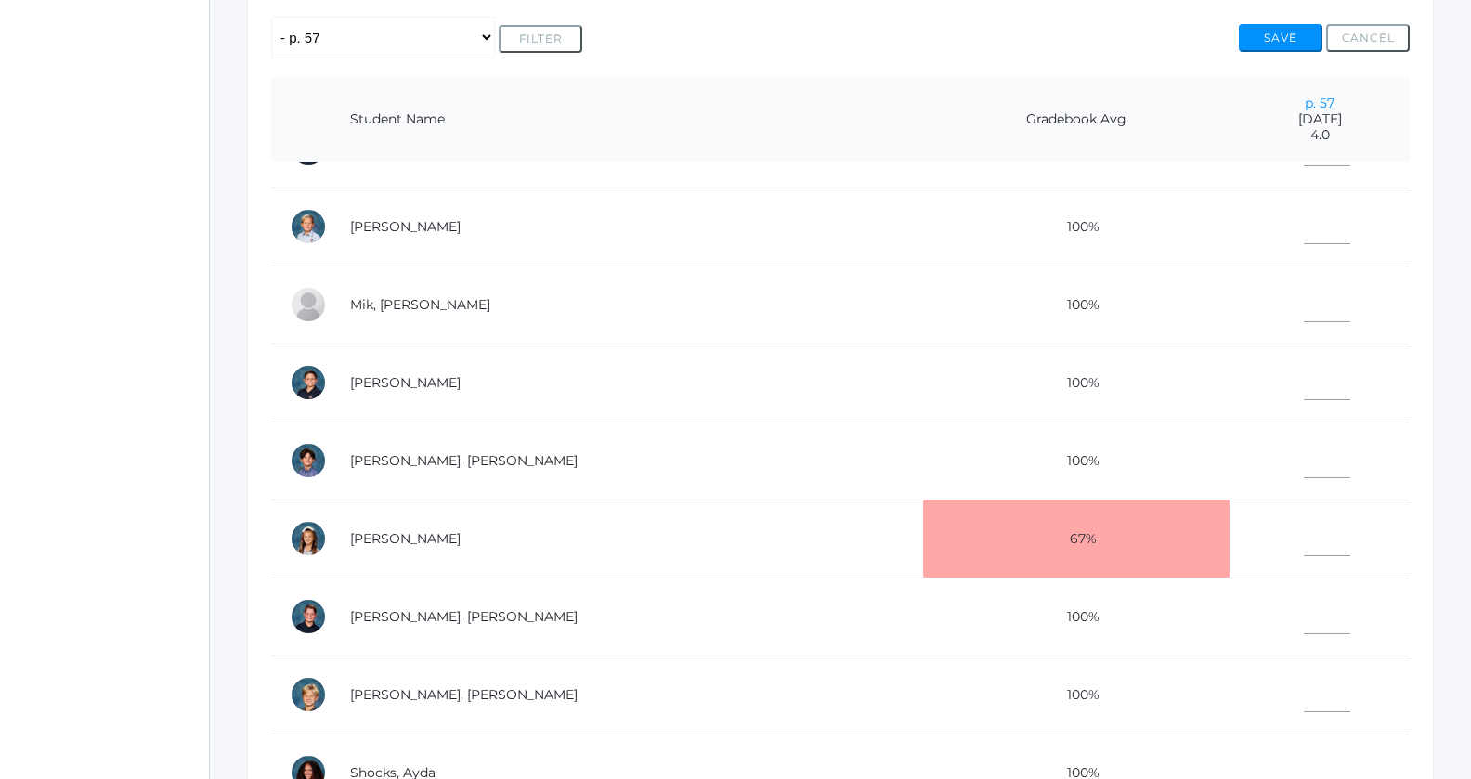
scroll to position [596, 0]
drag, startPoint x: 1169, startPoint y: 413, endPoint x: 1217, endPoint y: 331, distance: 94.9
click at [1229, 408] on td at bounding box center [1319, 384] width 180 height 78
click at [1303, 226] on input"] "text" at bounding box center [1326, 225] width 46 height 42
type input"] "4"
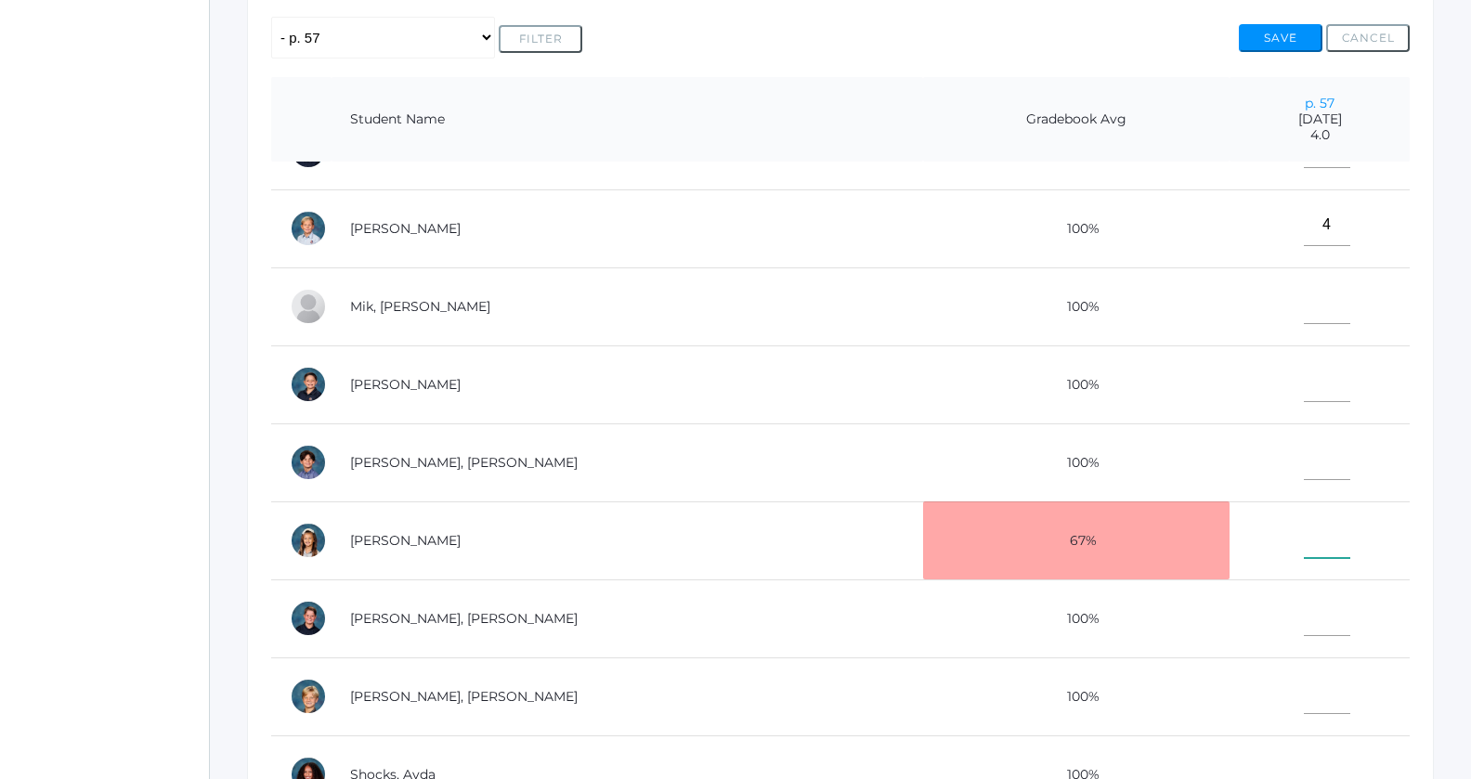
click at [1303, 545] on input"] "text" at bounding box center [1326, 537] width 46 height 42
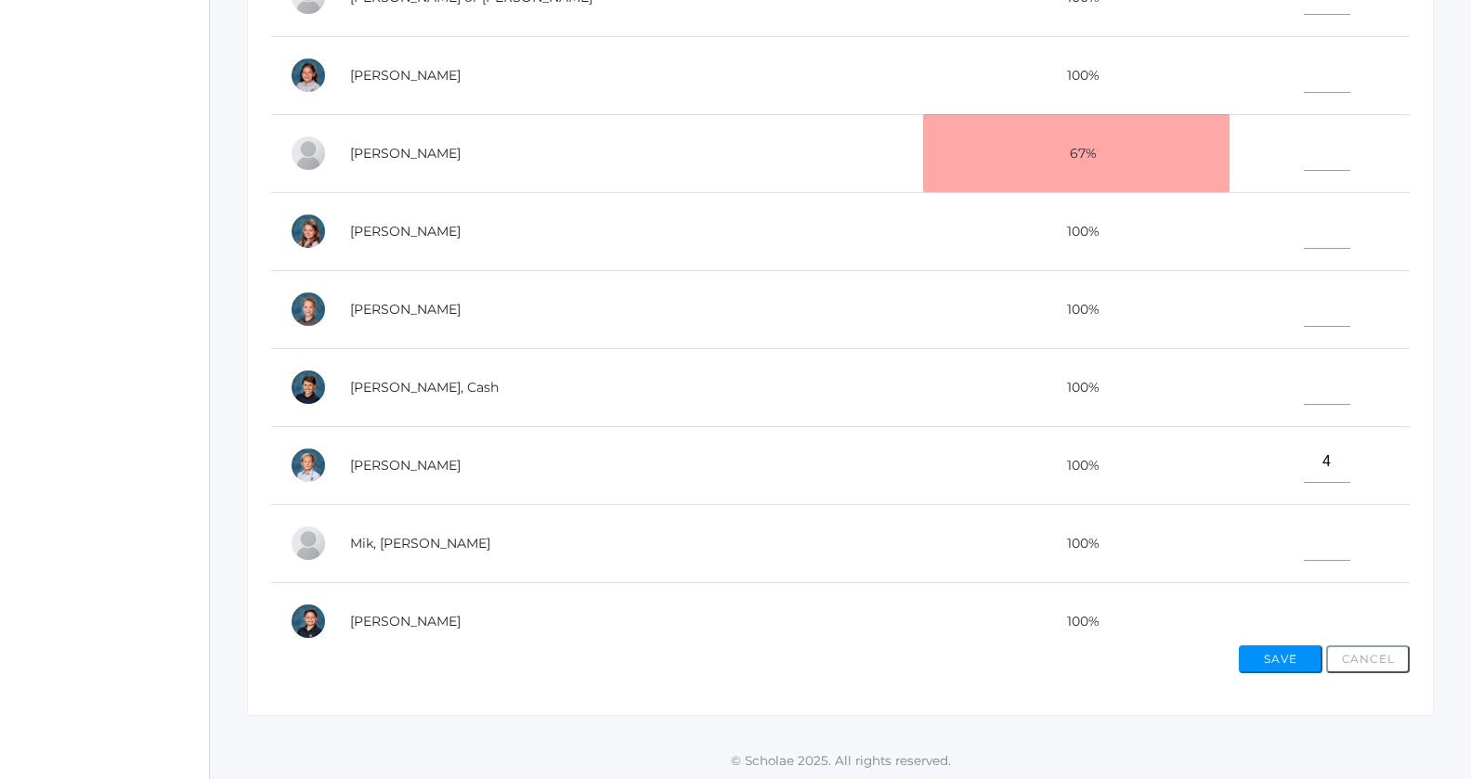
scroll to position [172, 0]
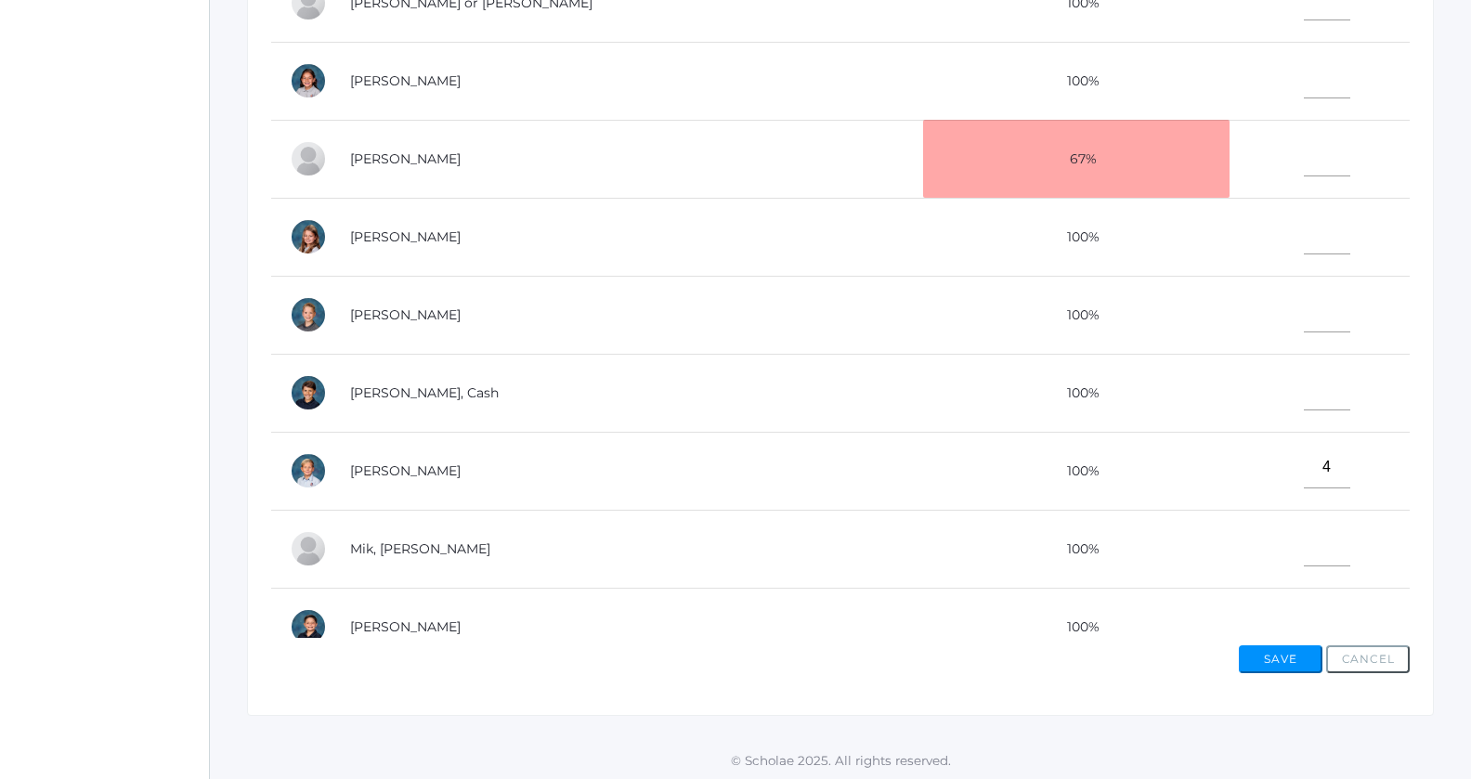
type input"] "4"
click at [1303, 230] on input"] "text" at bounding box center [1326, 234] width 46 height 42
drag, startPoint x: 1271, startPoint y: 230, endPoint x: 1278, endPoint y: 210, distance: 21.7
click at [1303, 213] on input"] "4" at bounding box center [1326, 234] width 46 height 42
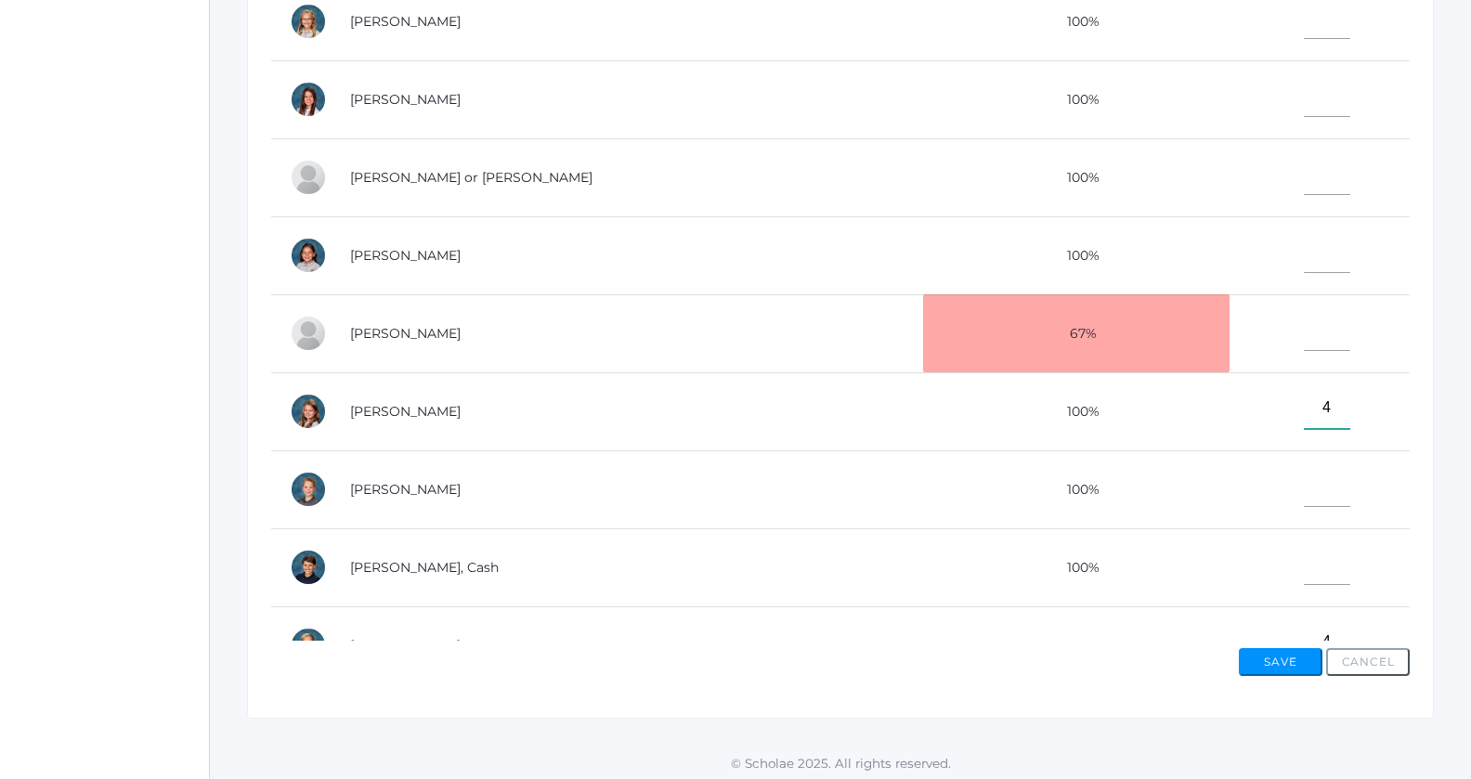
scroll to position [576, 0]
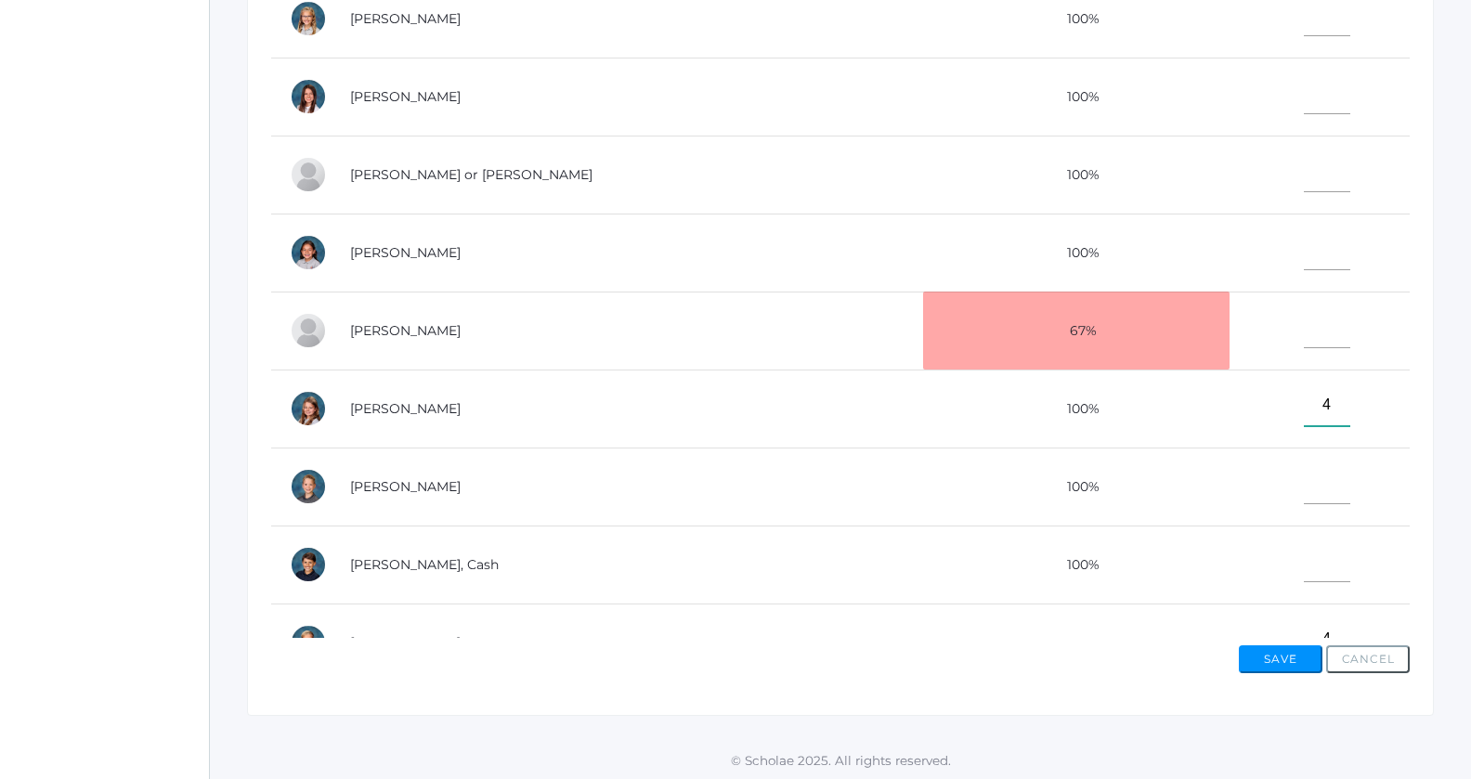
type input"] "4"
click at [1232, 358] on td at bounding box center [1319, 331] width 180 height 78
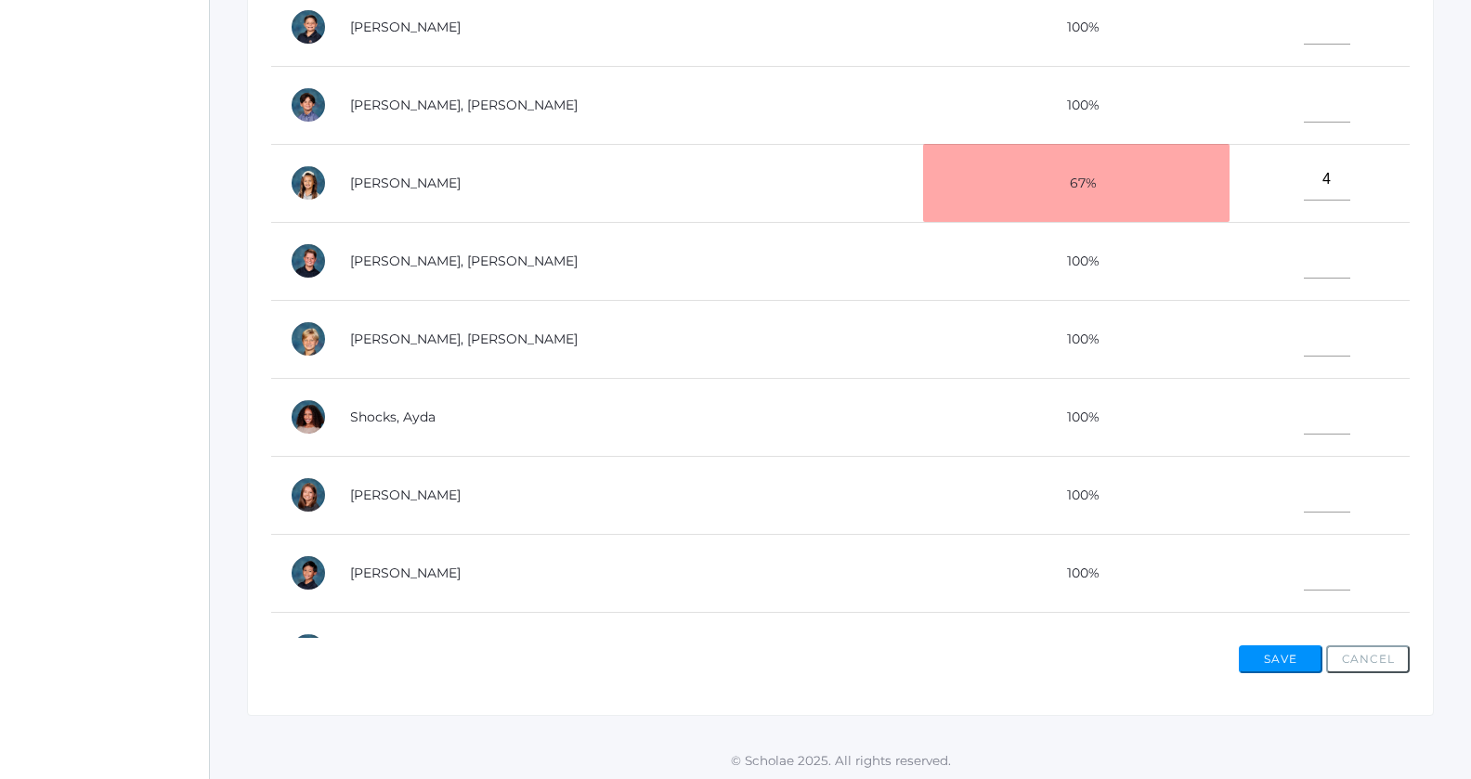
scroll to position [773, 0]
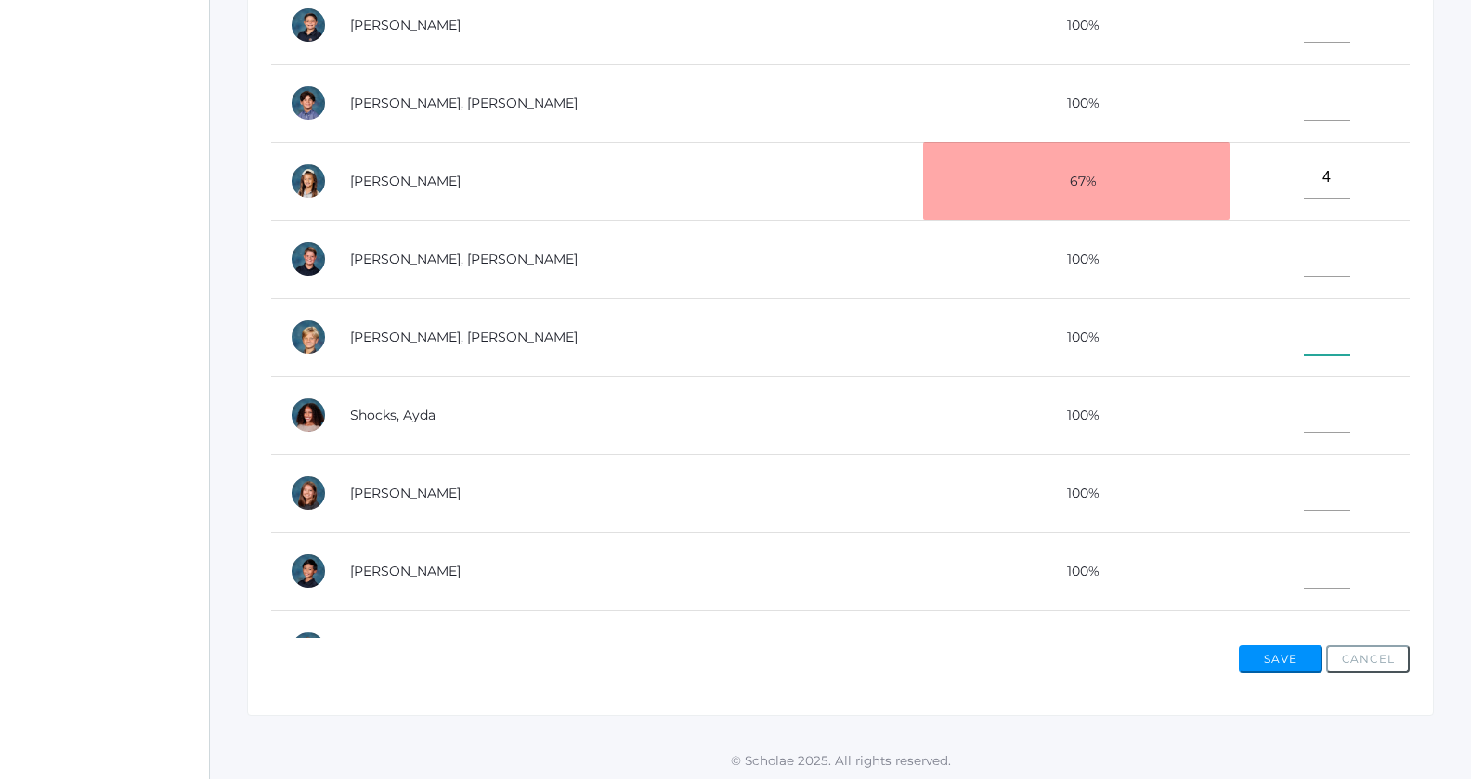
click at [1303, 330] on input"] "text" at bounding box center [1326, 334] width 46 height 42
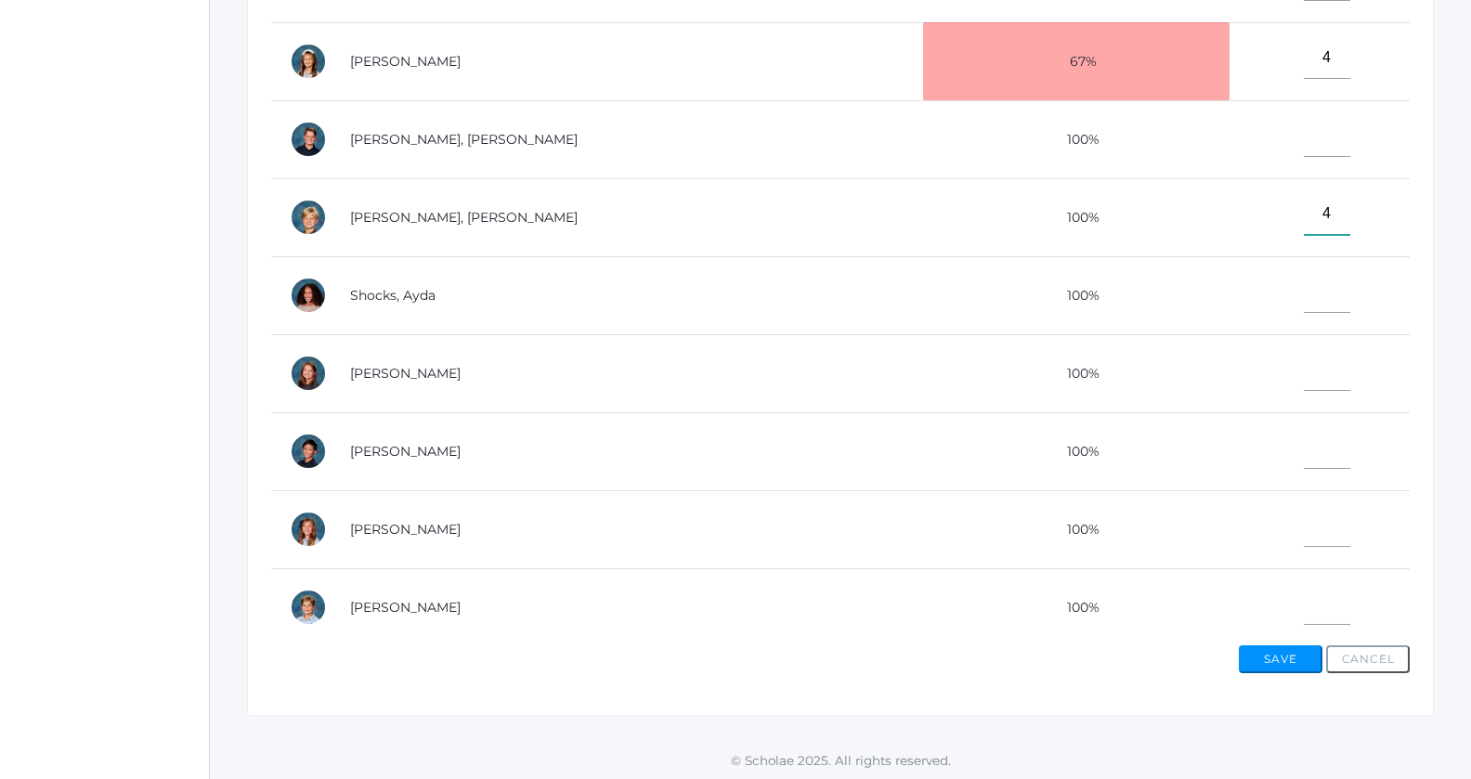
type input"] "4"
click at [1303, 362] on input"] "text" at bounding box center [1326, 370] width 46 height 42
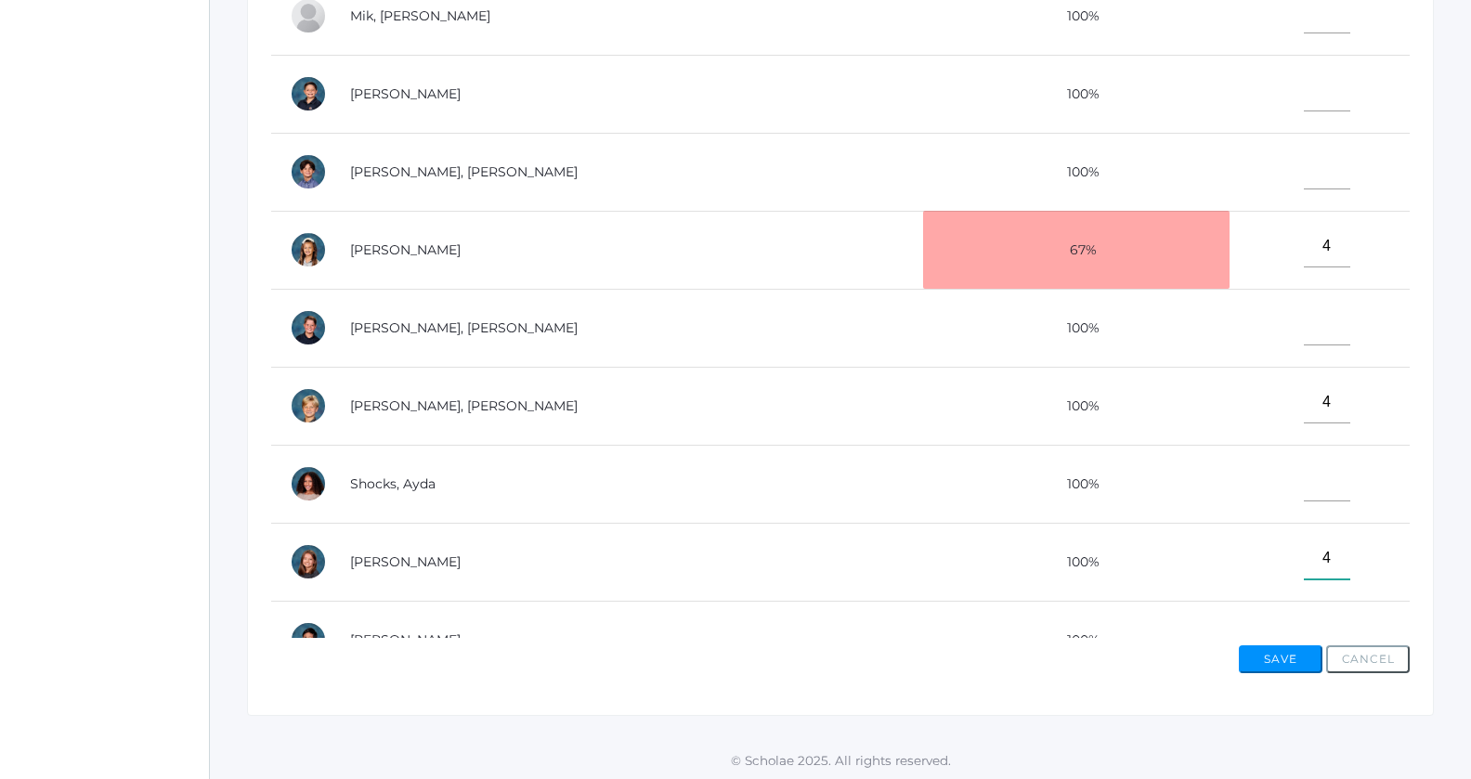
scroll to position [0, 0]
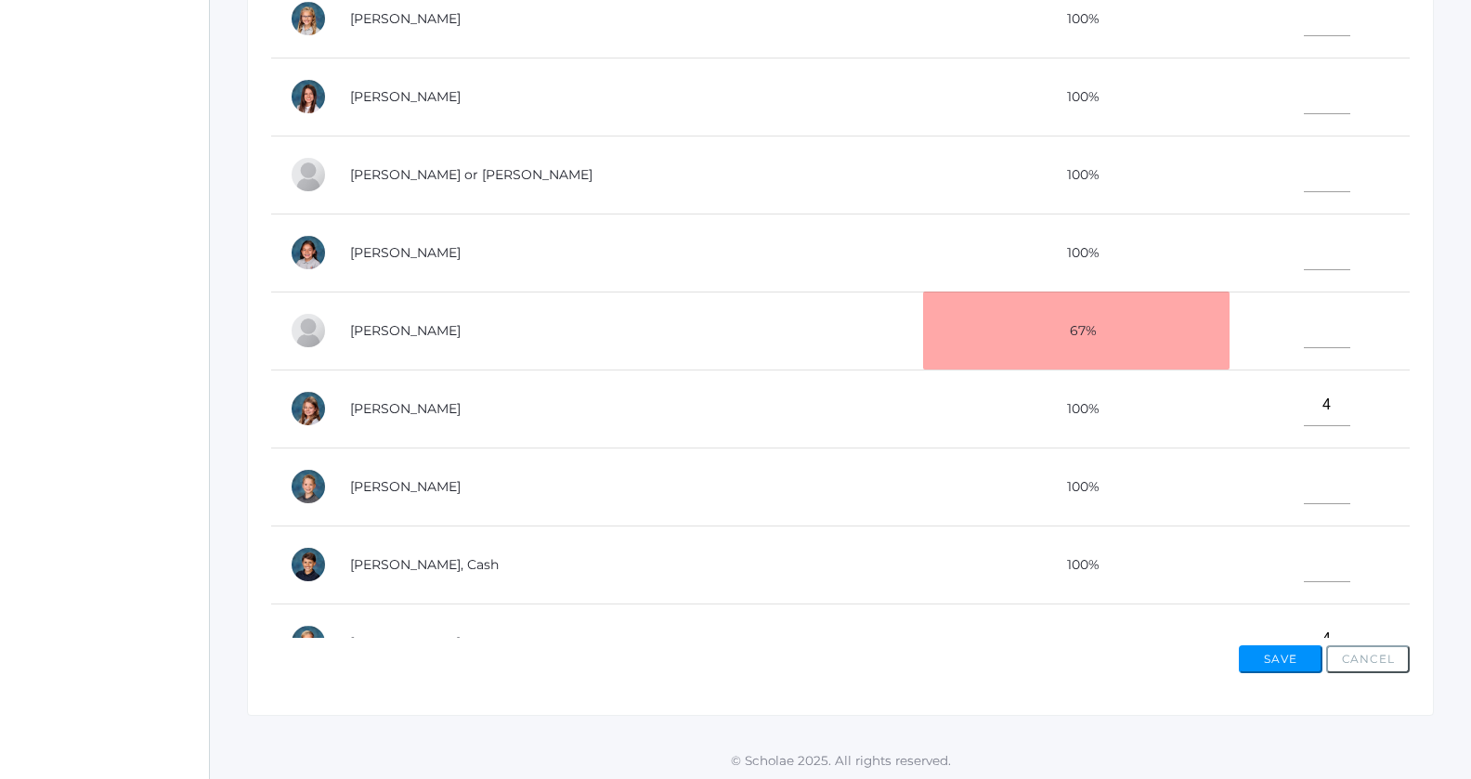
type input"] "4"
click at [1303, 256] on input"] "text" at bounding box center [1326, 249] width 46 height 42
type input"] "4"
click at [1303, 185] on input"] "text" at bounding box center [1326, 171] width 46 height 42
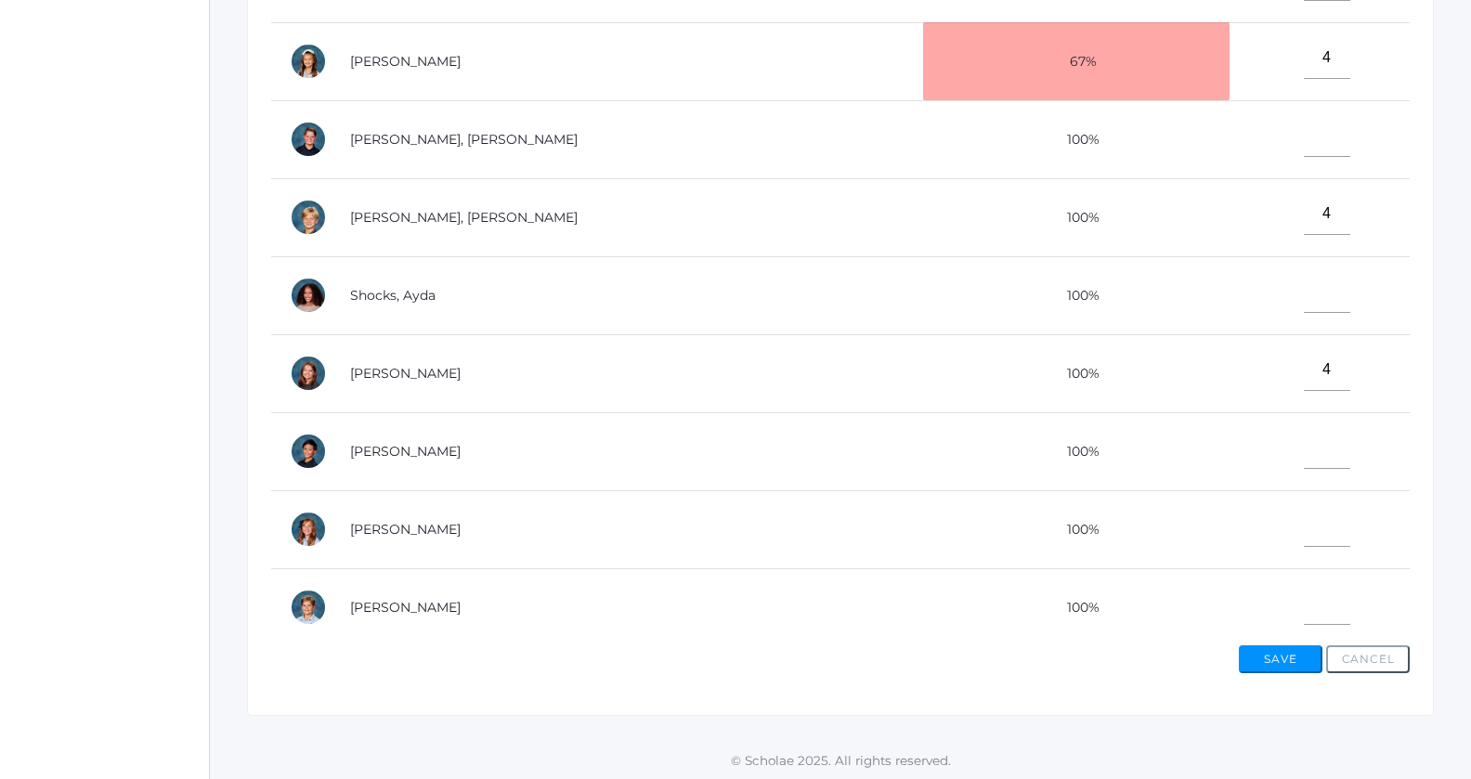
type input"] "2"
click at [1303, 528] on input"] "text" at bounding box center [1326, 526] width 46 height 42
type input"] "4"
click at [1303, 601] on input"] "text" at bounding box center [1326, 604] width 46 height 42
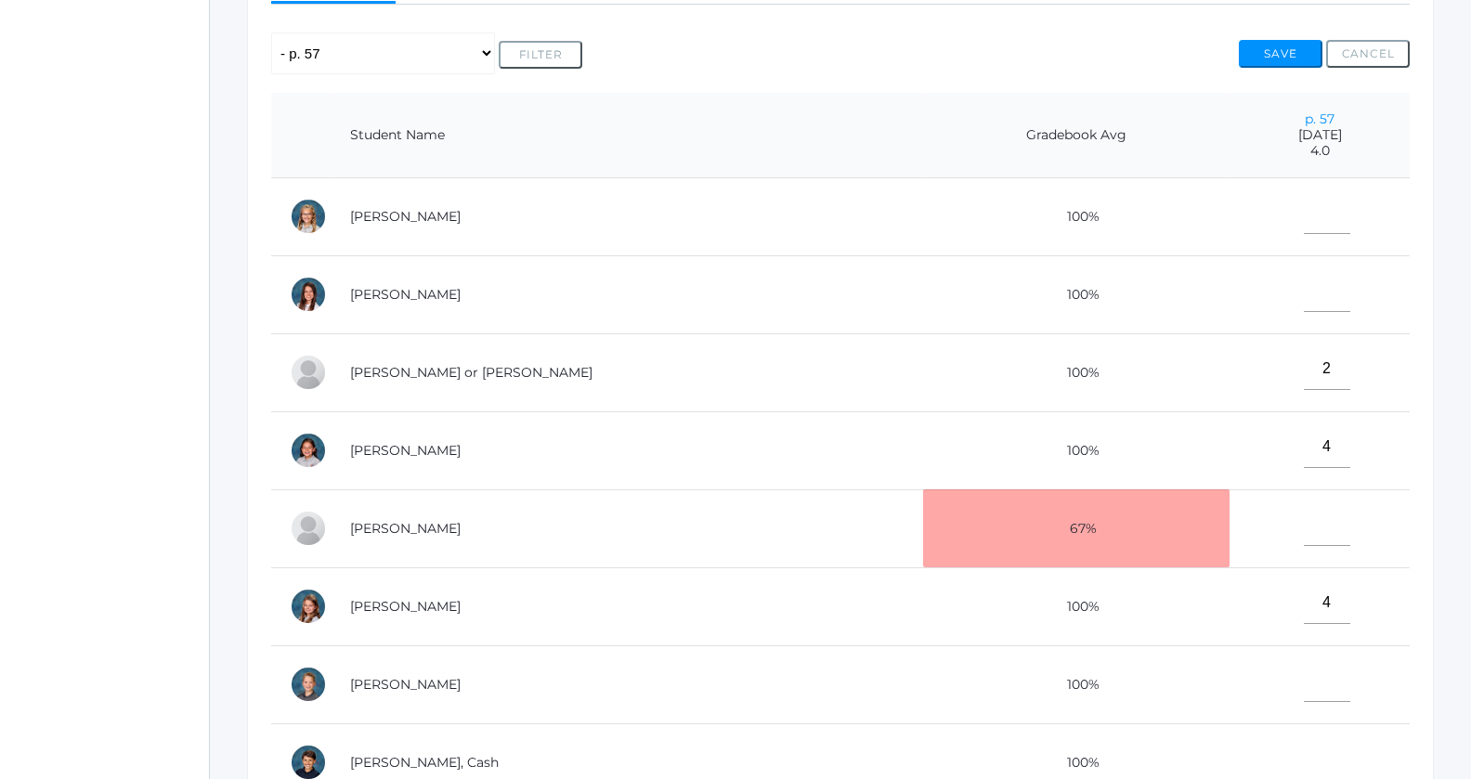
scroll to position [0, 0]
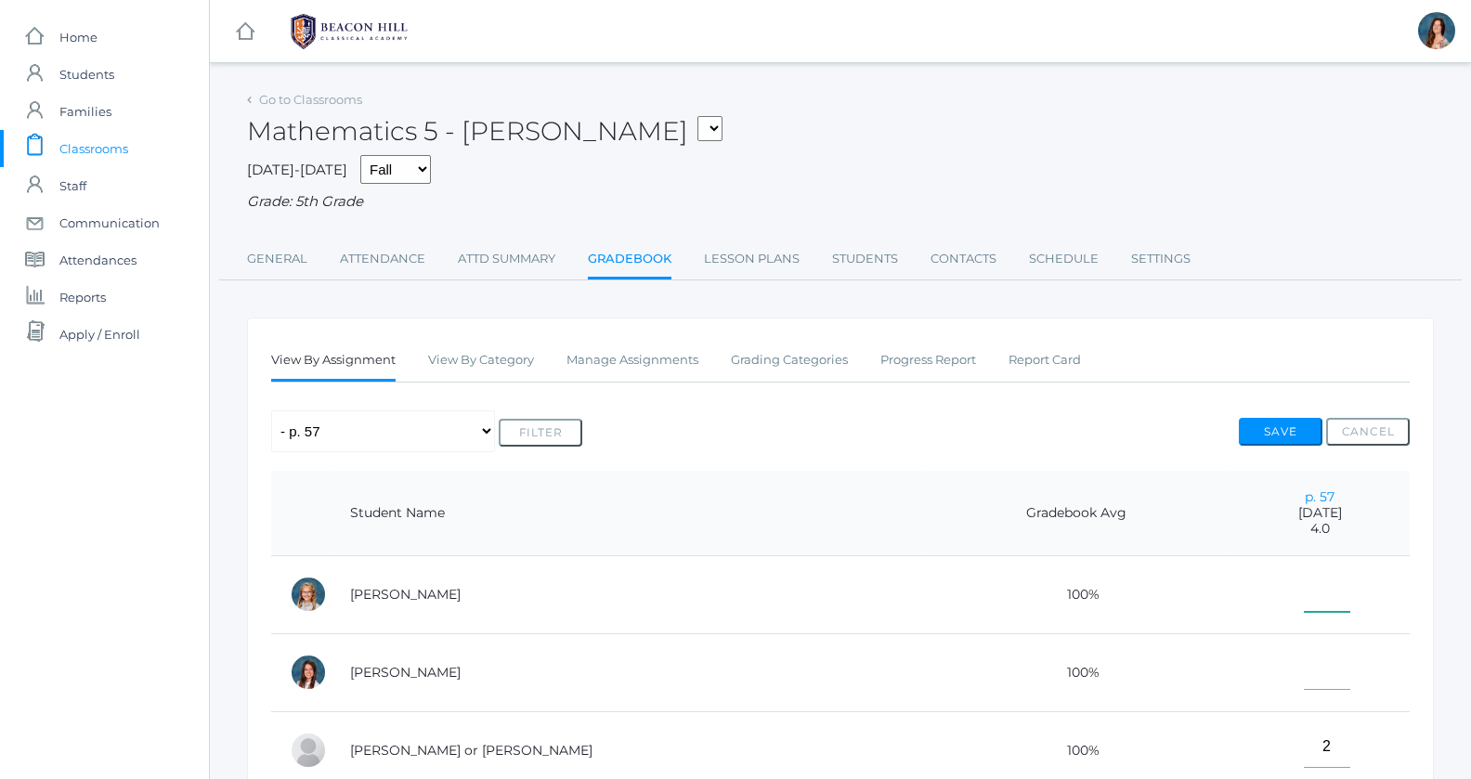
click at [1303, 591] on input"] "text" at bounding box center [1326, 591] width 46 height 42
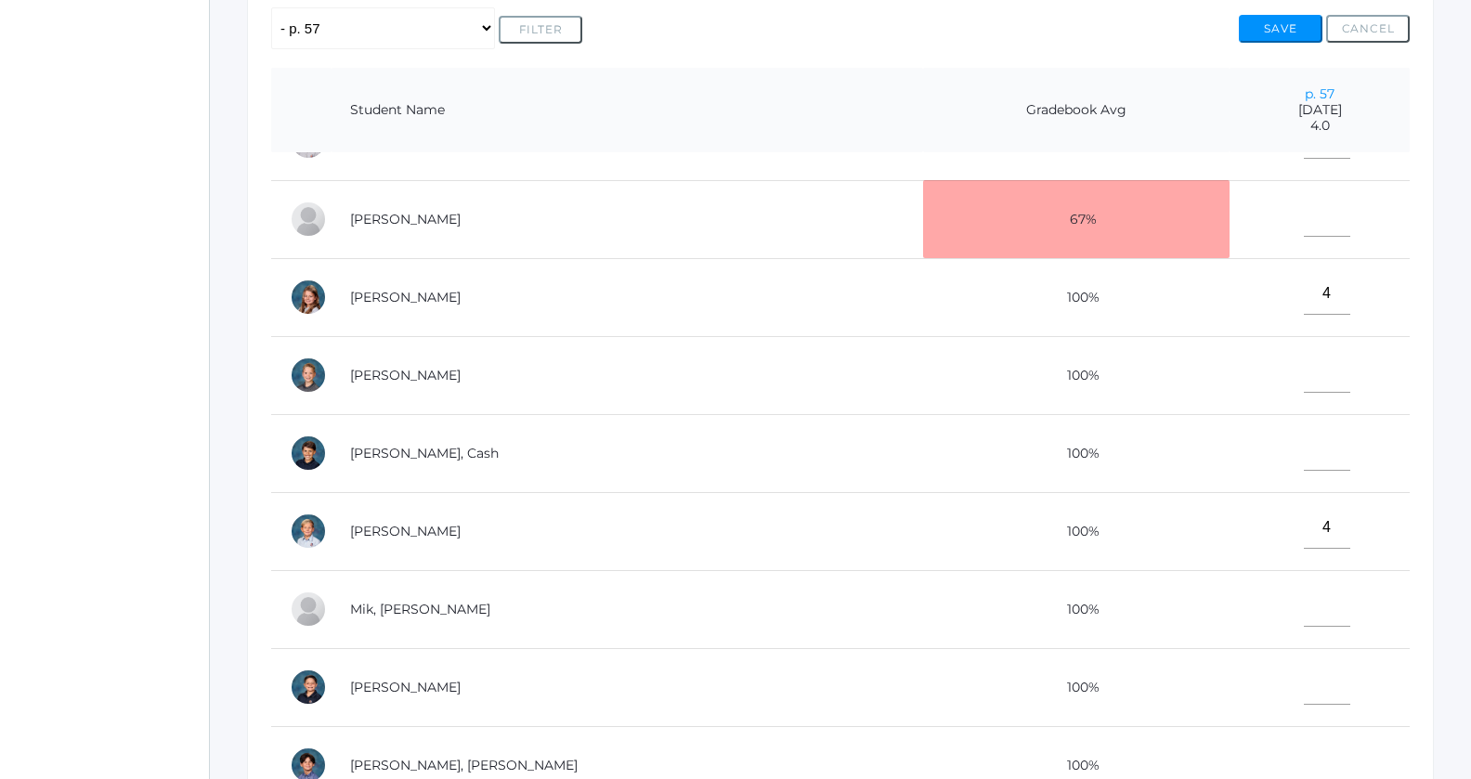
scroll to position [408, 0]
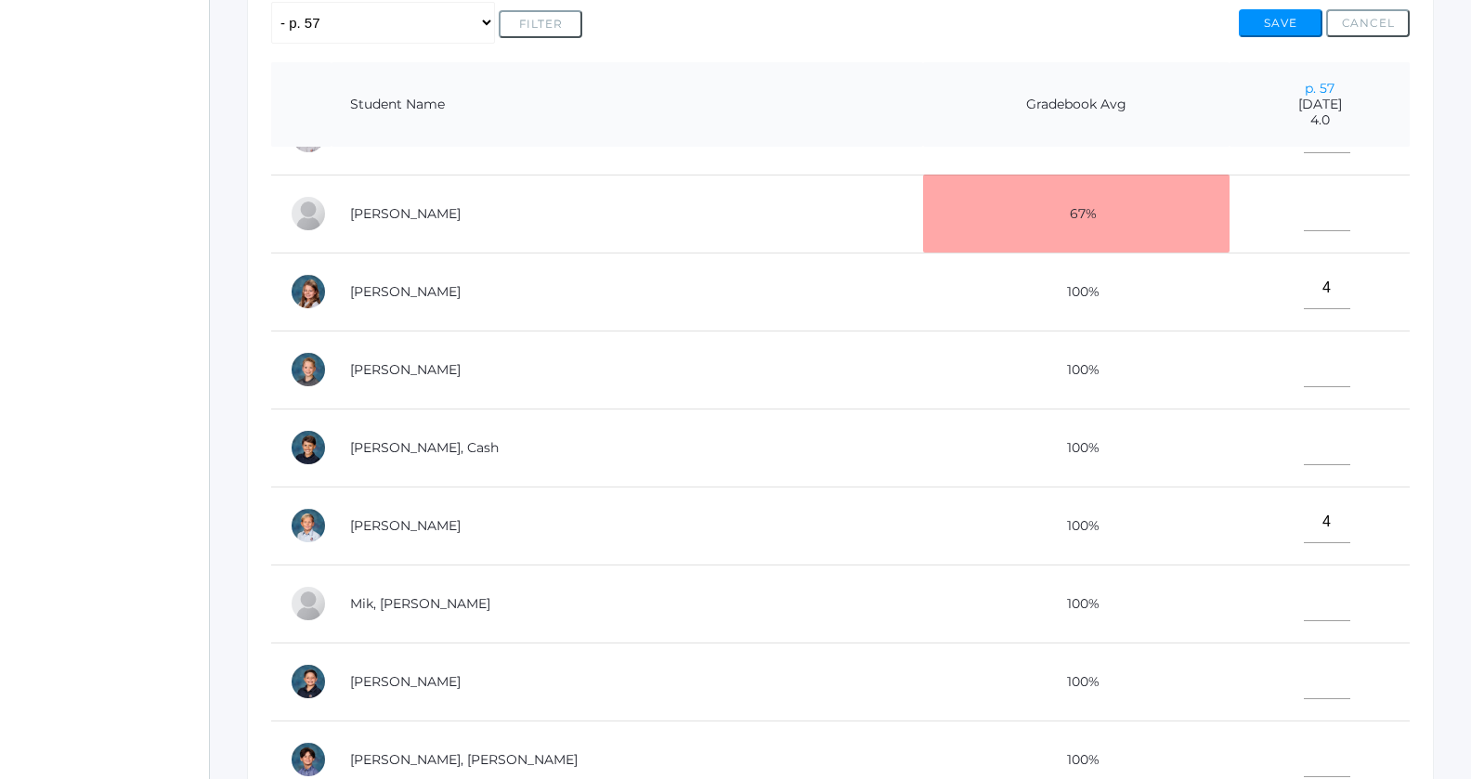
type input"] "4"
drag, startPoint x: 1235, startPoint y: 344, endPoint x: 1243, endPoint y: 287, distance: 58.2
click at [1241, 294] on tbody "Albanese, Paige 100% 4 Carpenter, Grace 100% Cope, Thomas or Tom 100% 2 Ewing, …" at bounding box center [840, 643] width 1138 height 1560
click at [1303, 215] on input"] "text" at bounding box center [1326, 210] width 46 height 42
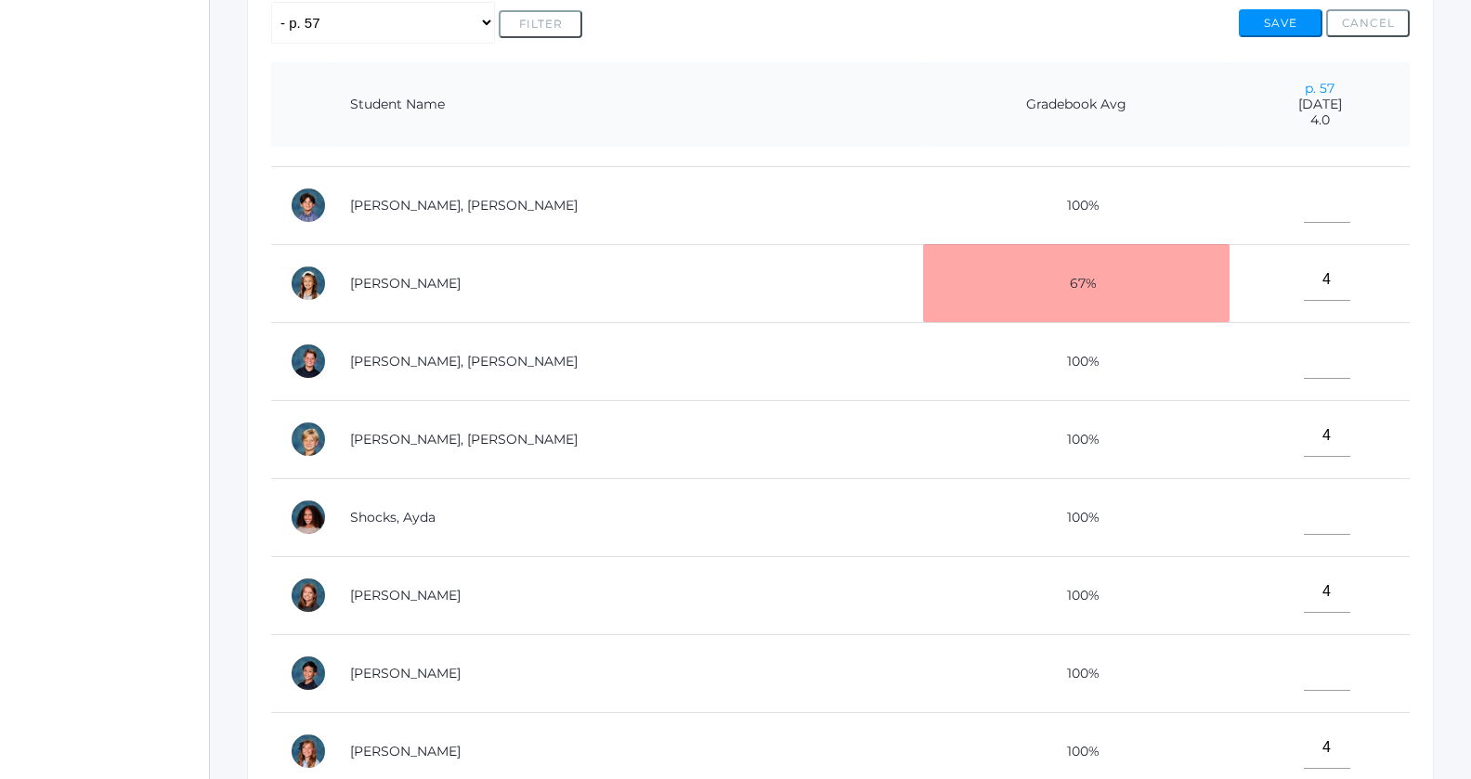
scroll to position [848, 0]
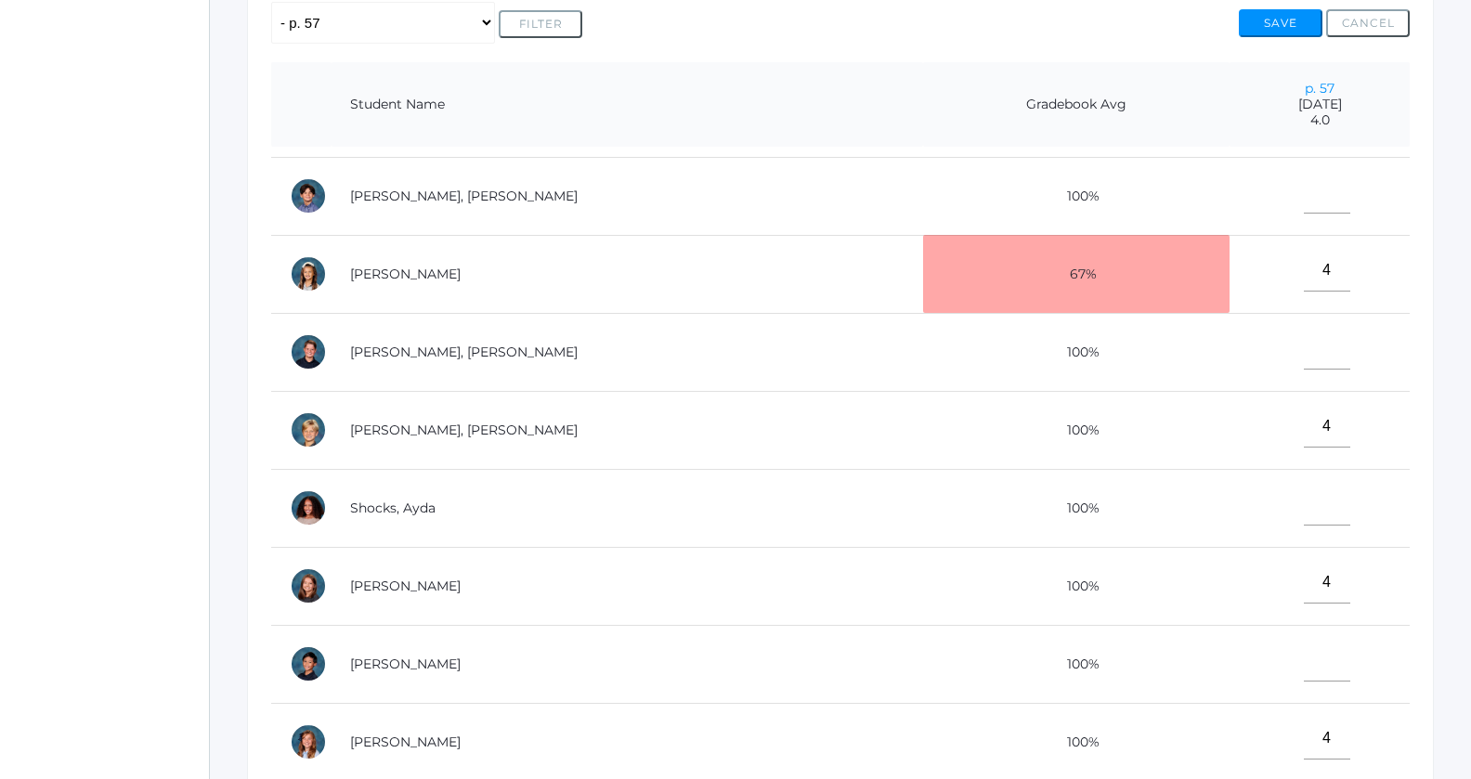
type input"] "4"
click at [1303, 654] on input"] "text" at bounding box center [1326, 661] width 46 height 42
type input"] "4"
click at [1303, 504] on input"] "text" at bounding box center [1326, 505] width 46 height 42
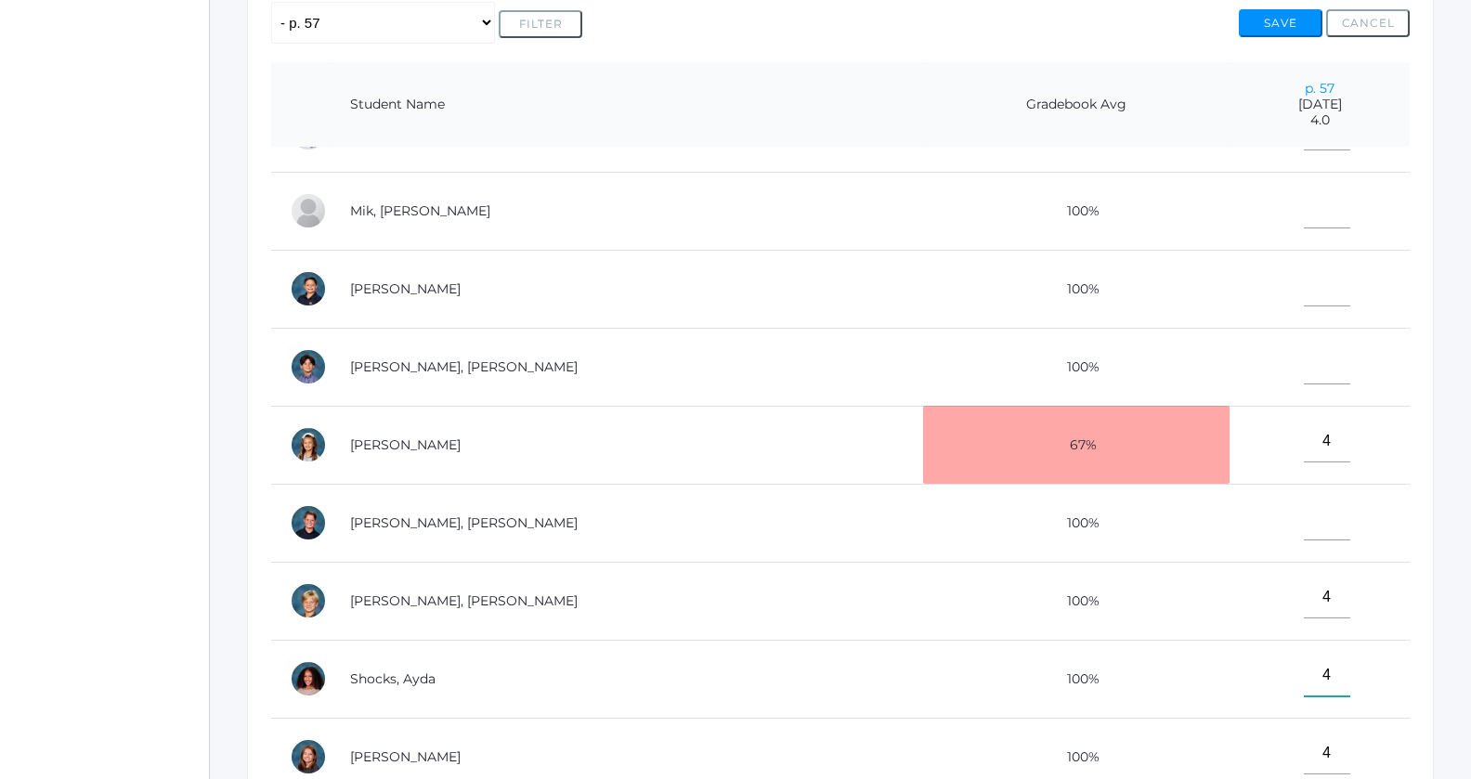
scroll to position [674, 0]
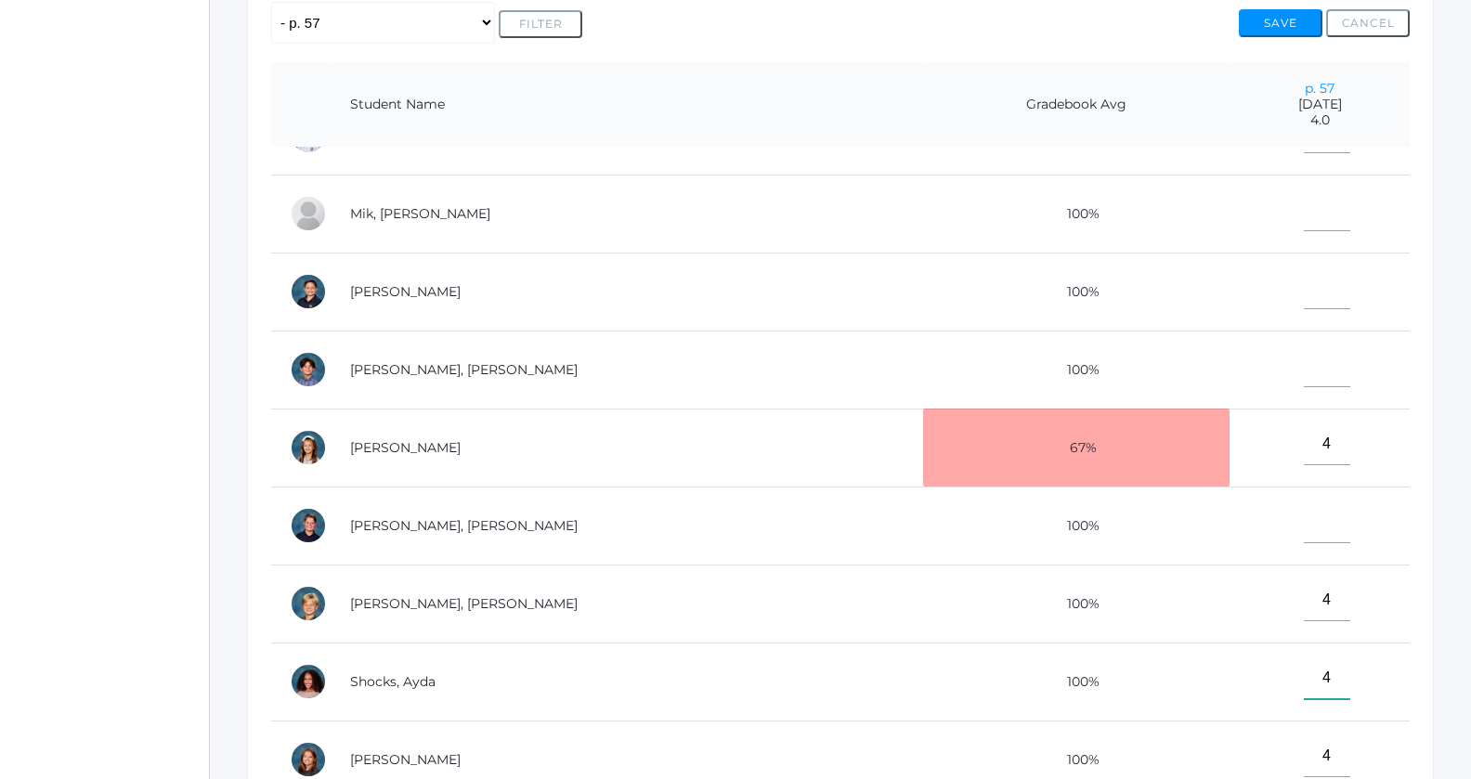
type input"] "4"
click at [1303, 201] on input"] "text" at bounding box center [1326, 210] width 46 height 42
click at [1303, 201] on input"] "4" at bounding box center [1326, 210] width 46 height 42
type input"] "4"
drag, startPoint x: 1270, startPoint y: 264, endPoint x: 1270, endPoint y: 295, distance: 31.6
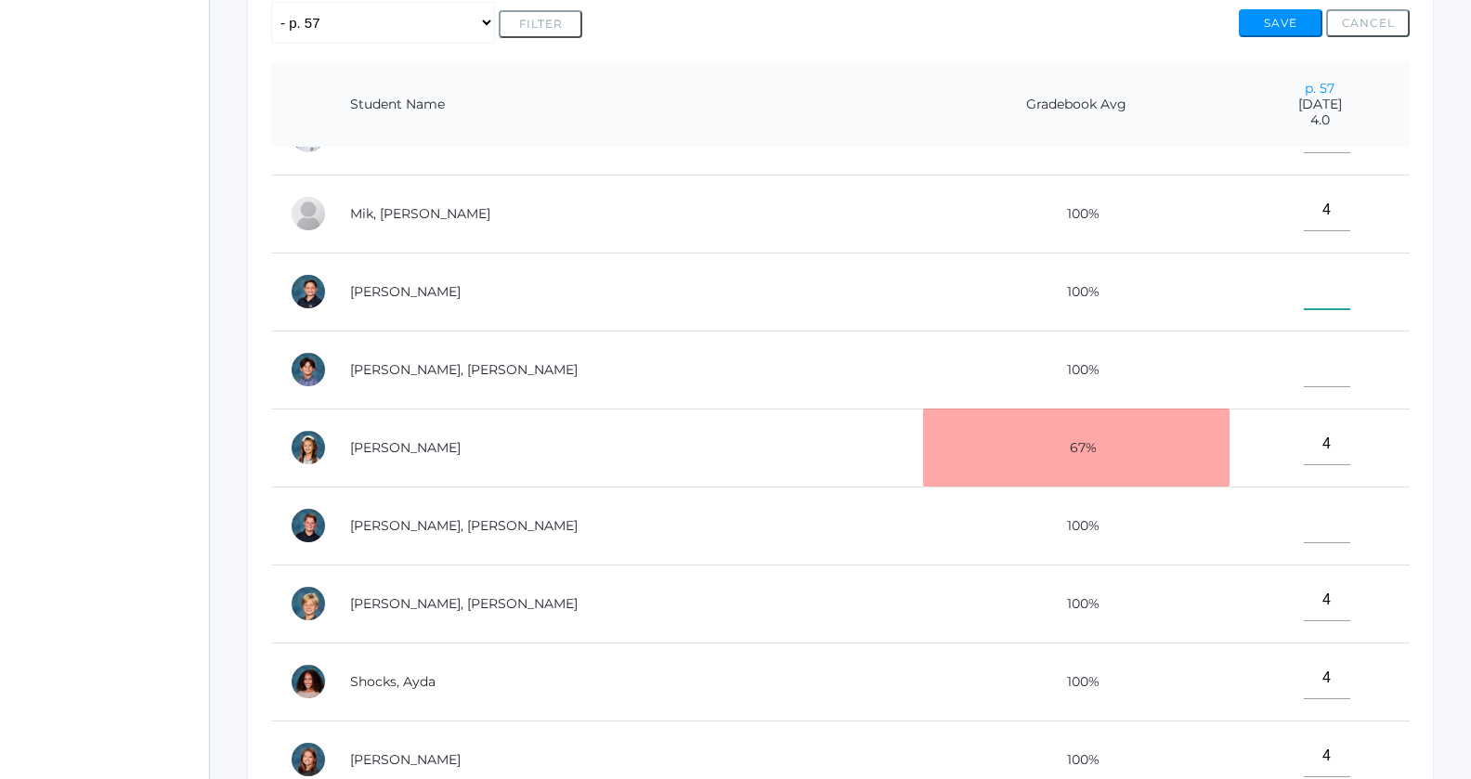
click at [1303, 271] on input"] "text" at bounding box center [1326, 288] width 46 height 42
drag, startPoint x: 1270, startPoint y: 295, endPoint x: 1270, endPoint y: 315, distance: 19.5
click at [1303, 309] on input"] "text" at bounding box center [1326, 288] width 46 height 42
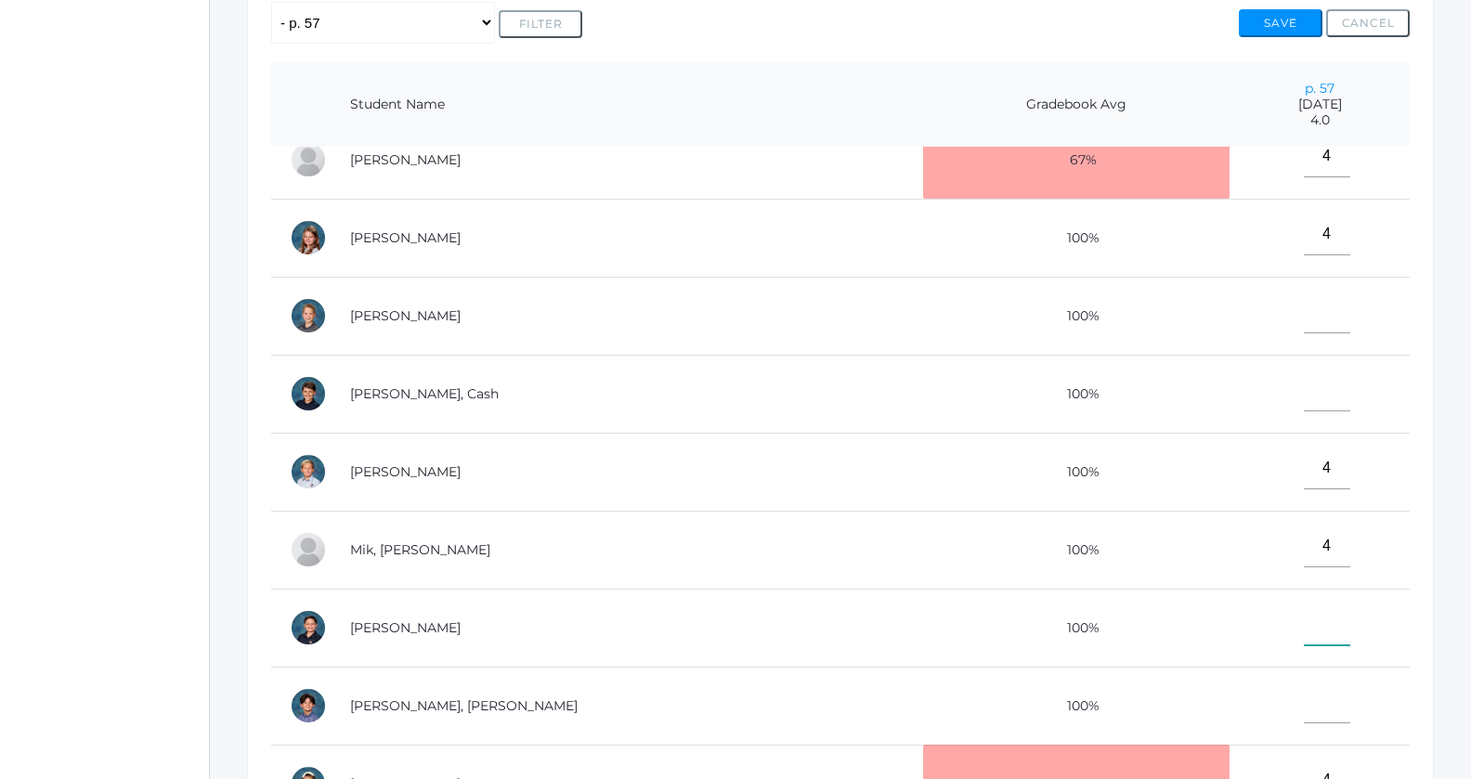
scroll to position [335, 0]
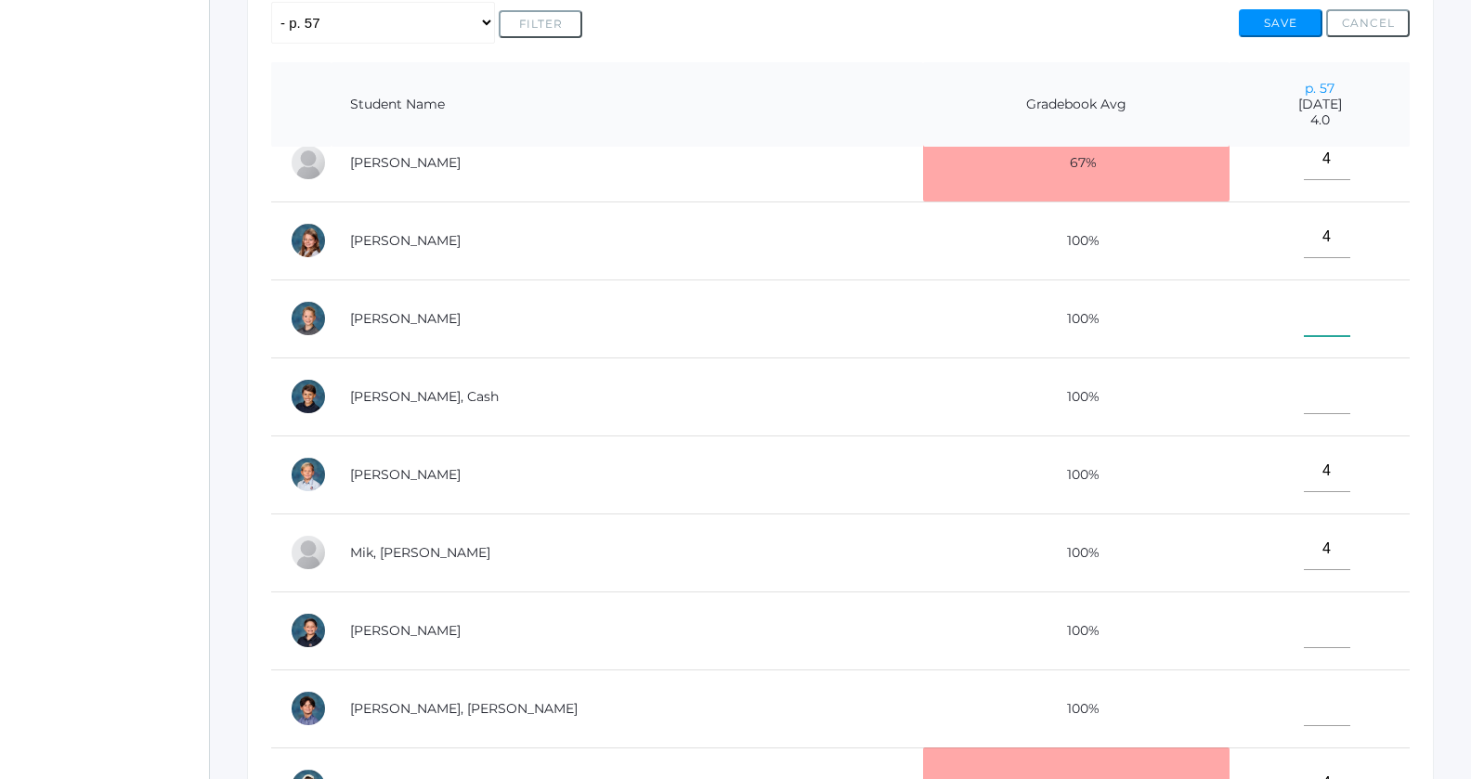
click at [1303, 314] on input"] "text" at bounding box center [1326, 315] width 46 height 42
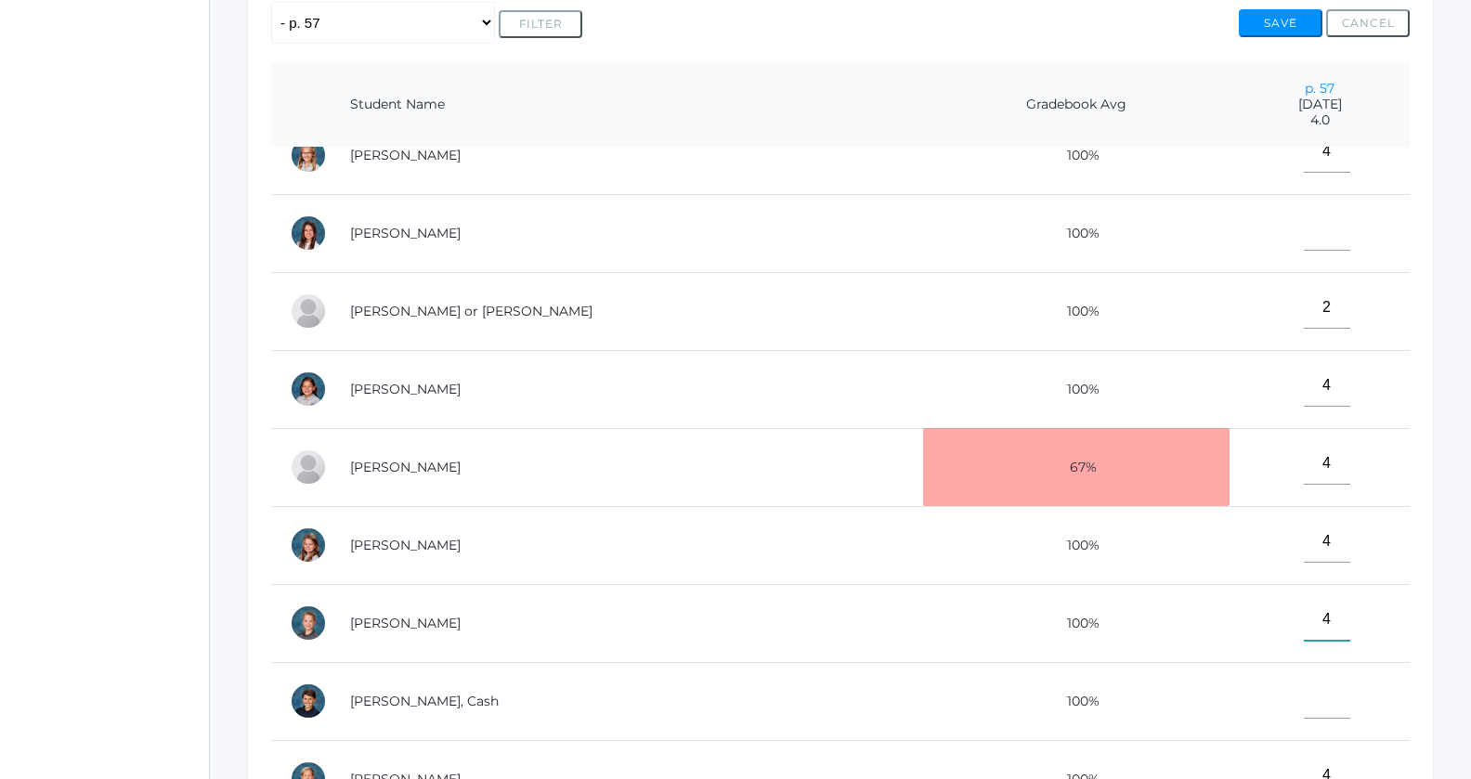
scroll to position [0, 0]
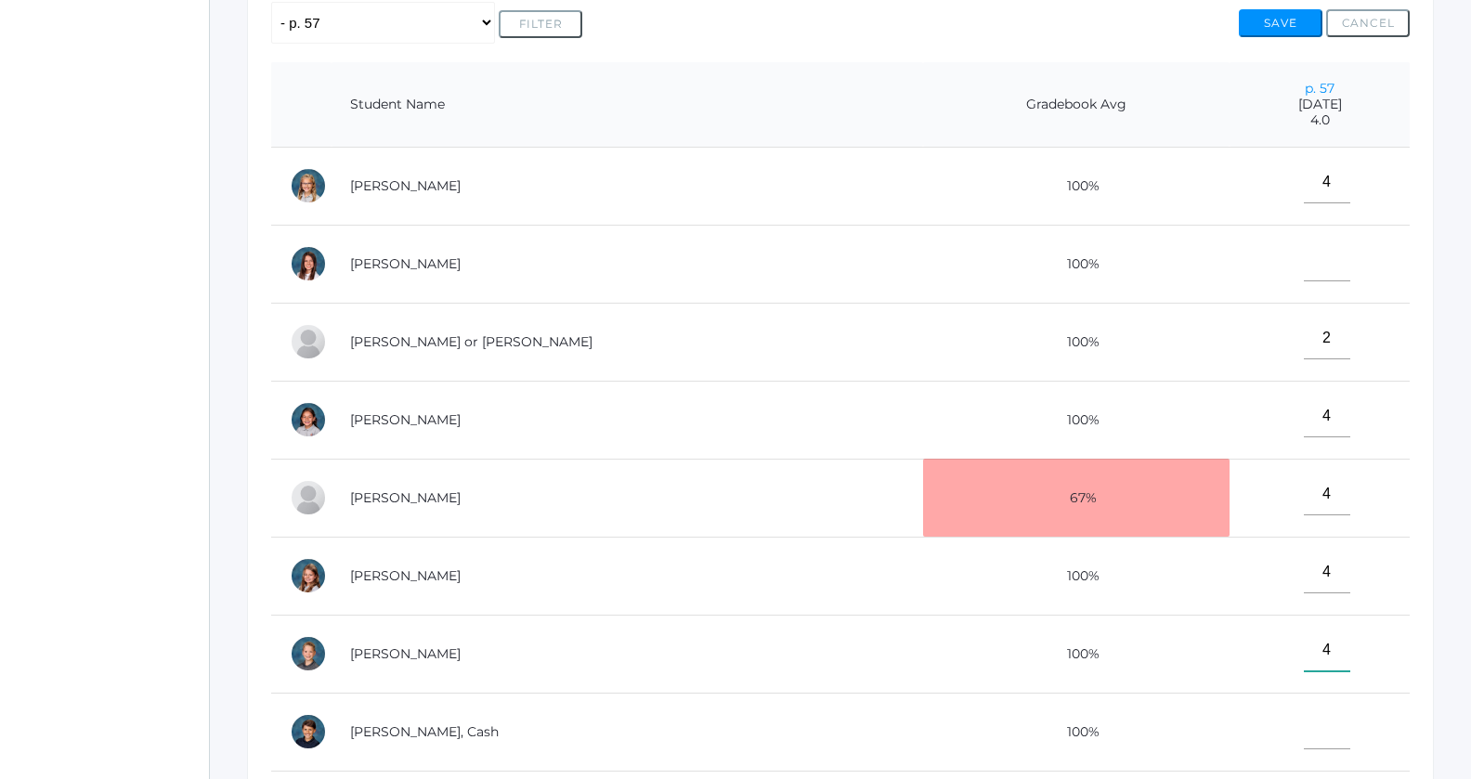
type input"] "4"
click at [1303, 264] on input"] "text" at bounding box center [1326, 261] width 46 height 42
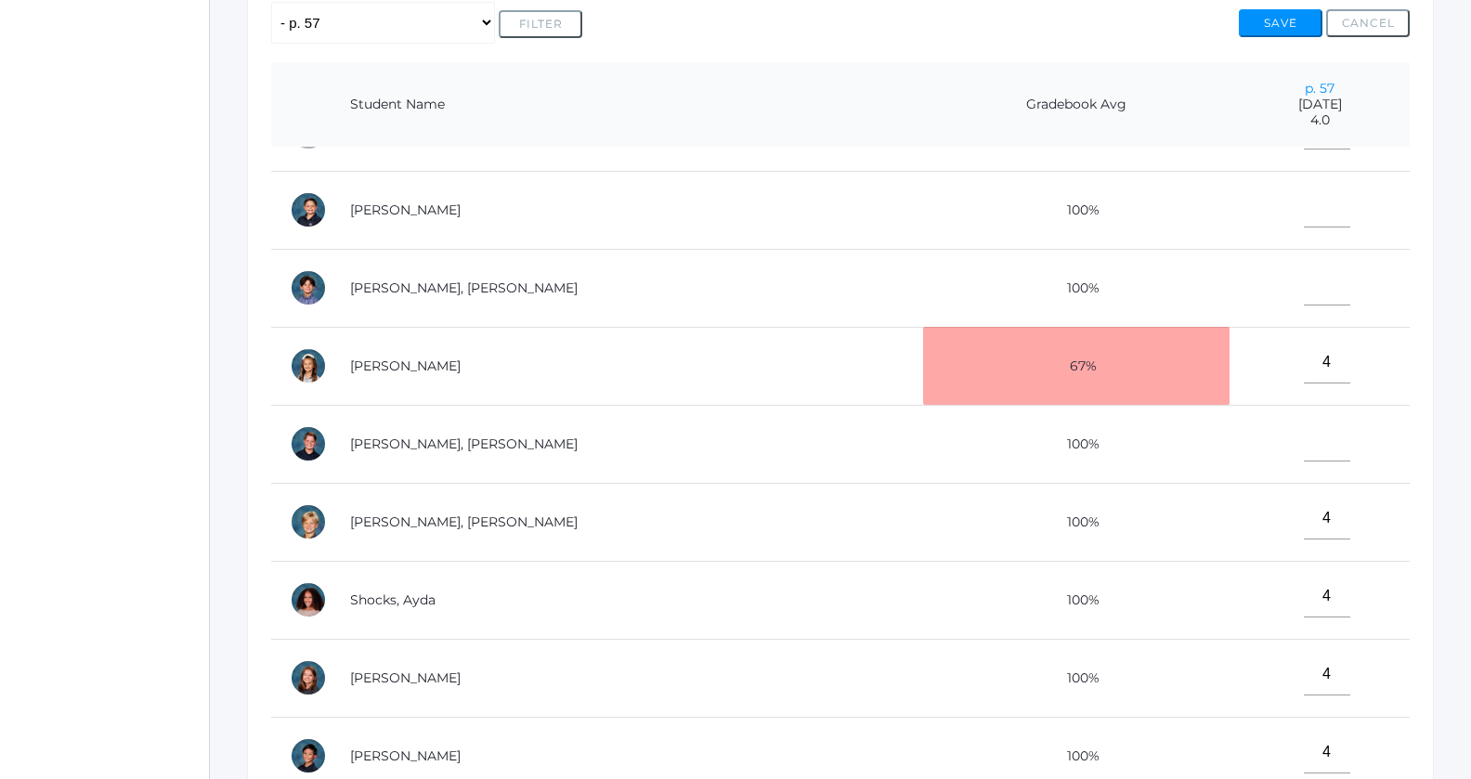
scroll to position [746, 0]
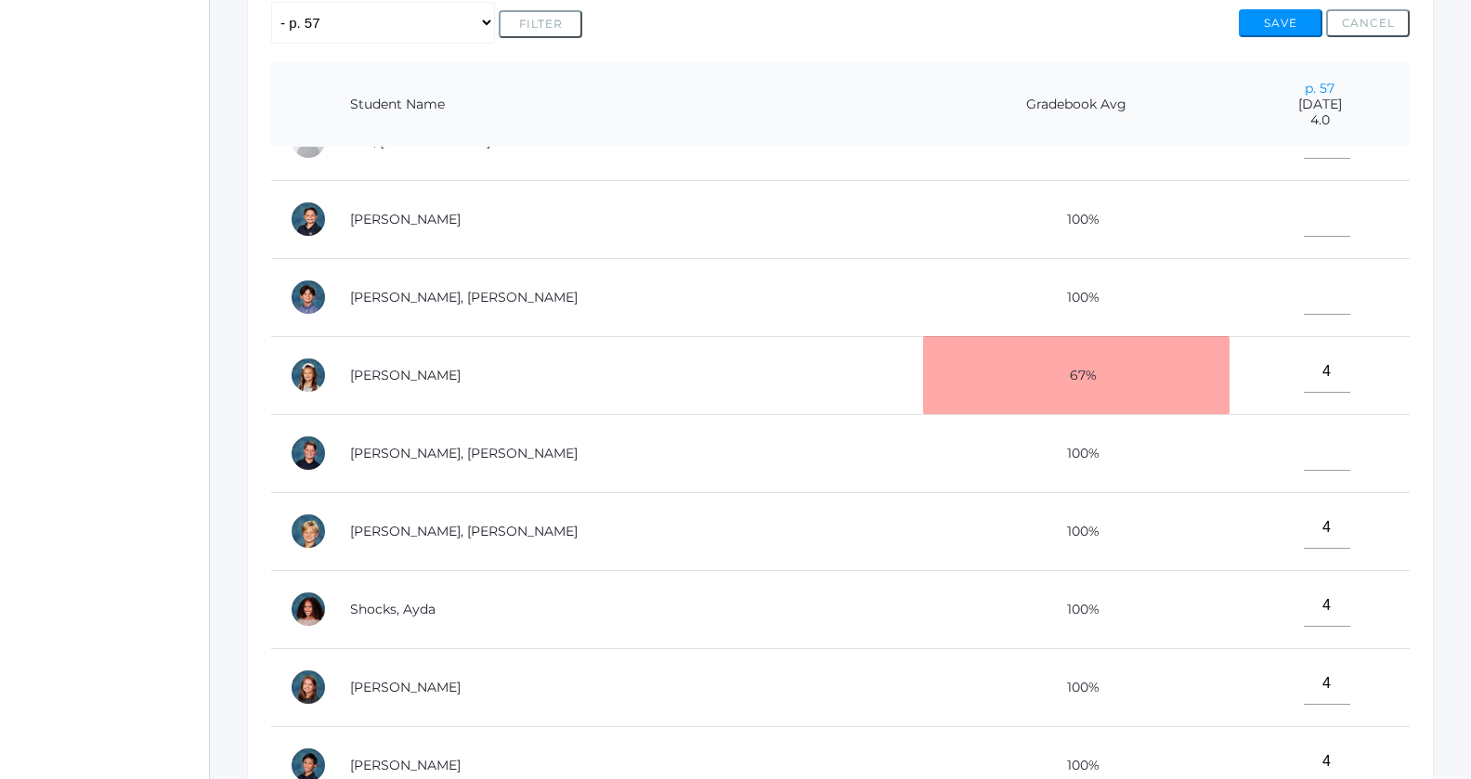
type input"] "0"
drag, startPoint x: 1270, startPoint y: 320, endPoint x: 1275, endPoint y: 242, distance: 78.1
click at [1270, 319] on td at bounding box center [1319, 297] width 180 height 78
click at [1303, 200] on input"] "text" at bounding box center [1326, 216] width 46 height 42
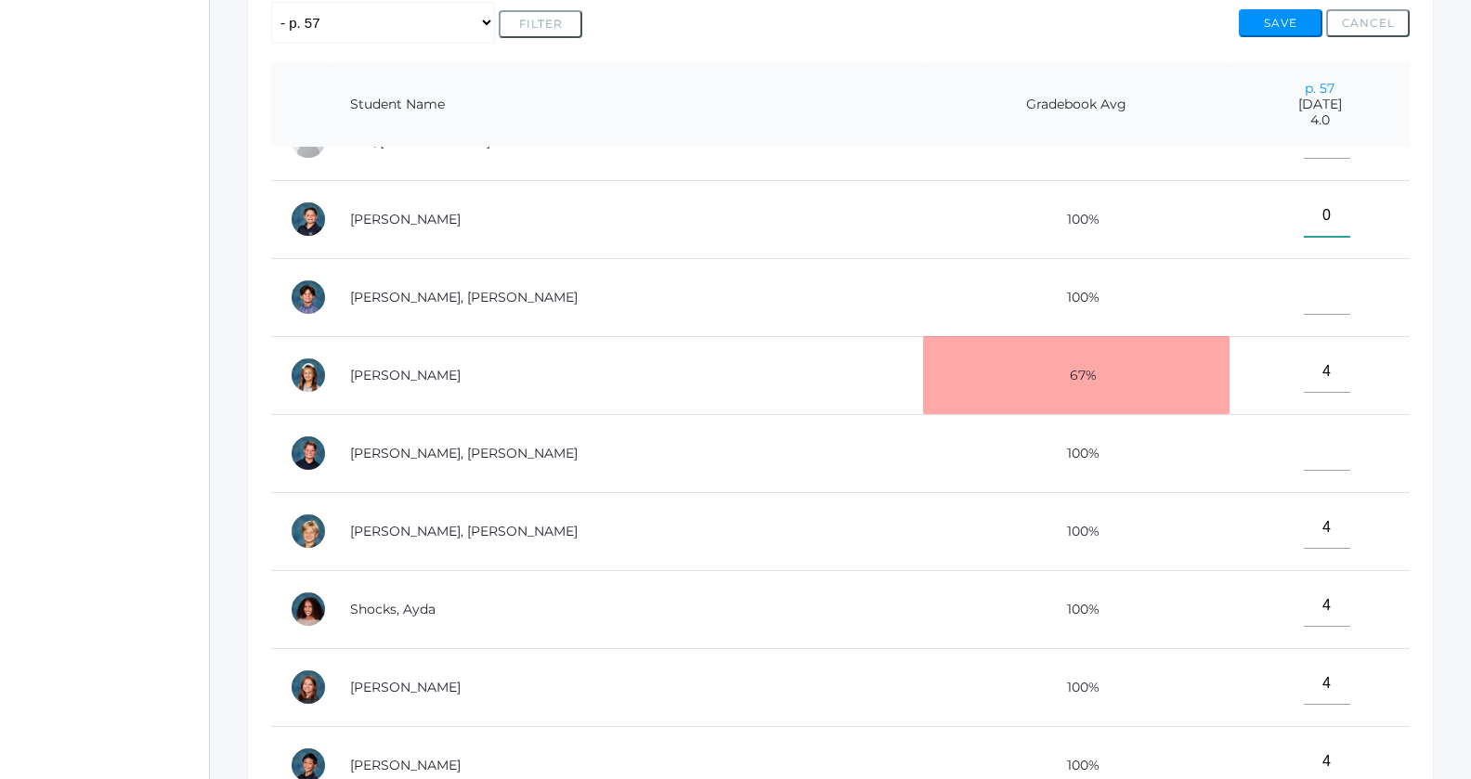
type input"] "0"
click at [1303, 288] on input"] "text" at bounding box center [1326, 294] width 46 height 42
type input"] "0"
click at [1303, 437] on input"] "text" at bounding box center [1326, 450] width 46 height 42
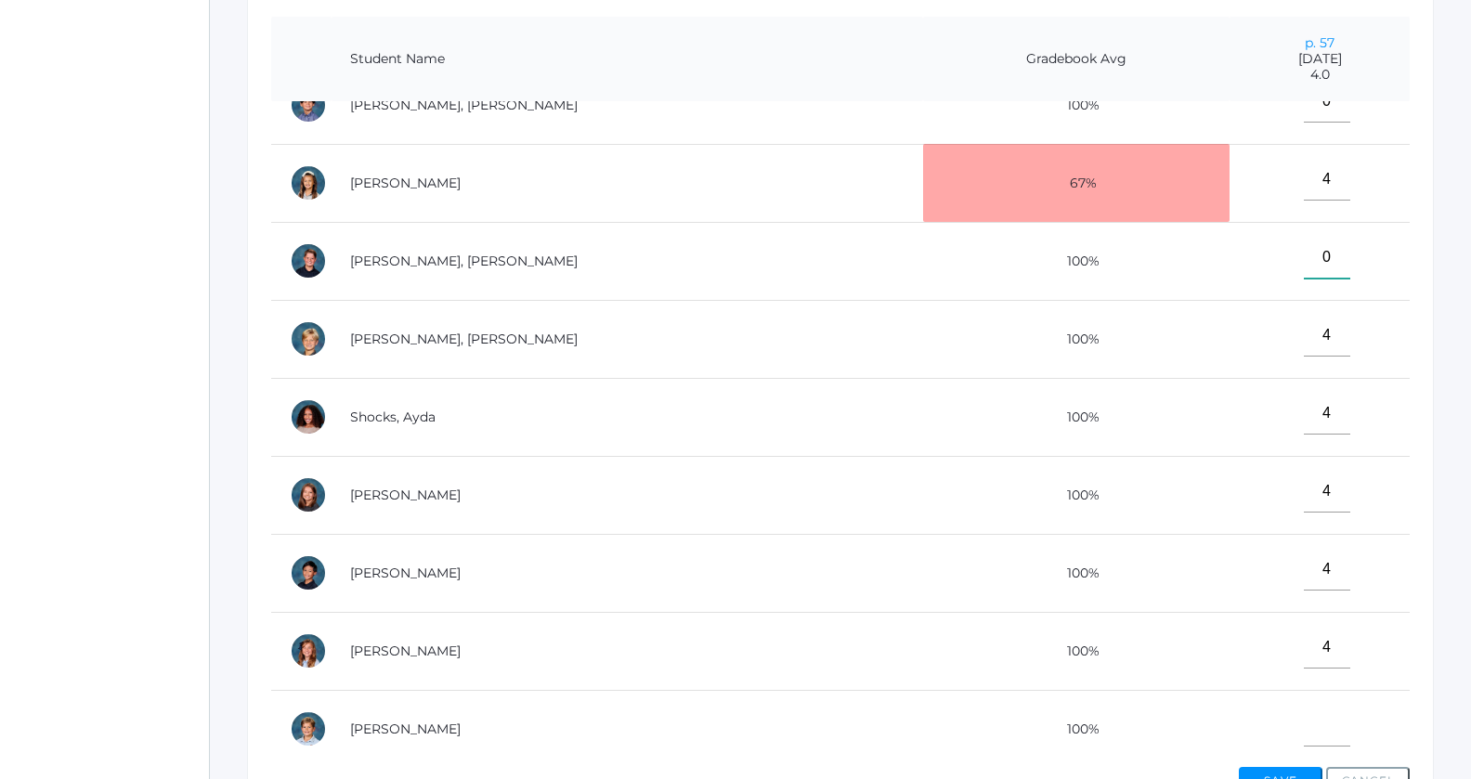
scroll to position [525, 0]
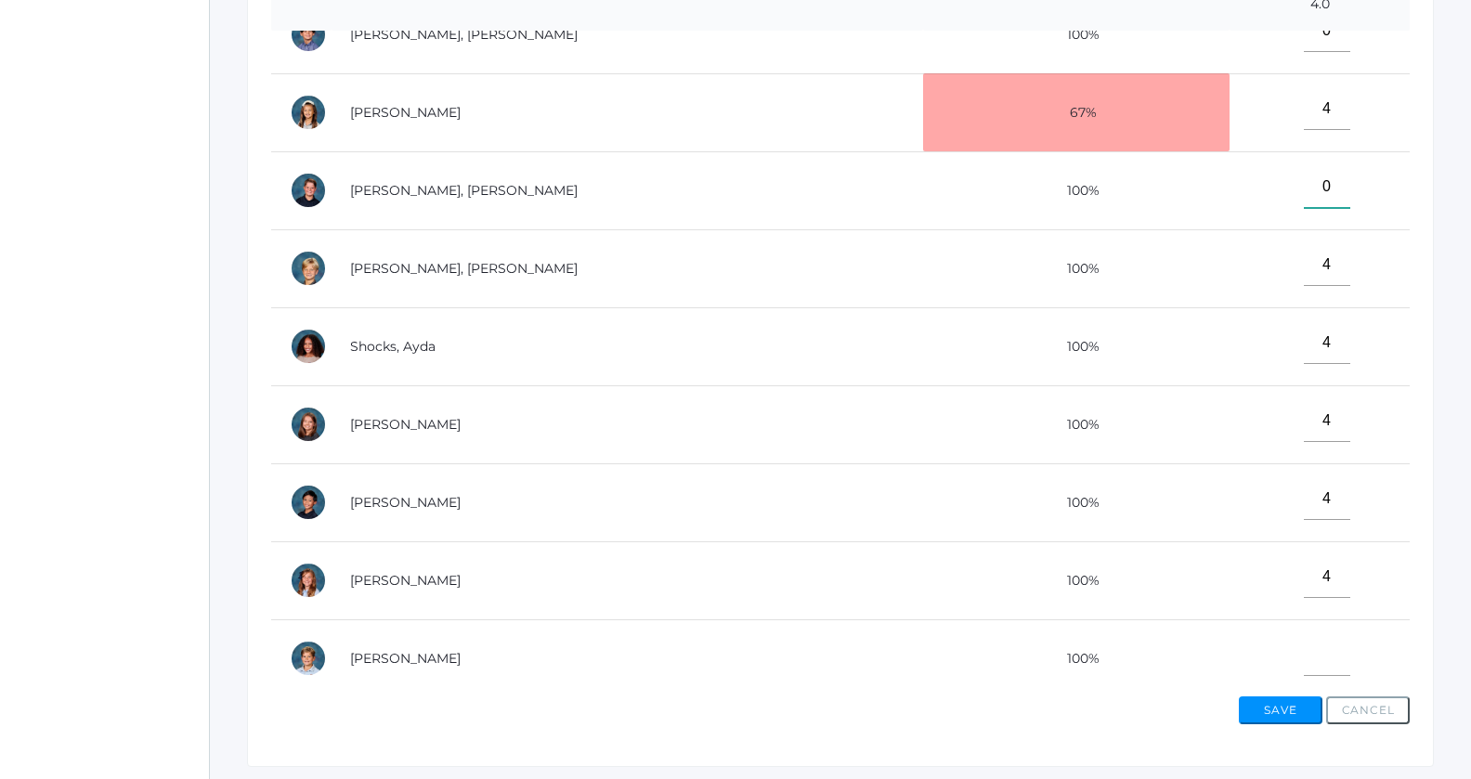
type input"] "0"
click at [1303, 648] on input"] "text" at bounding box center [1326, 655] width 46 height 42
type input"] "4"
click at [1303, 177] on input"] "0" at bounding box center [1326, 187] width 46 height 42
type input"] "4"
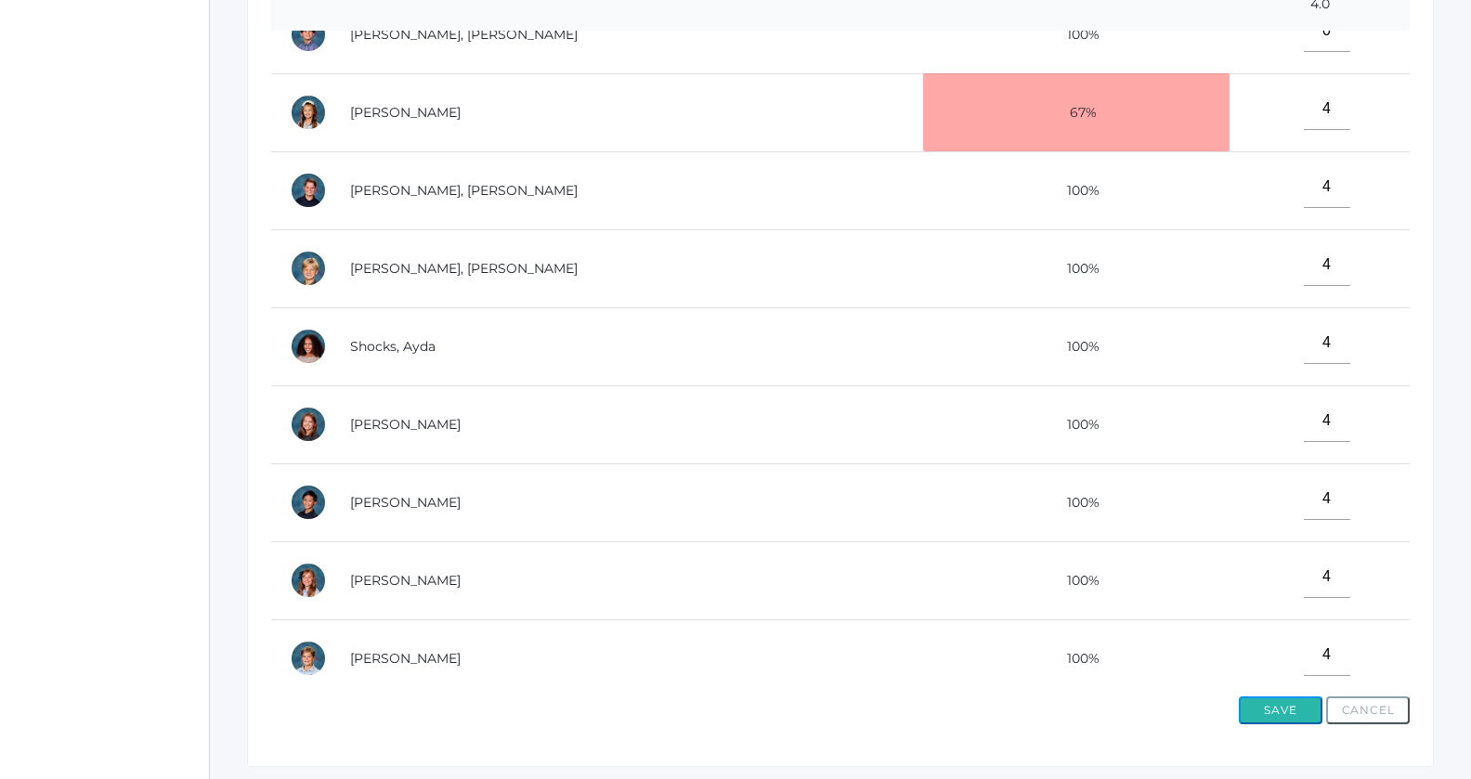
click at [1271, 706] on button "Save" at bounding box center [1280, 710] width 84 height 28
